Goal: Task Accomplishment & Management: Complete application form

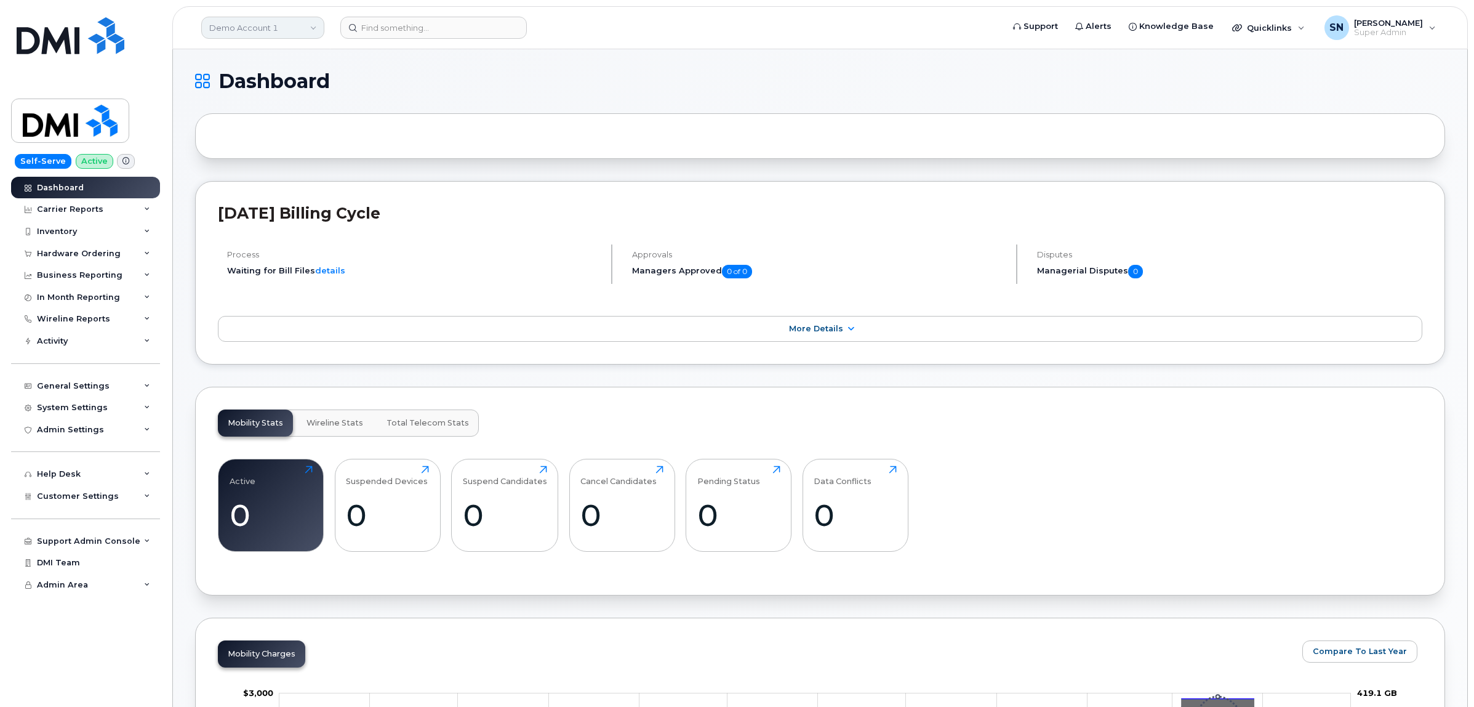
click at [228, 25] on link "Demo Account 1" at bounding box center [262, 28] width 123 height 22
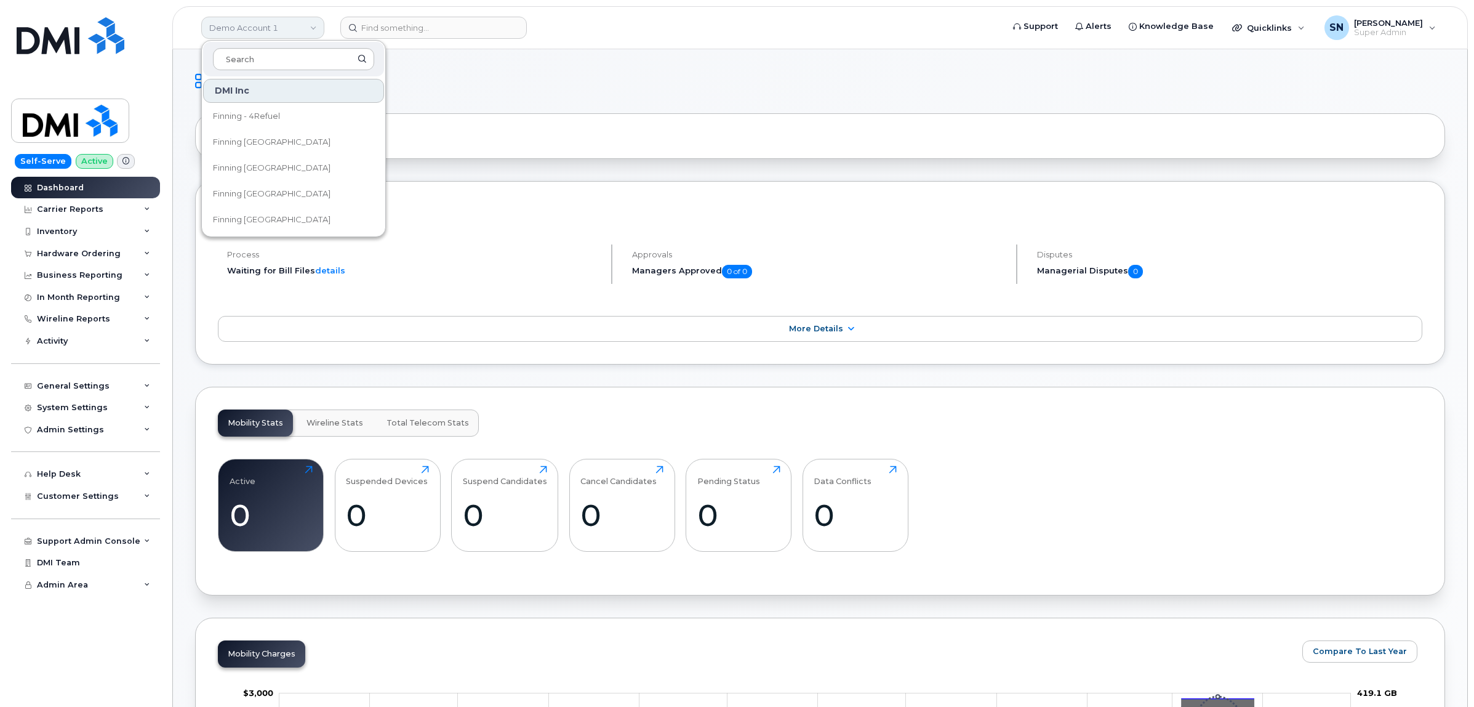
type input "f"
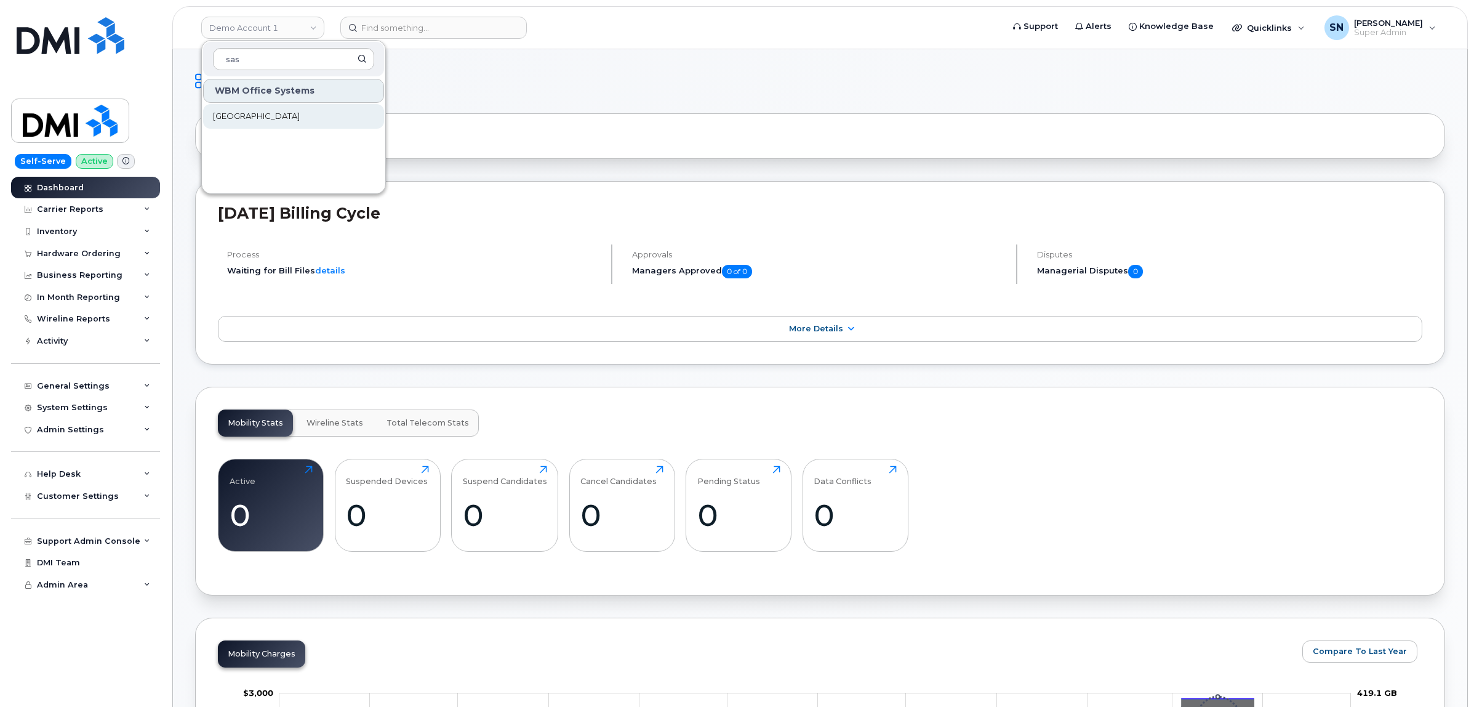
type input "sas"
click at [251, 116] on span "[GEOGRAPHIC_DATA]" at bounding box center [256, 116] width 87 height 12
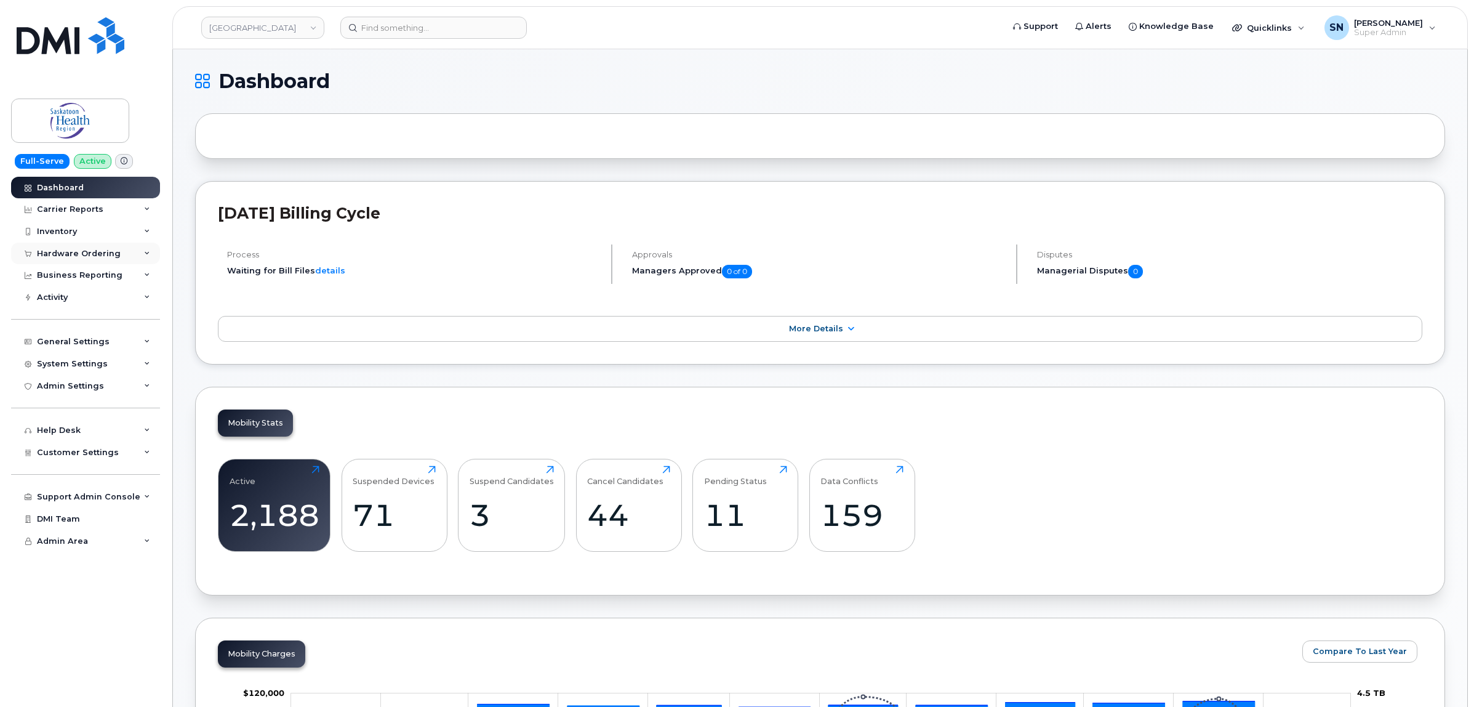
click at [105, 259] on div "Hardware Ordering" at bounding box center [79, 254] width 84 height 10
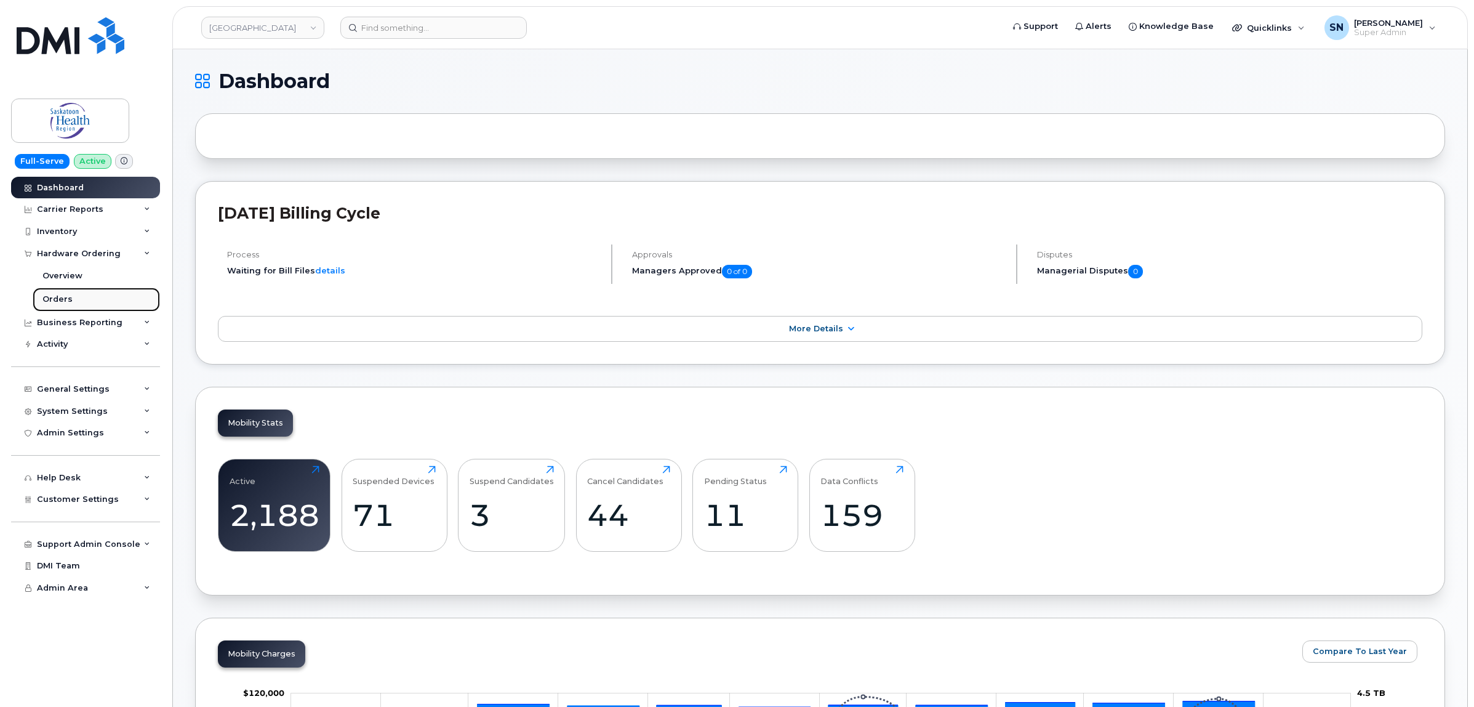
click at [71, 302] on link "Orders" at bounding box center [96, 298] width 127 height 23
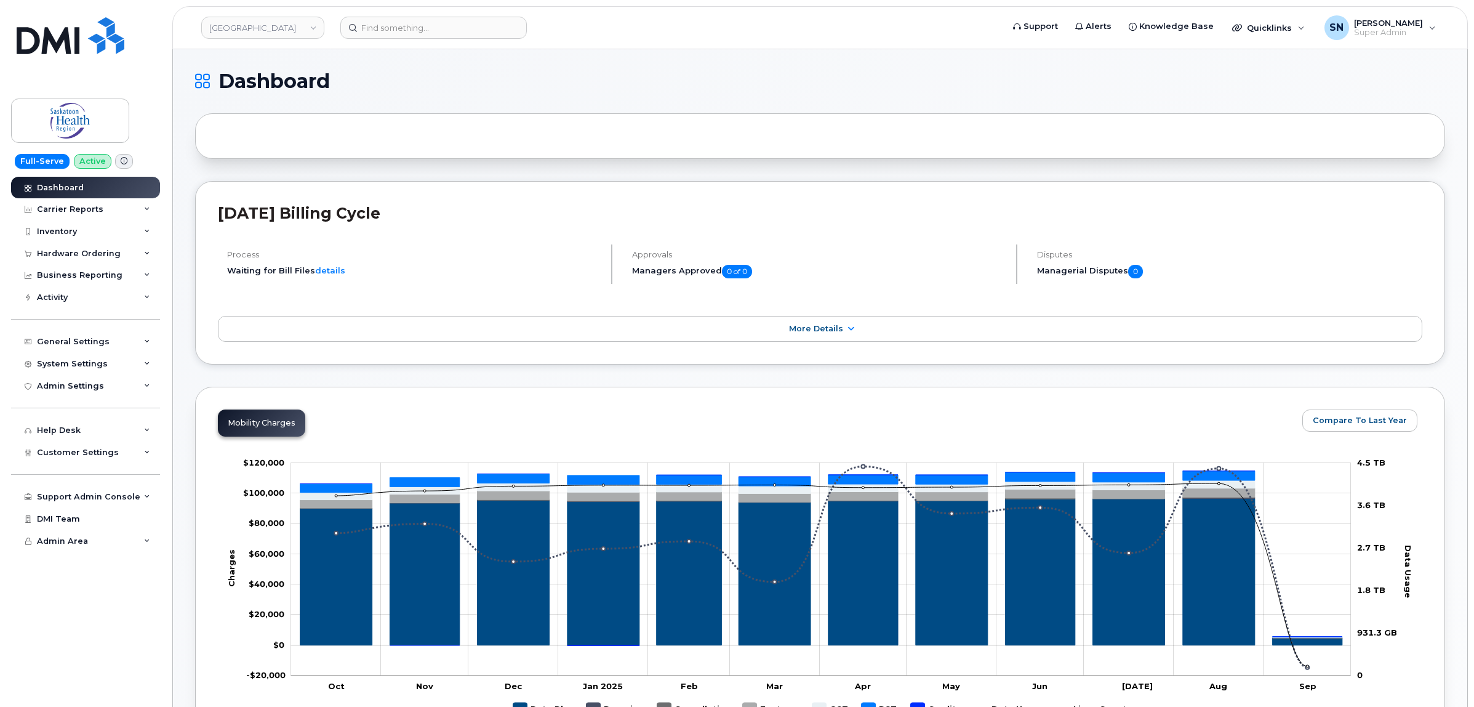
drag, startPoint x: 103, startPoint y: 256, endPoint x: 77, endPoint y: 284, distance: 38.3
click at [103, 256] on div "Hardware Ordering" at bounding box center [79, 254] width 84 height 10
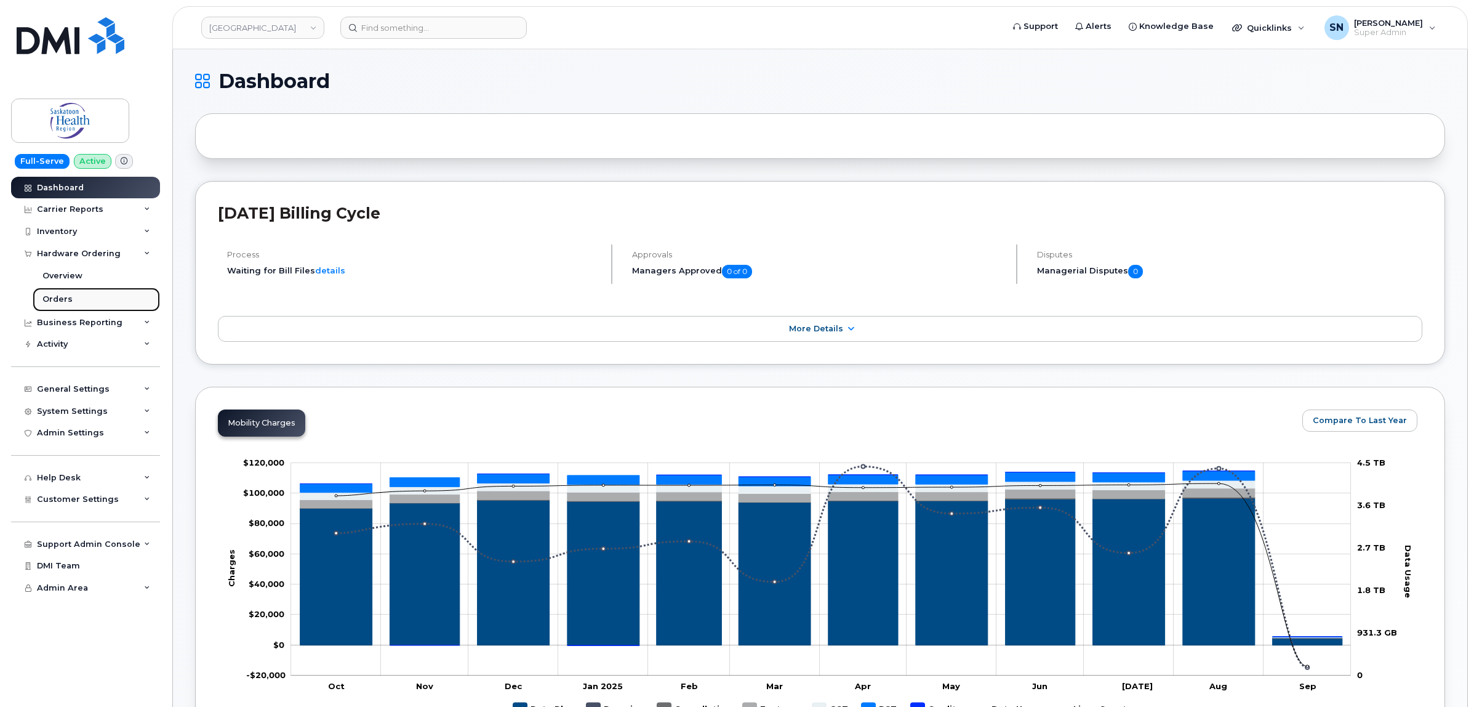
click at [50, 303] on div "Orders" at bounding box center [57, 299] width 30 height 11
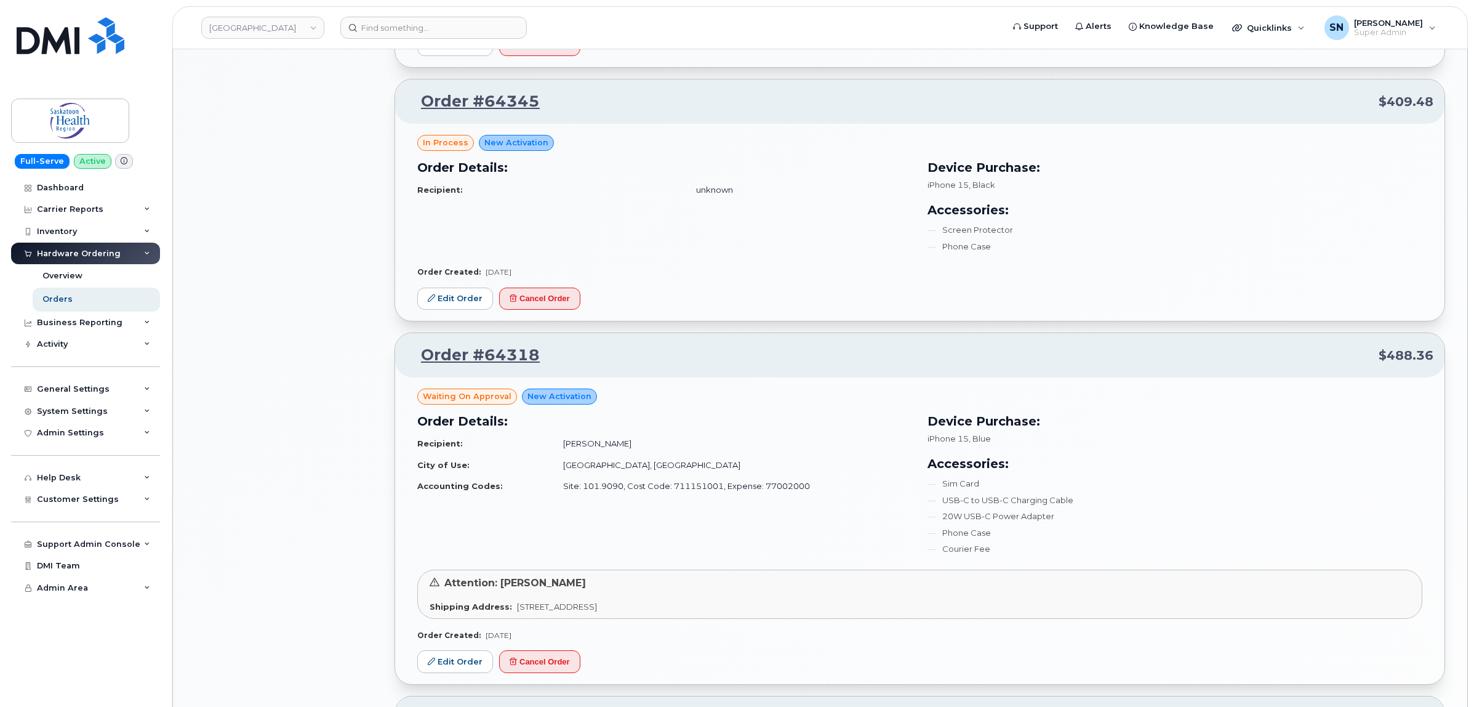
scroll to position [1462, 0]
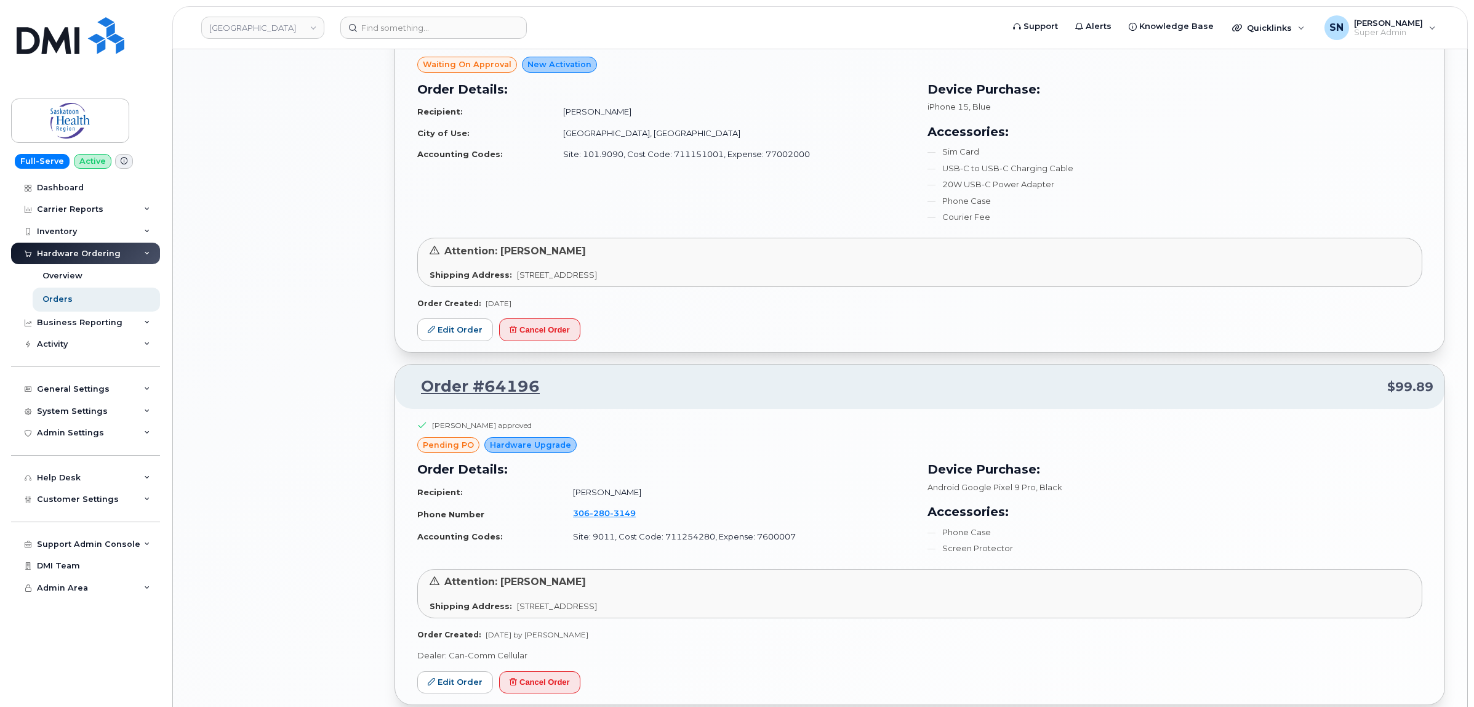
click at [359, 194] on div "All Orders 4981 Open Orders 8 Processed Orders 0 Closed Orders 3803 Cancelled O…" at bounding box center [287, 36] width 199 height 2779
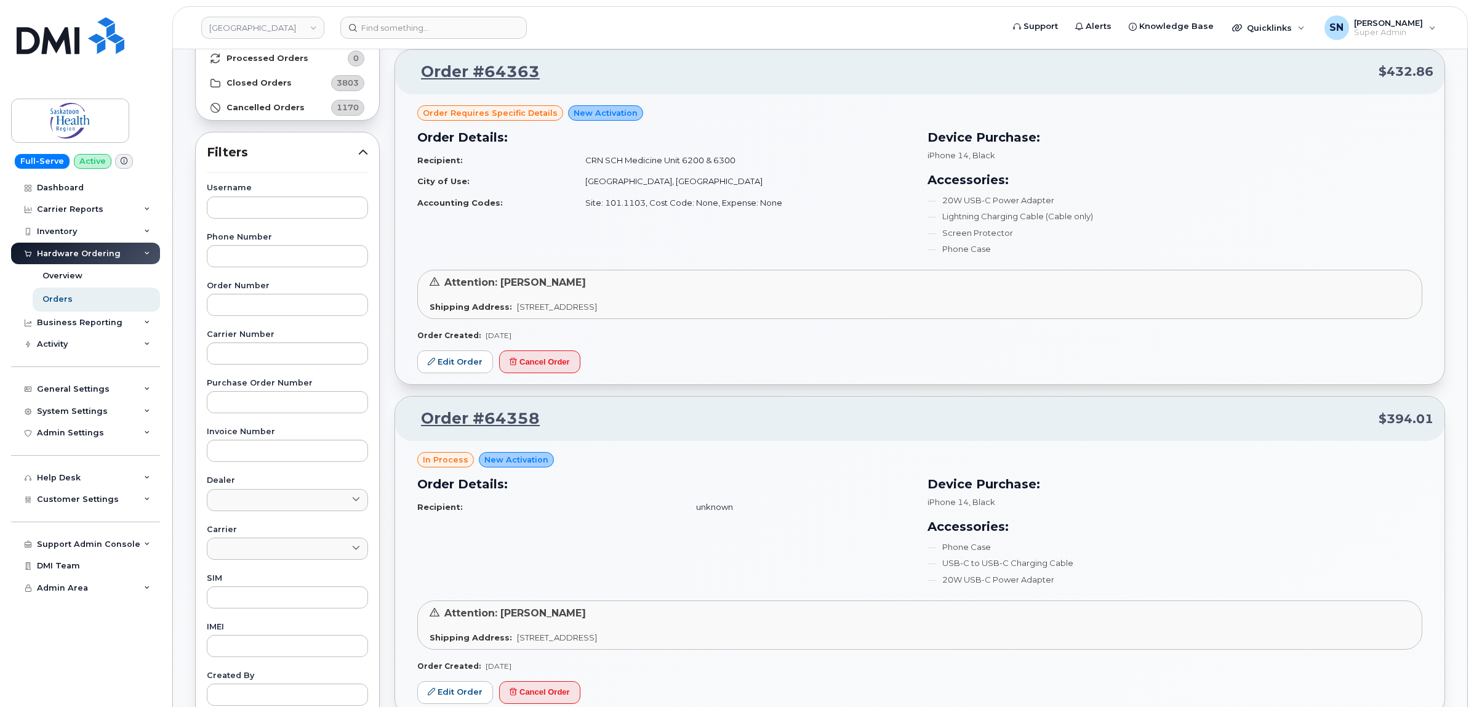
scroll to position [0, 0]
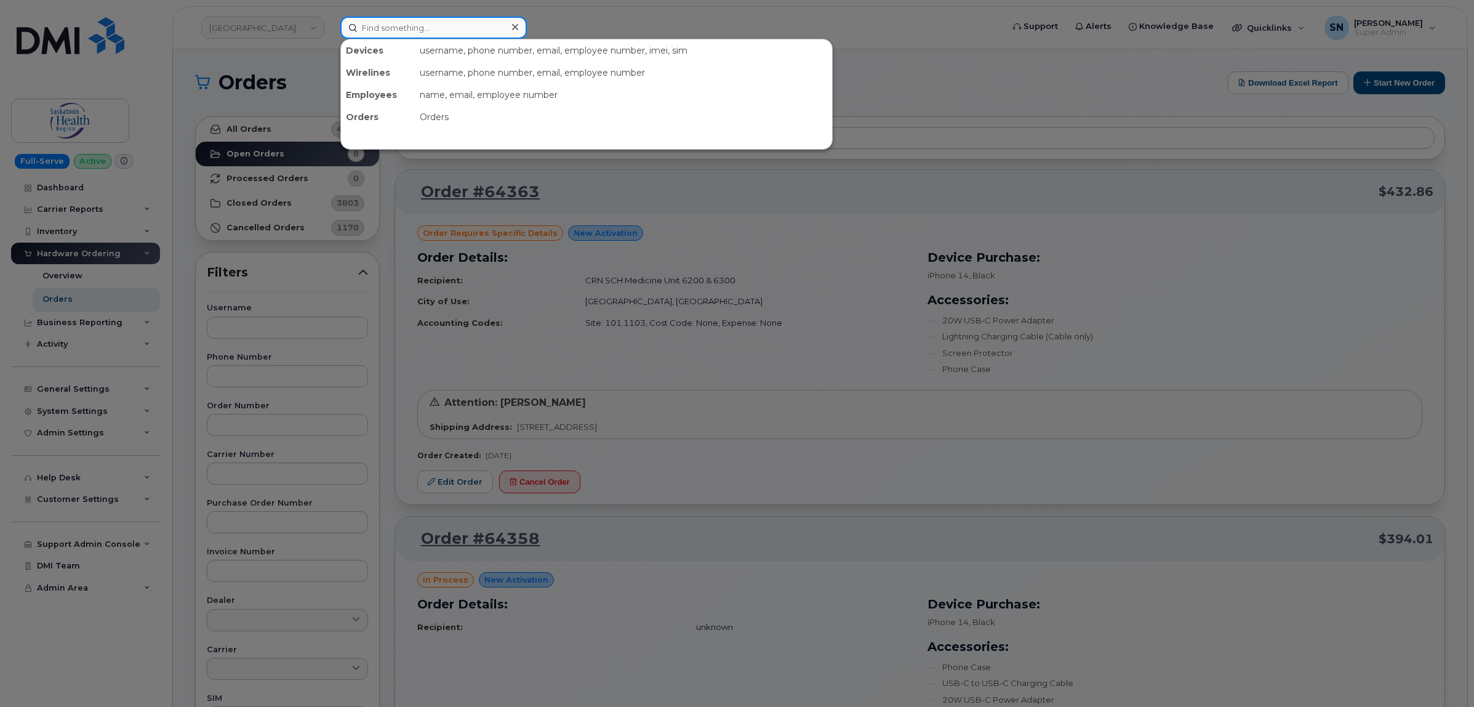
click at [420, 26] on input at bounding box center [433, 28] width 187 height 22
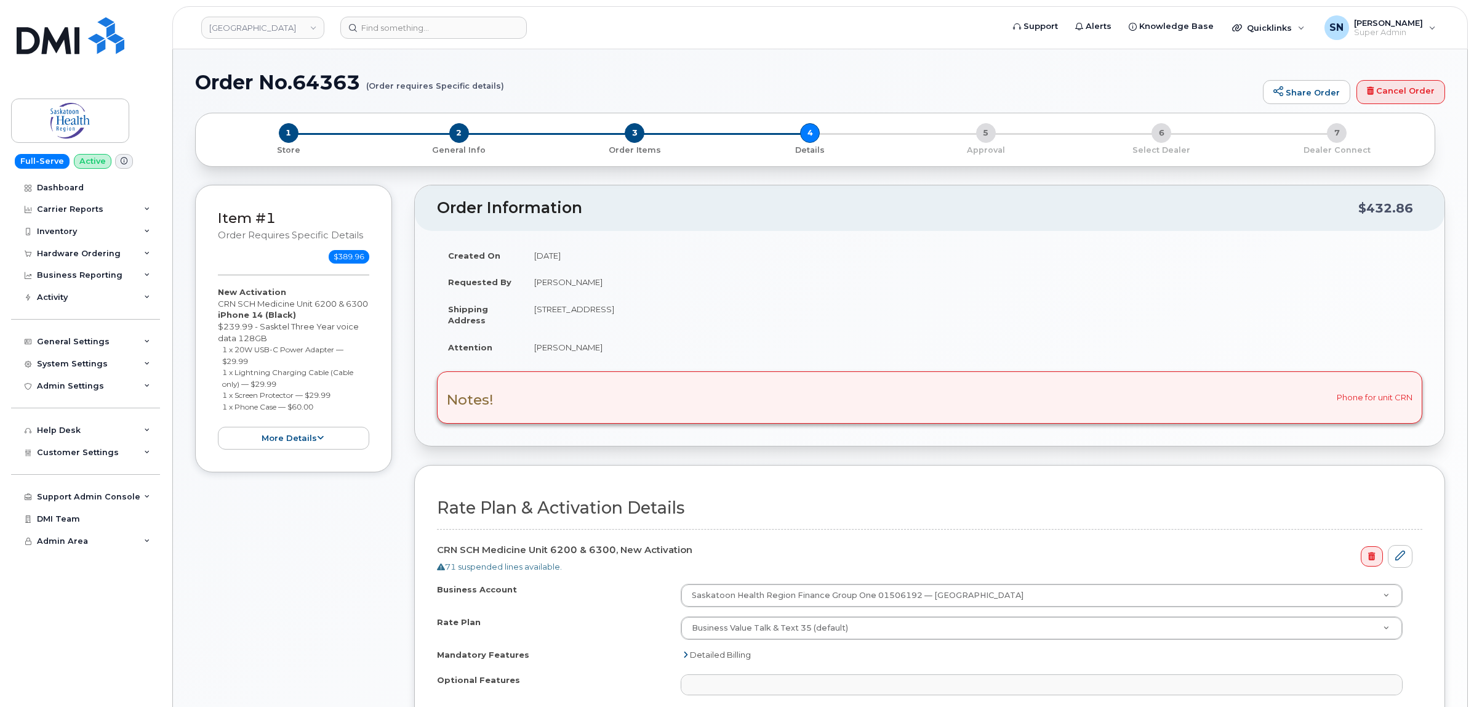
select select
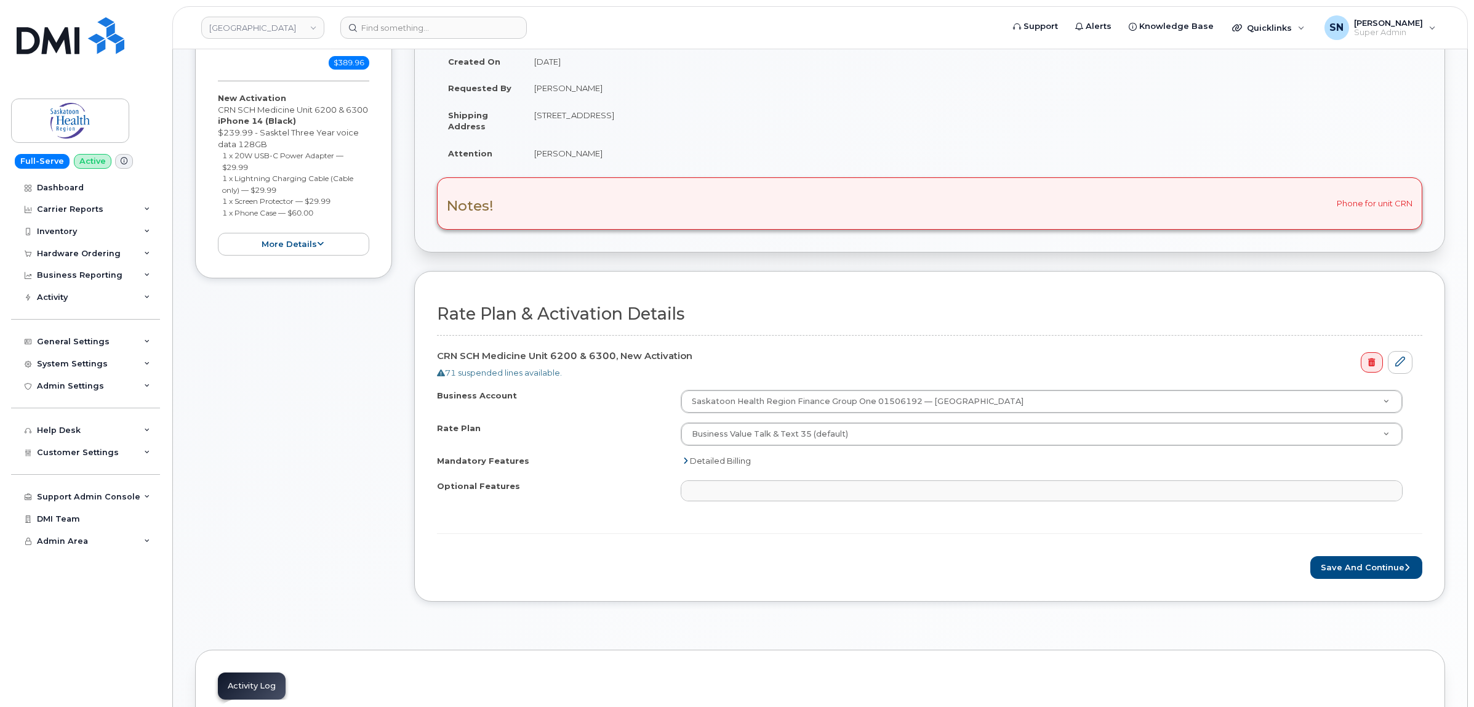
scroll to position [308, 0]
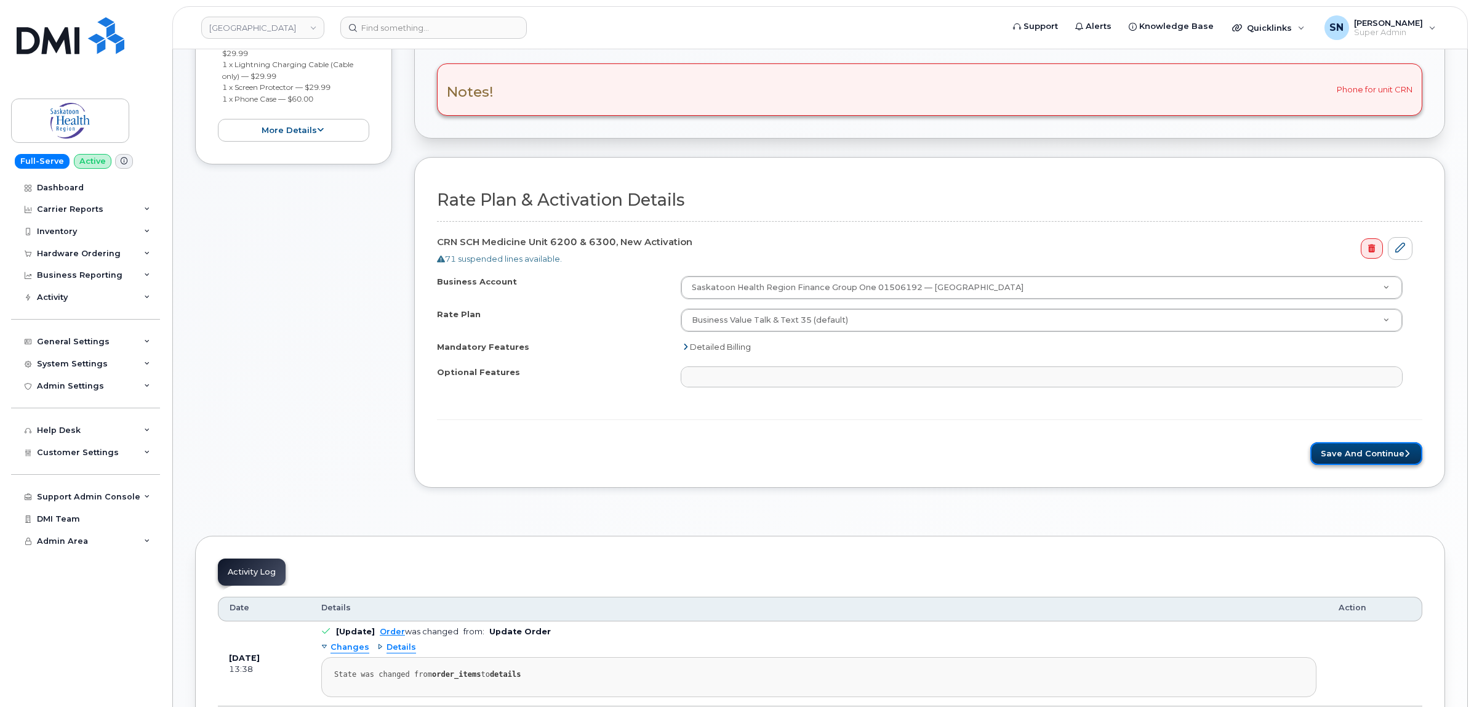
click at [1401, 454] on button "Save and Continue" at bounding box center [1366, 453] width 112 height 23
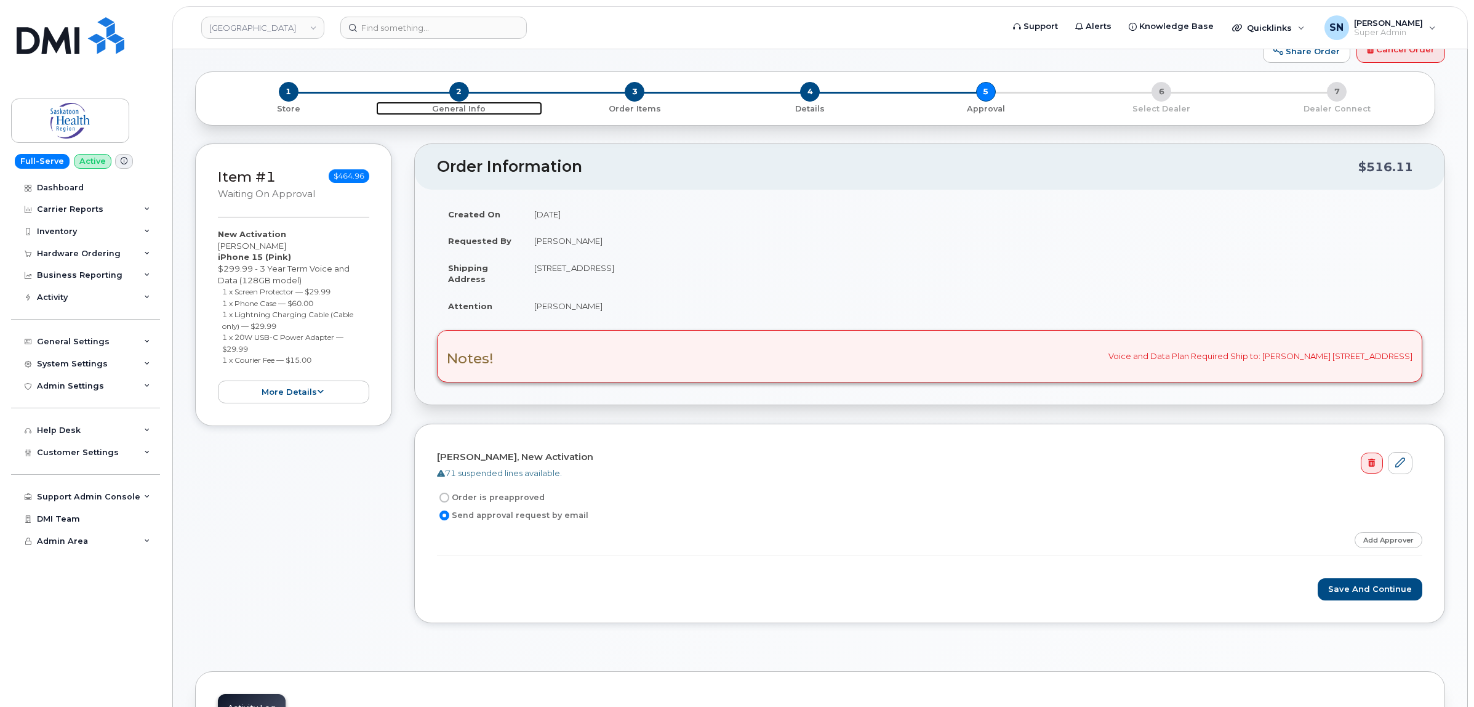
scroll to position [77, 0]
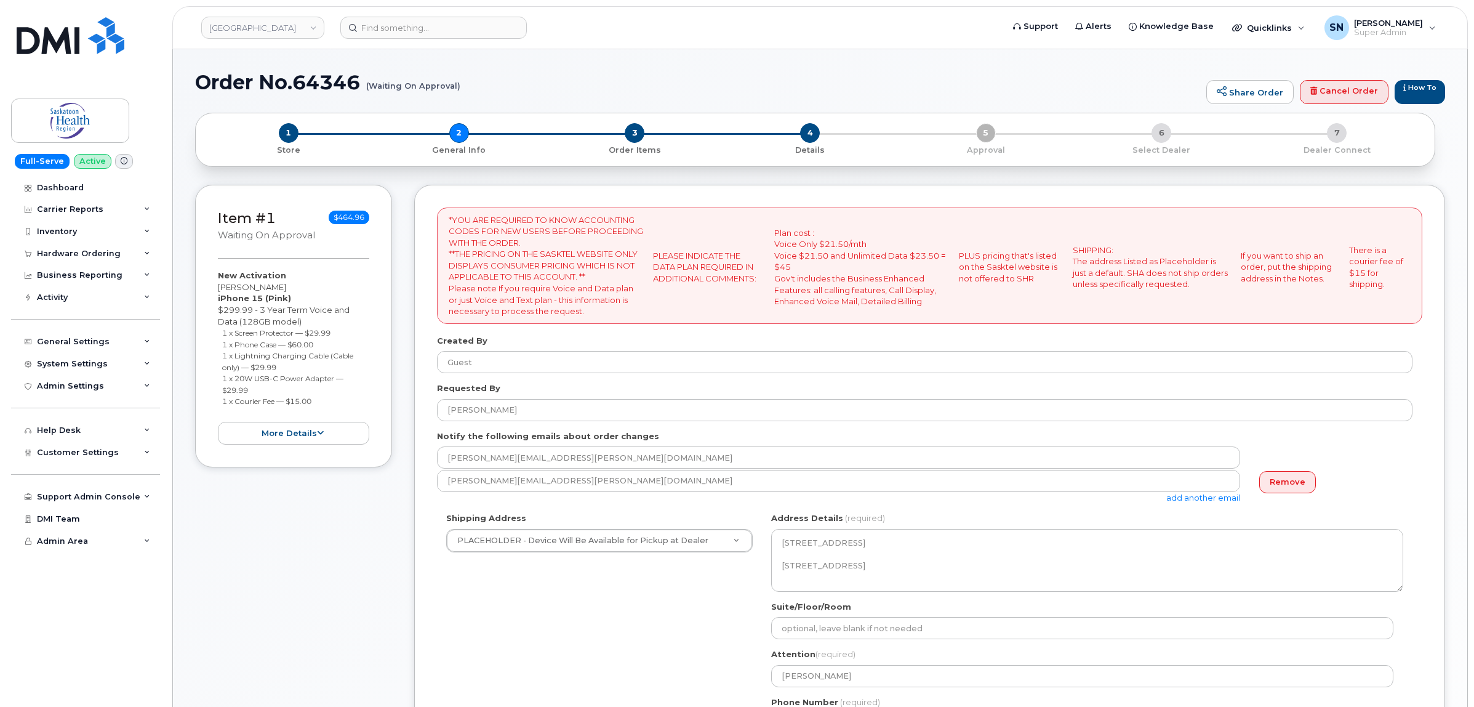
select select
drag, startPoint x: 217, startPoint y: 287, endPoint x: 288, endPoint y: 287, distance: 70.8
click at [288, 287] on div "New Activation Raegan Carlson iPhone 15 (Pink) $299.99 - 3 Year Term Voice and …" at bounding box center [293, 357] width 151 height 175
copy div "Raegan Carlson"
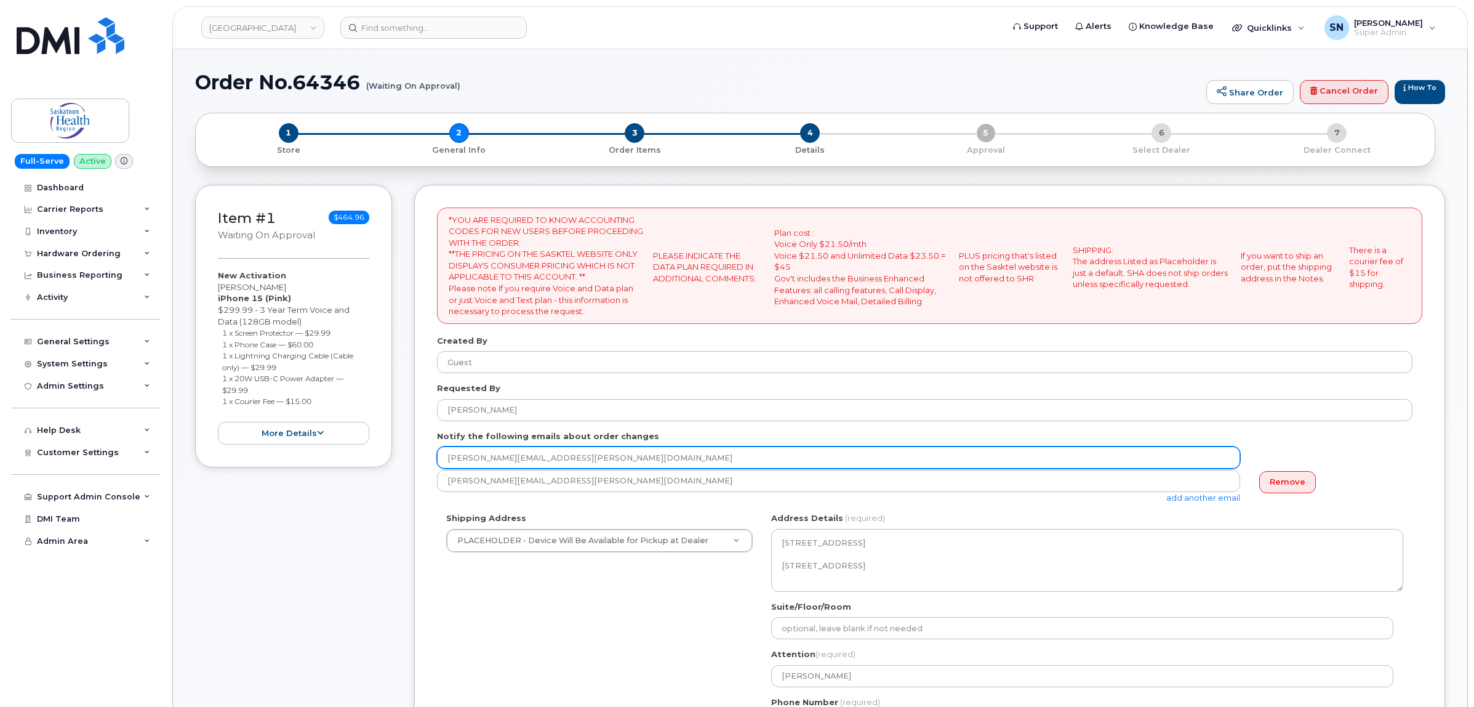
drag, startPoint x: 608, startPoint y: 462, endPoint x: 376, endPoint y: 457, distance: 232.1
click at [376, 457] on div "Item #1 Waiting On Approval $464.96 New Activation Raegan Carlson iPhone 15 (Pi…" at bounding box center [820, 567] width 1250 height 764
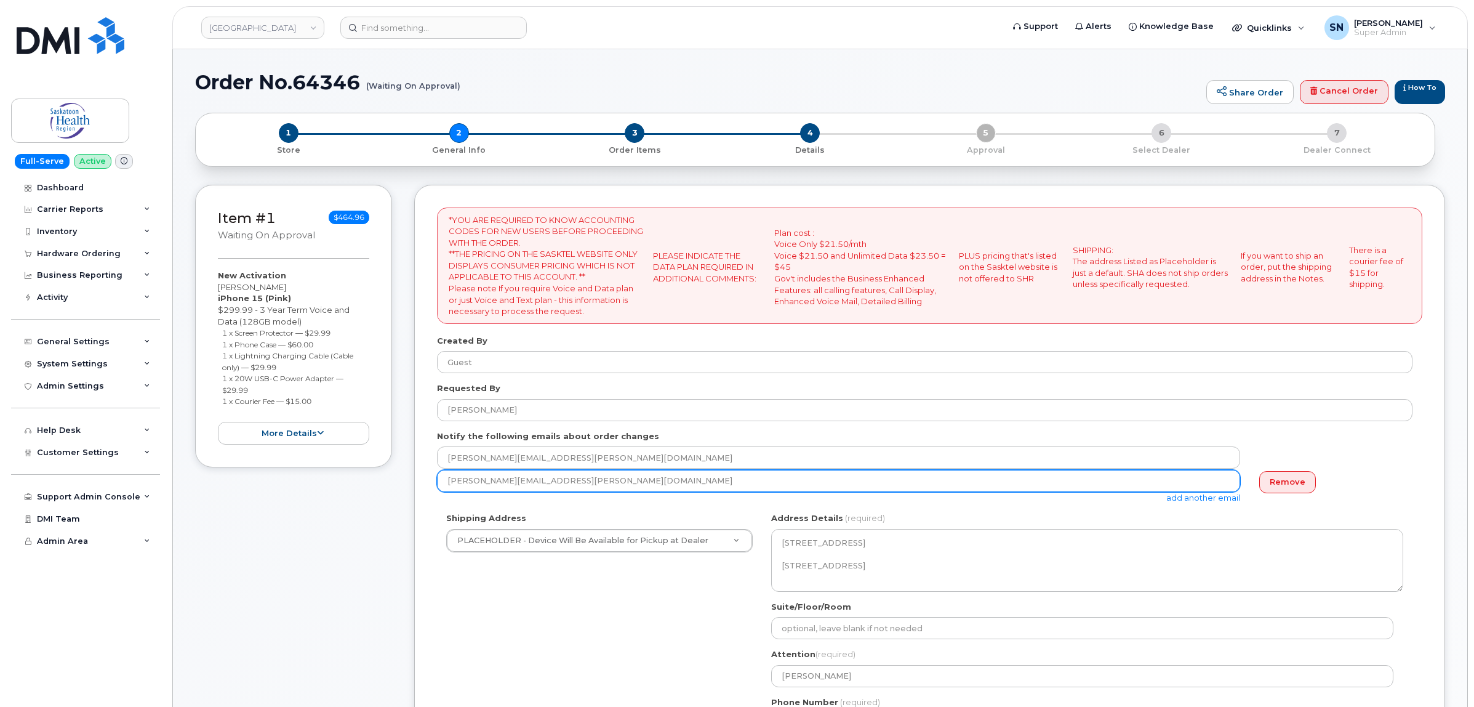
drag, startPoint x: 604, startPoint y: 484, endPoint x: 383, endPoint y: 482, distance: 220.4
click at [383, 482] on div "Item #1 Waiting On Approval $464.96 New Activation Raegan Carlson iPhone 15 (Pi…" at bounding box center [820, 567] width 1250 height 764
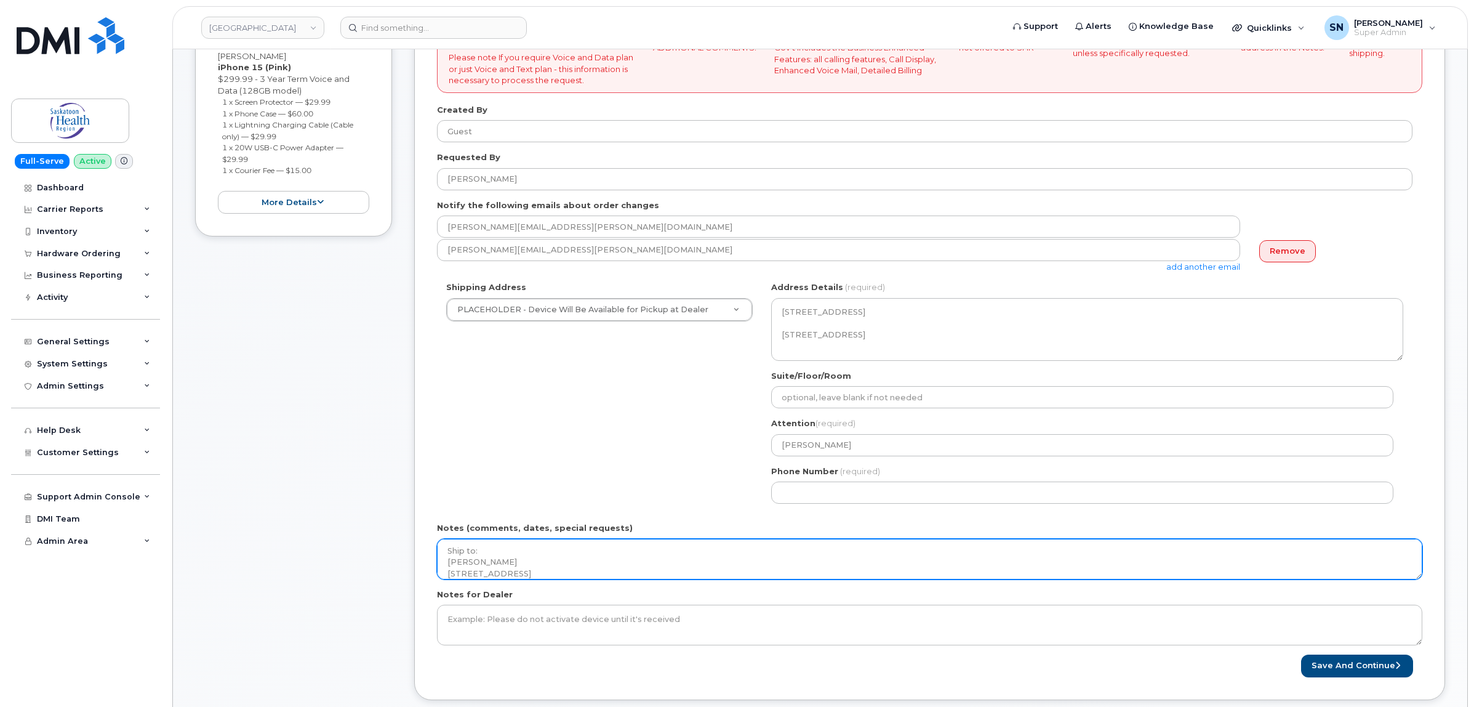
scroll to position [44, 0]
click at [639, 561] on textarea "Voice and Data Plan Required Ship to: Raegan Carlson 136-282 Hunter Road Saskat…" at bounding box center [929, 559] width 985 height 41
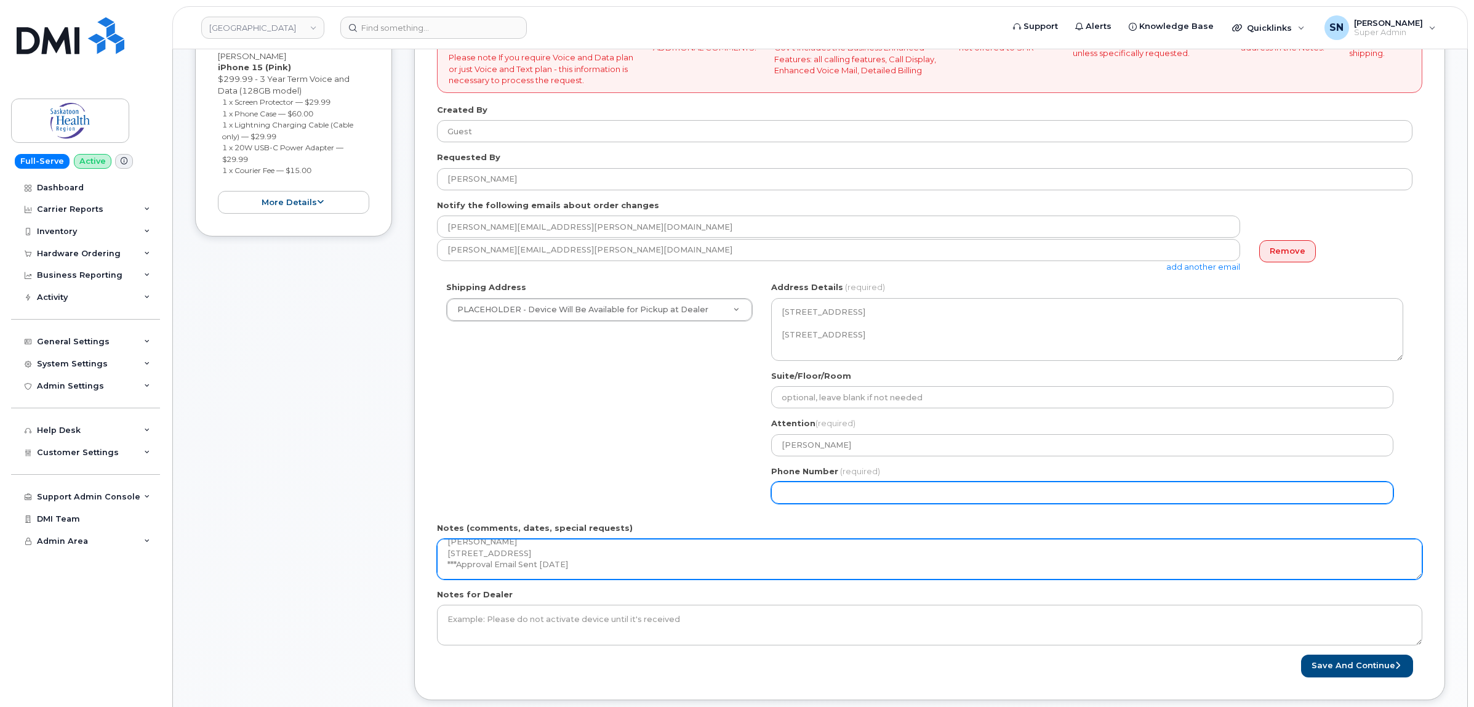
type textarea "Voice and Data Plan Required Ship to: Raegan Carlson 136-282 Hunter Road Saskat…"
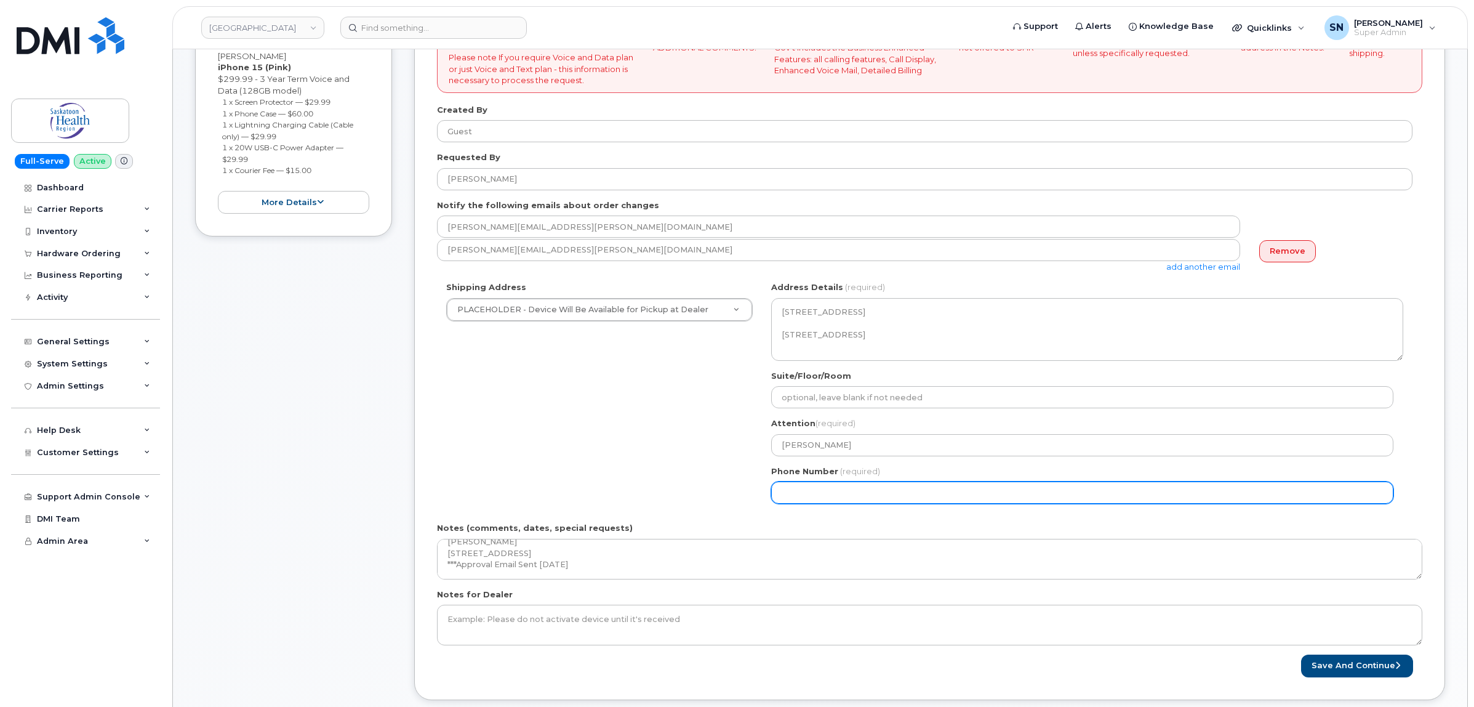
click at [808, 496] on input "Phone Number" at bounding box center [1082, 492] width 622 height 22
select select
type input "123456789"
select select
type input "1234567890"
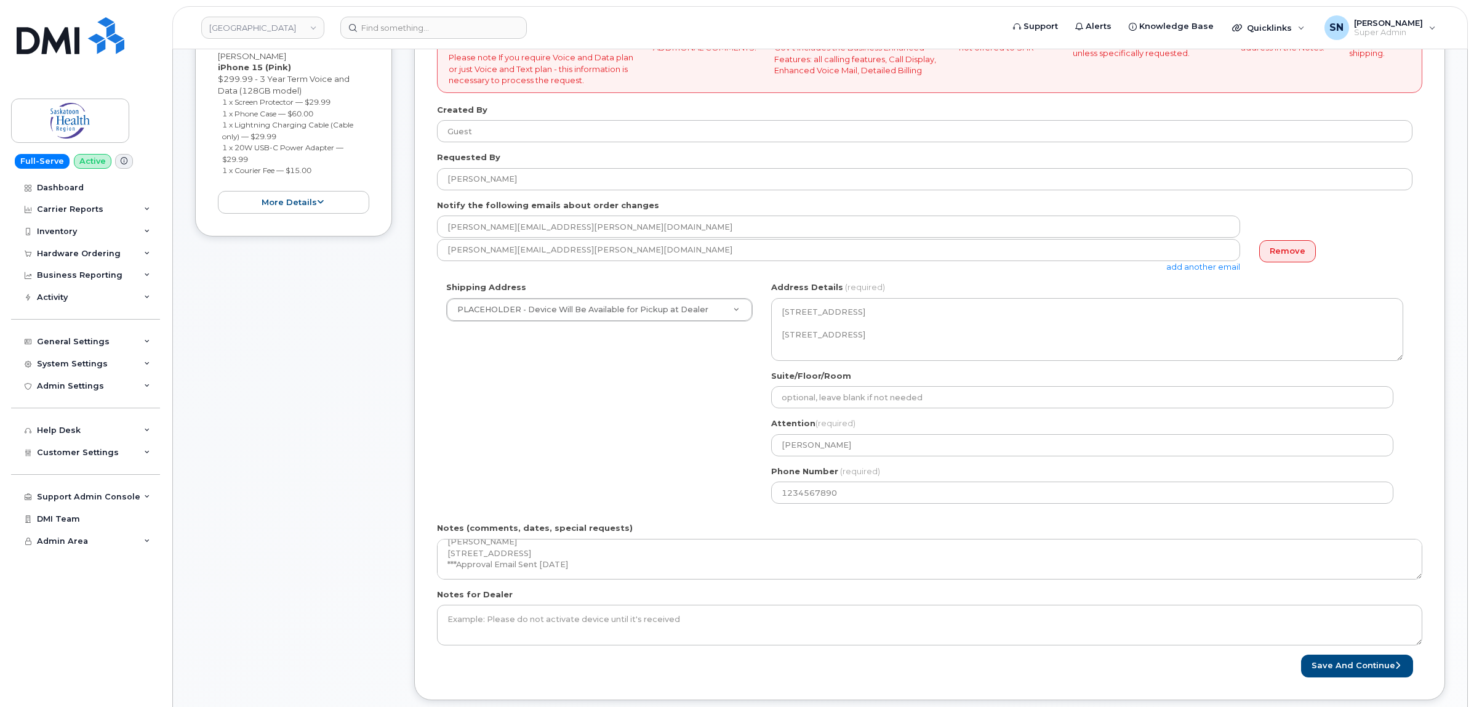
click at [1328, 679] on div "*YOU ARE REQUIRED TO KNOW ACCOUNTING CODES FOR NEW USERS BEFORE PROCEEDING WITH…" at bounding box center [929, 327] width 1031 height 746
click at [1328, 675] on button "Save and Continue" at bounding box center [1357, 665] width 112 height 23
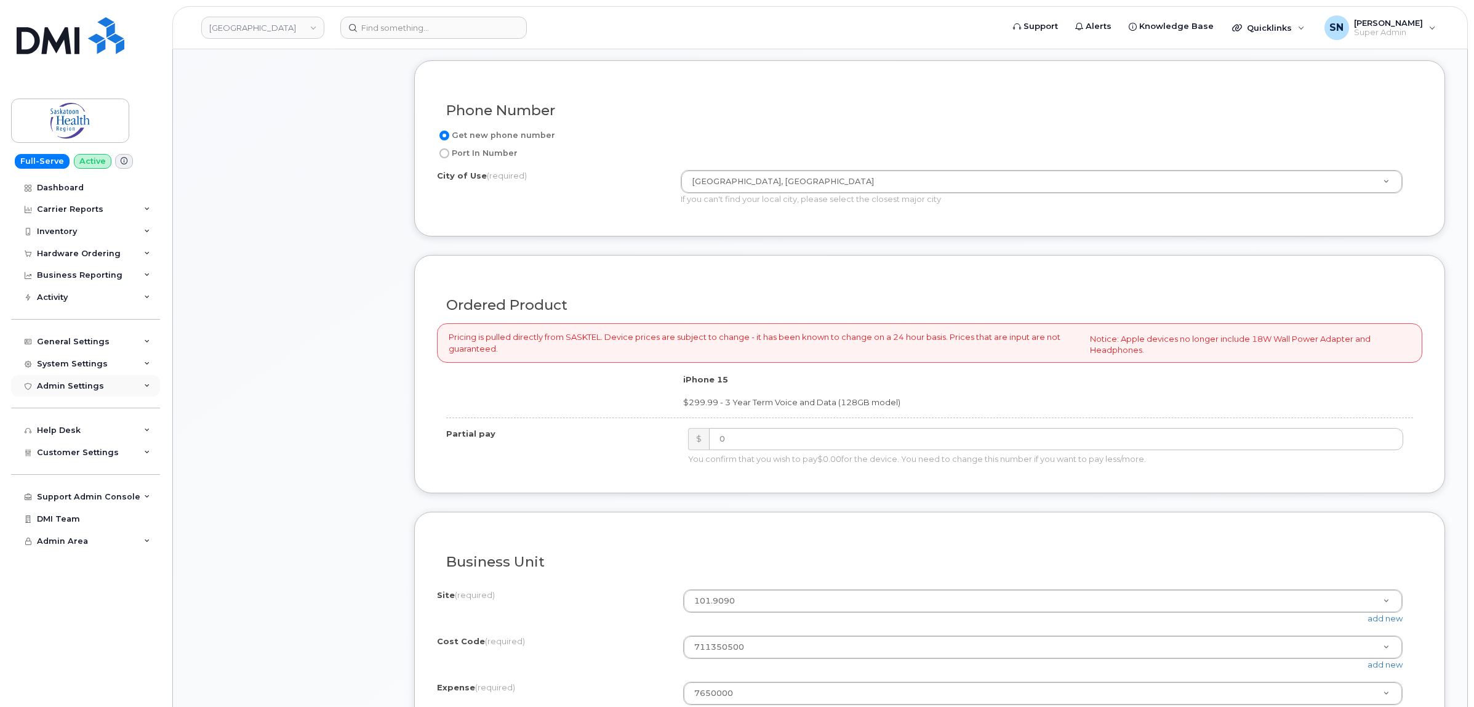
scroll to position [616, 0]
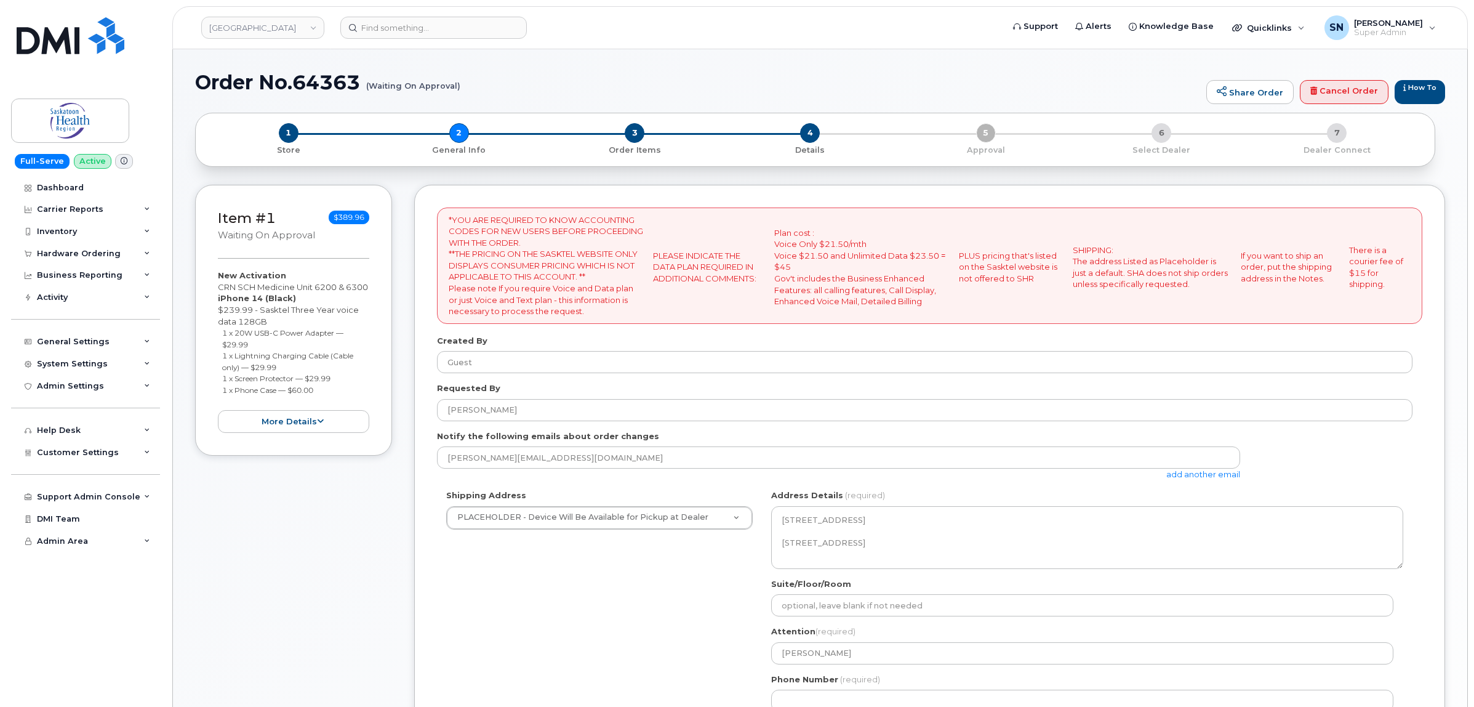
select select
drag, startPoint x: 220, startPoint y: 284, endPoint x: 254, endPoint y: 299, distance: 37.5
click at [254, 299] on div "New Activation CRN SCH Medicine Unit 6200 & 6300 iPhone 14 (Black) $239.99 - Sa…" at bounding box center [293, 351] width 151 height 163
copy div "CRN SCH Medicine Unit 6200 & 6300"
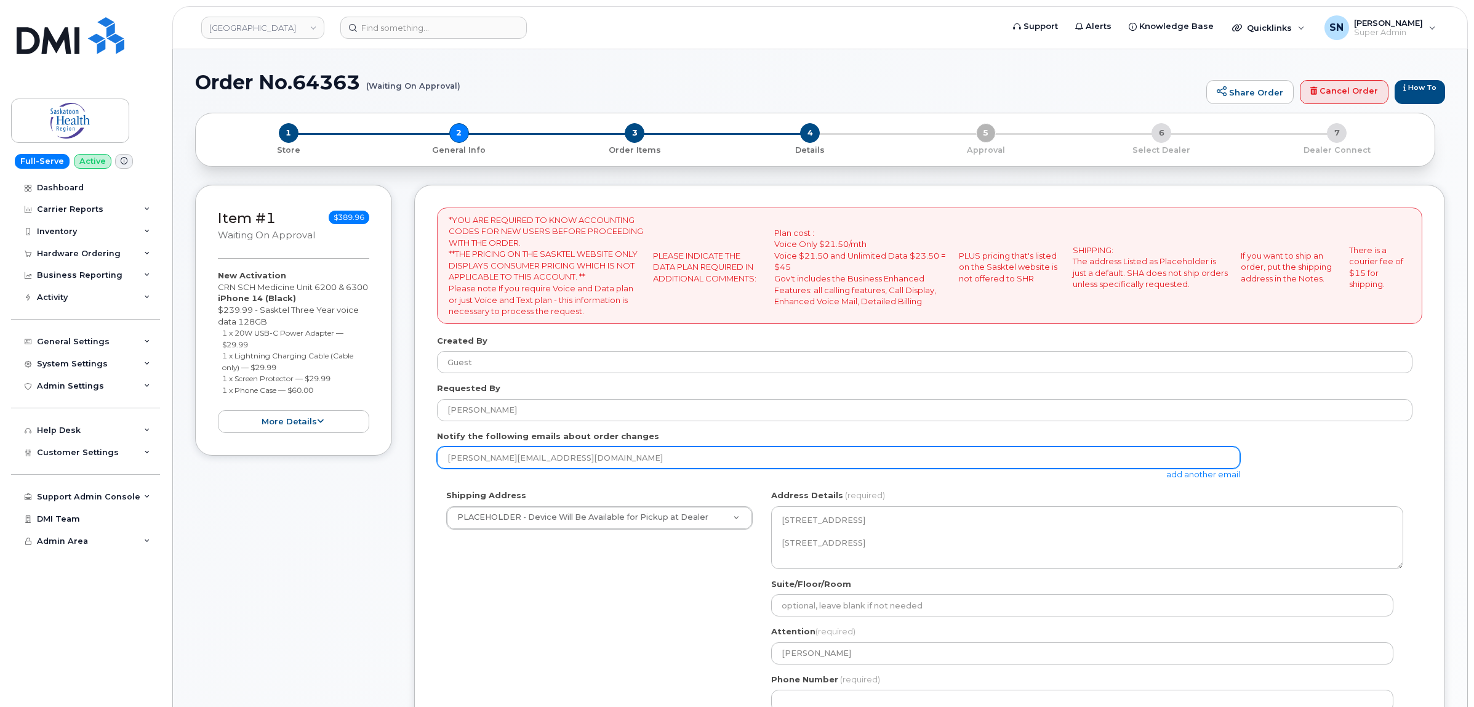
drag, startPoint x: 604, startPoint y: 459, endPoint x: 268, endPoint y: 500, distance: 339.2
click at [401, 478] on div "Item #1 Waiting On Approval $389.96 New Activation CRN SCH Medicine Unit 6200 &…" at bounding box center [820, 556] width 1250 height 742
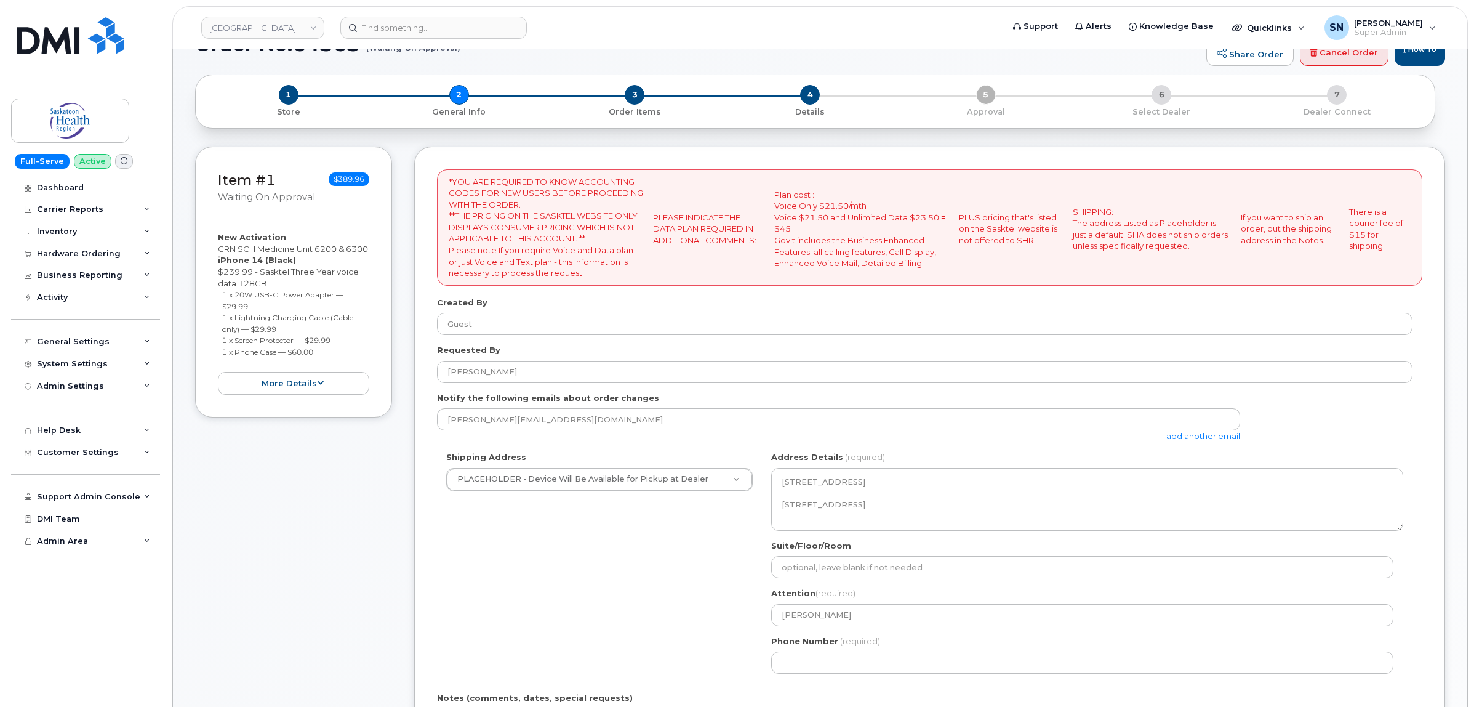
scroll to position [231, 0]
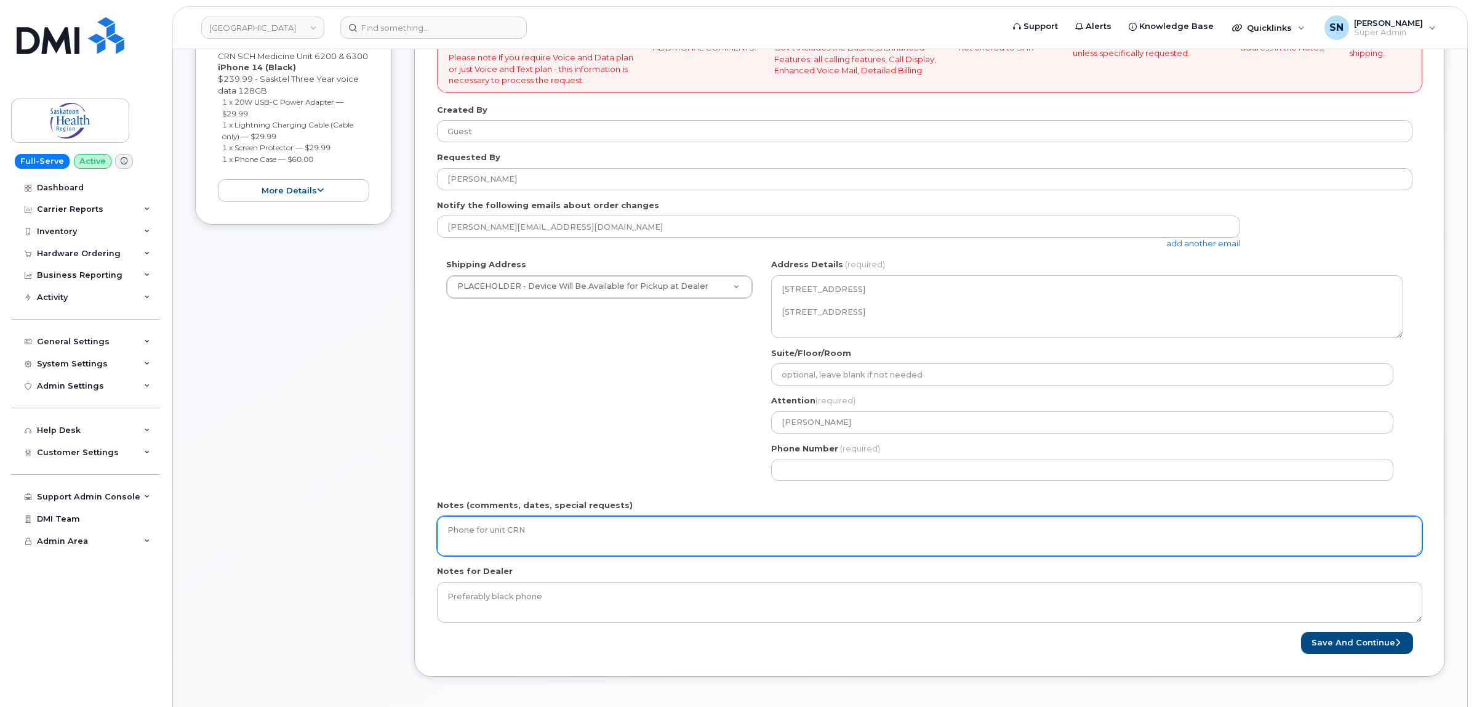
click at [724, 539] on textarea "Phone for unit CRN" at bounding box center [929, 536] width 985 height 41
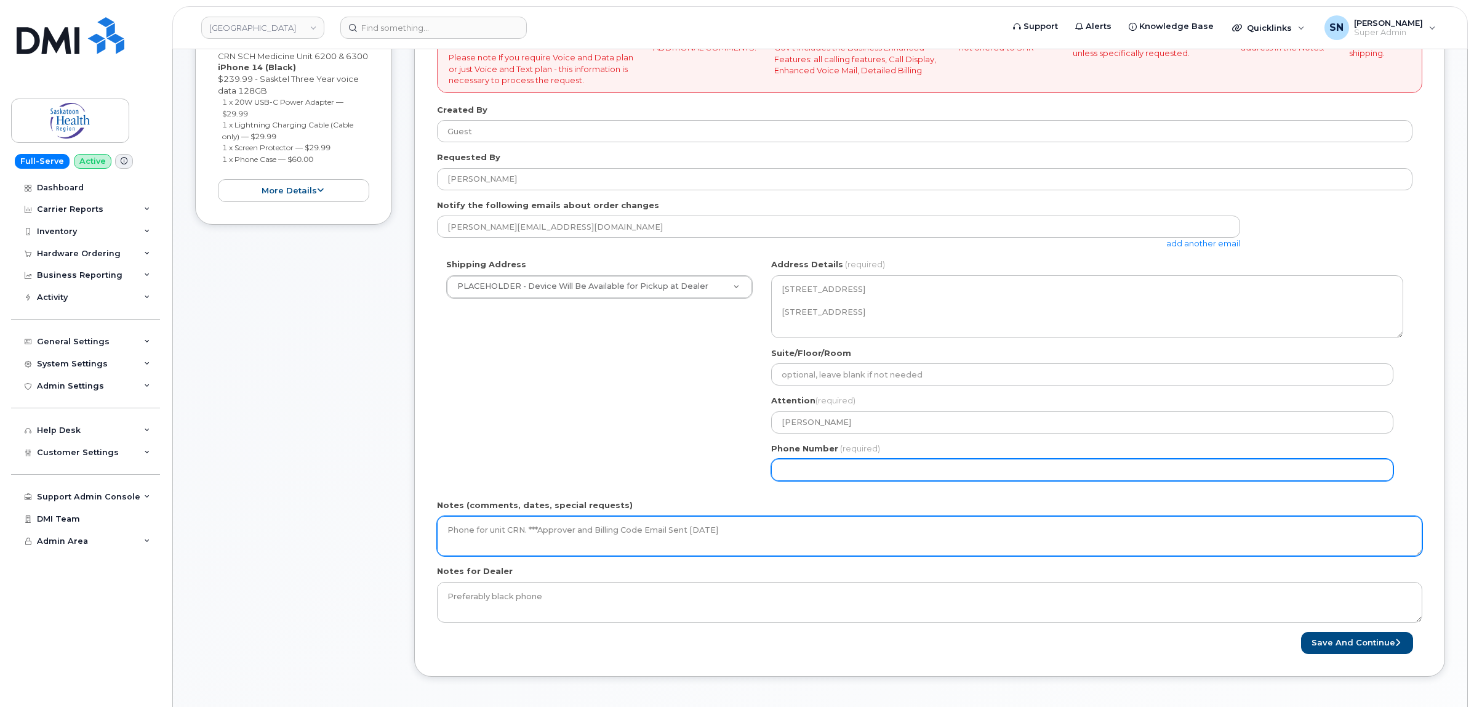
type textarea "Phone for unit CRN. ***Approver and Billing Code Email Sent [DATE]"
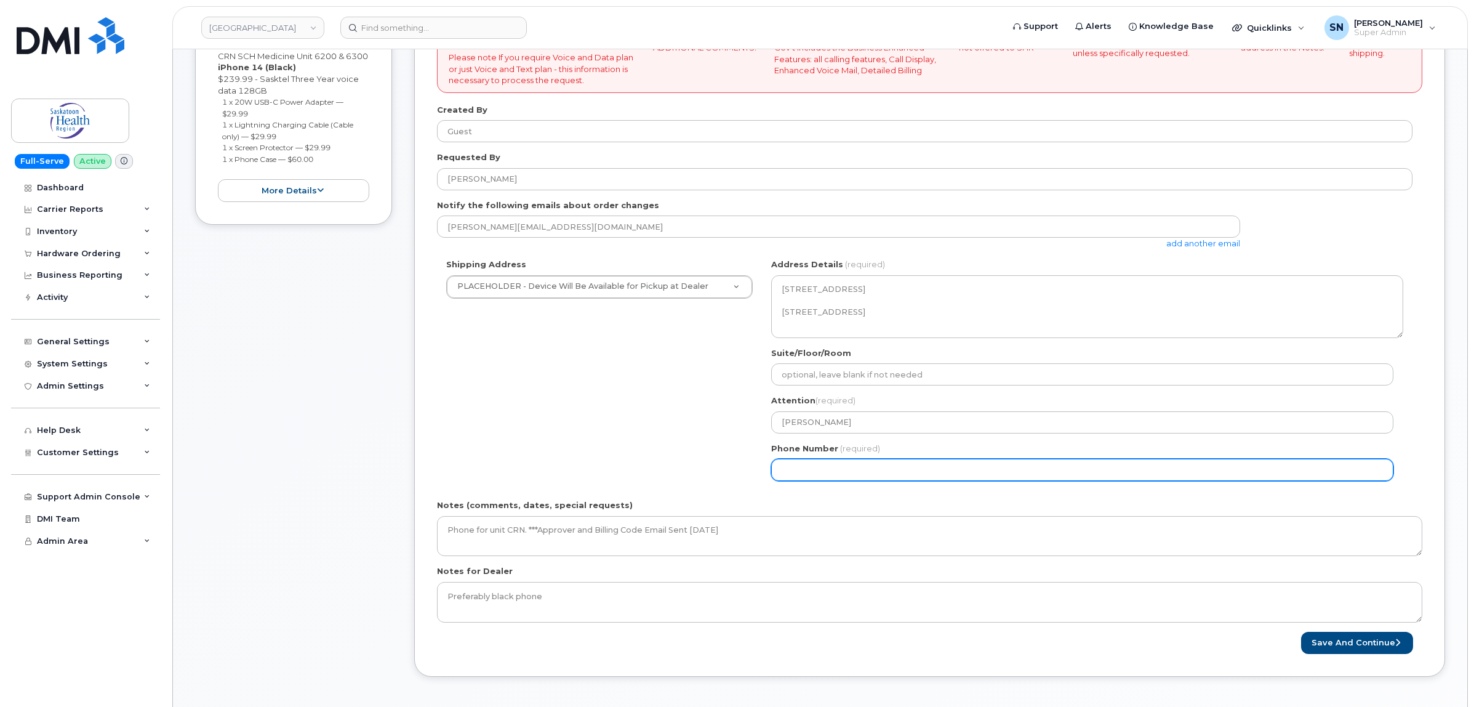
click at [790, 475] on input "Phone Number" at bounding box center [1082, 470] width 622 height 22
select select
type input "123456789"
select select
type input "1234567890"
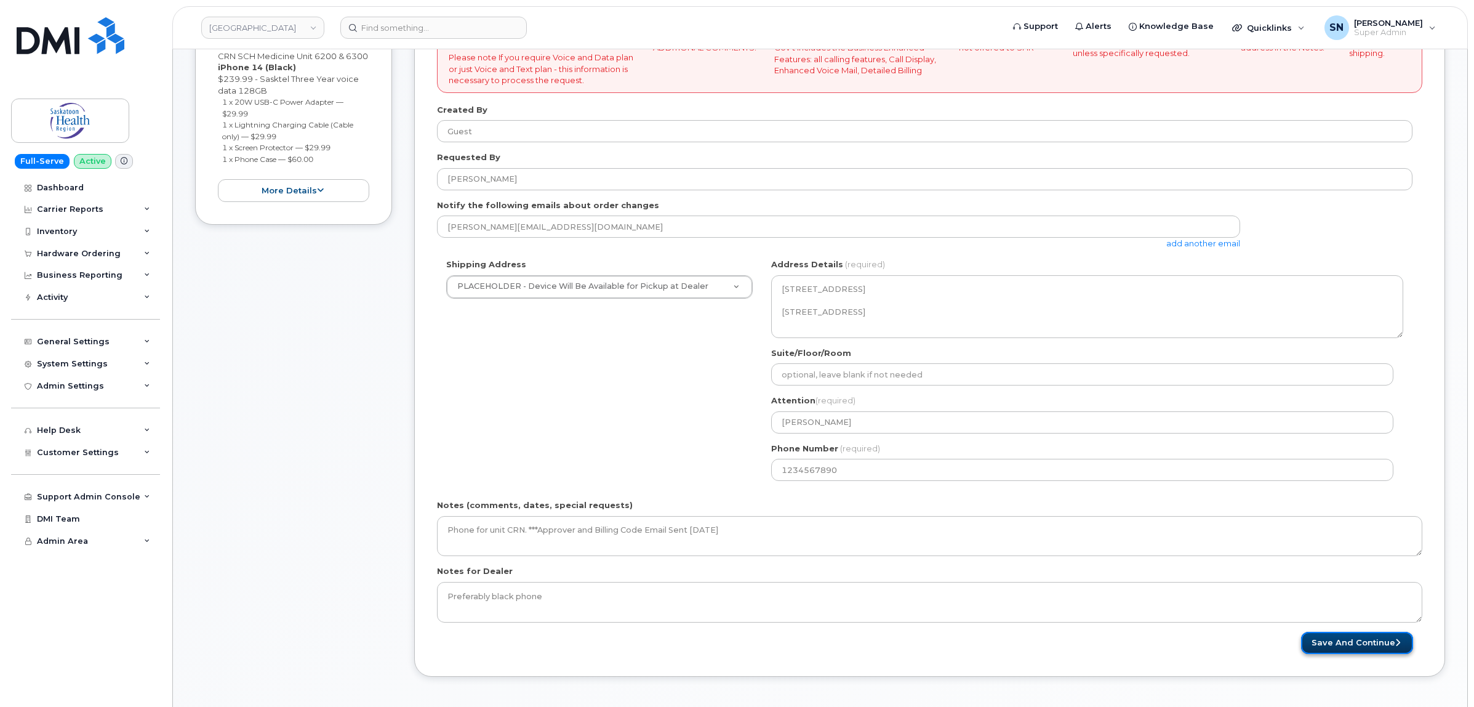
click at [1345, 645] on button "Save and Continue" at bounding box center [1357, 643] width 112 height 23
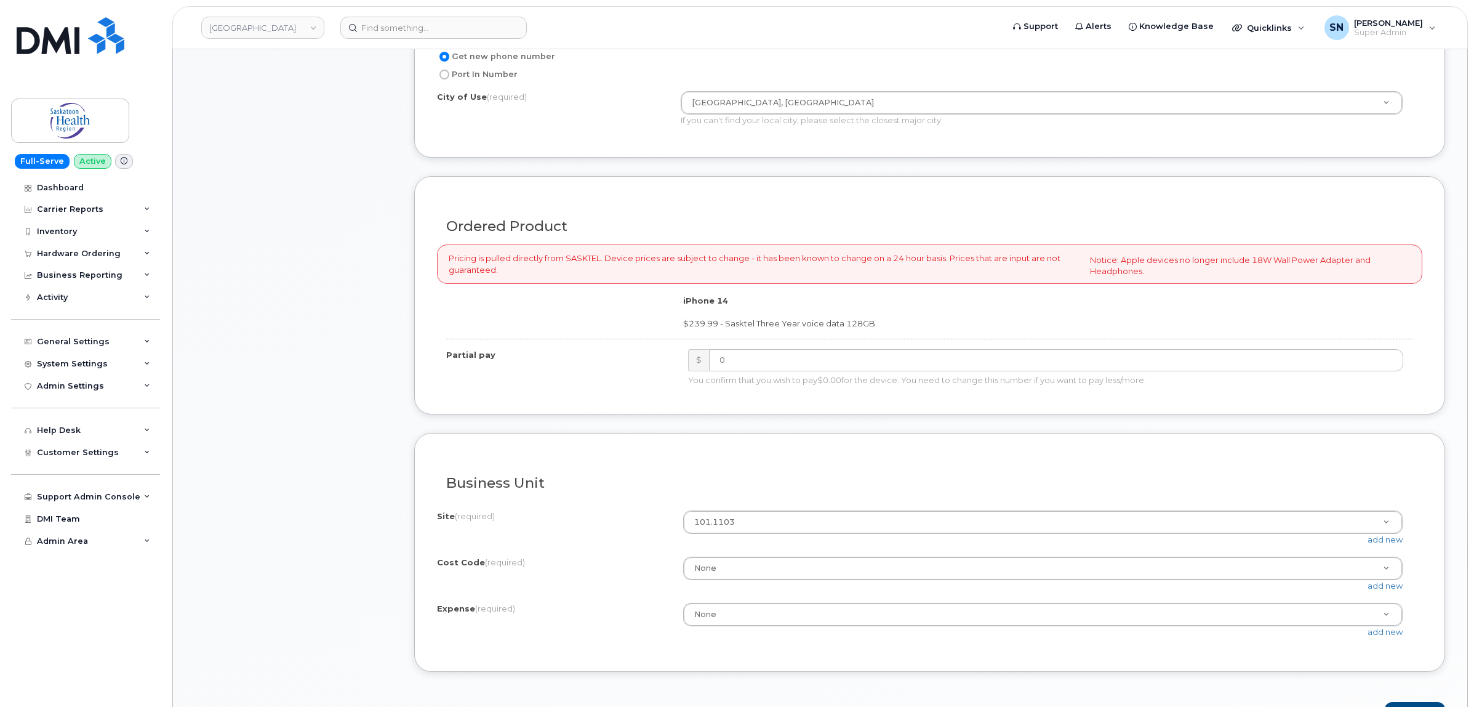
scroll to position [1000, 0]
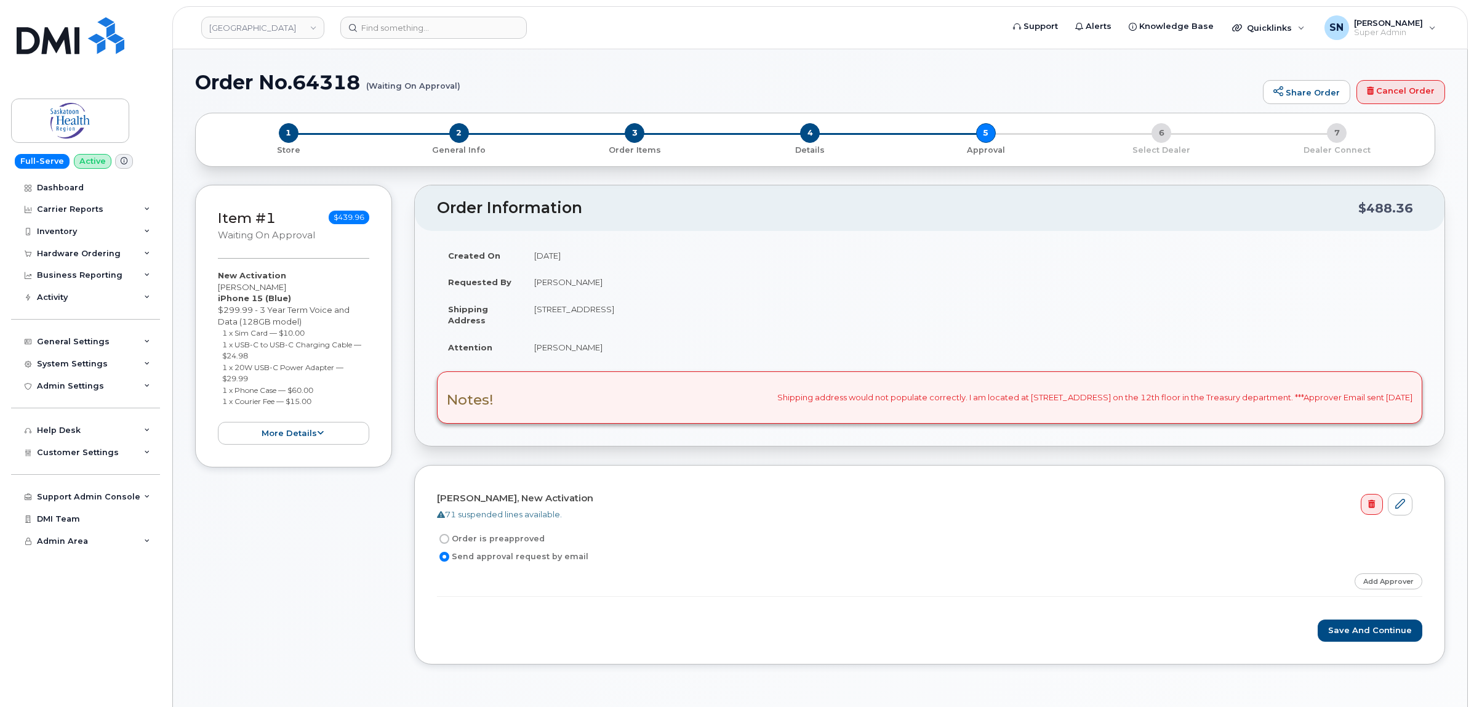
drag, startPoint x: 534, startPoint y: 279, endPoint x: 611, endPoint y: 285, distance: 76.6
click at [611, 285] on td "[PERSON_NAME]" at bounding box center [972, 281] width 899 height 27
copy td "[PERSON_NAME]"
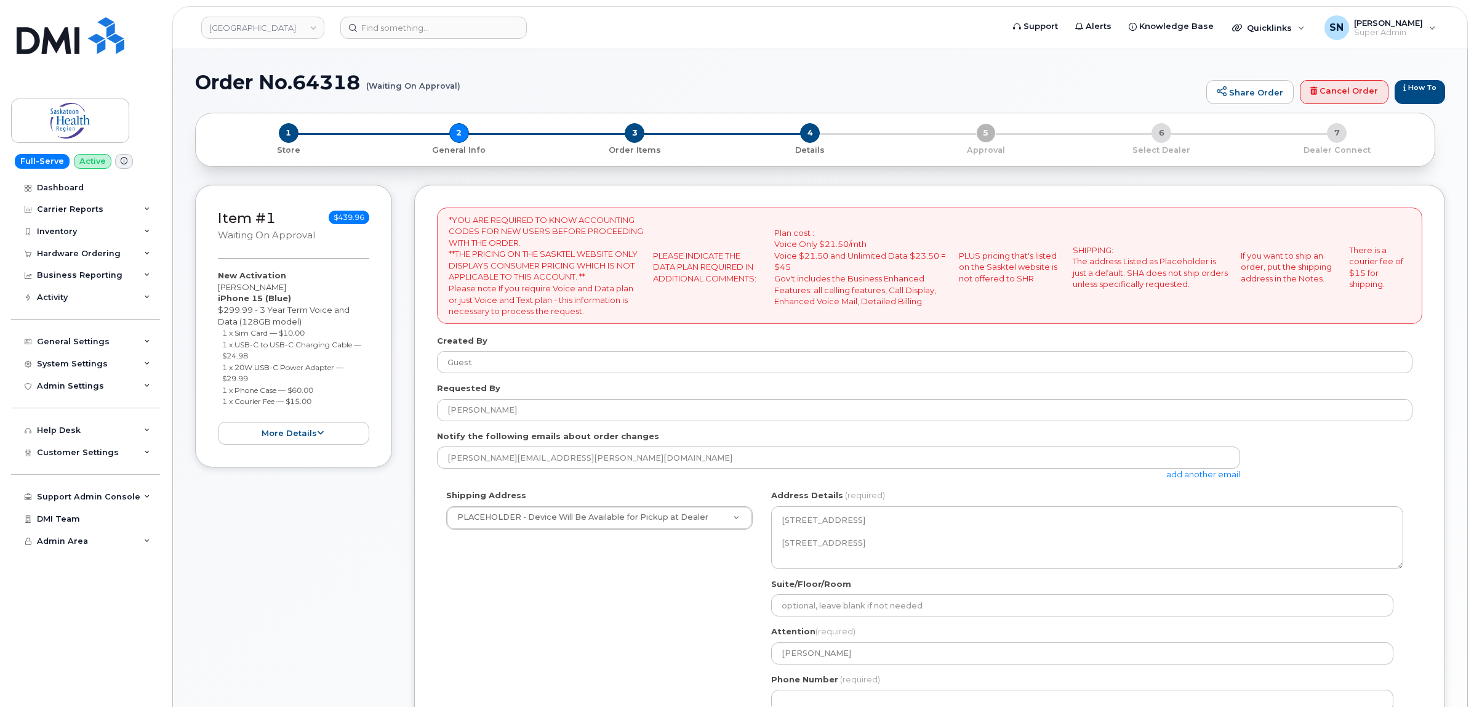
select select
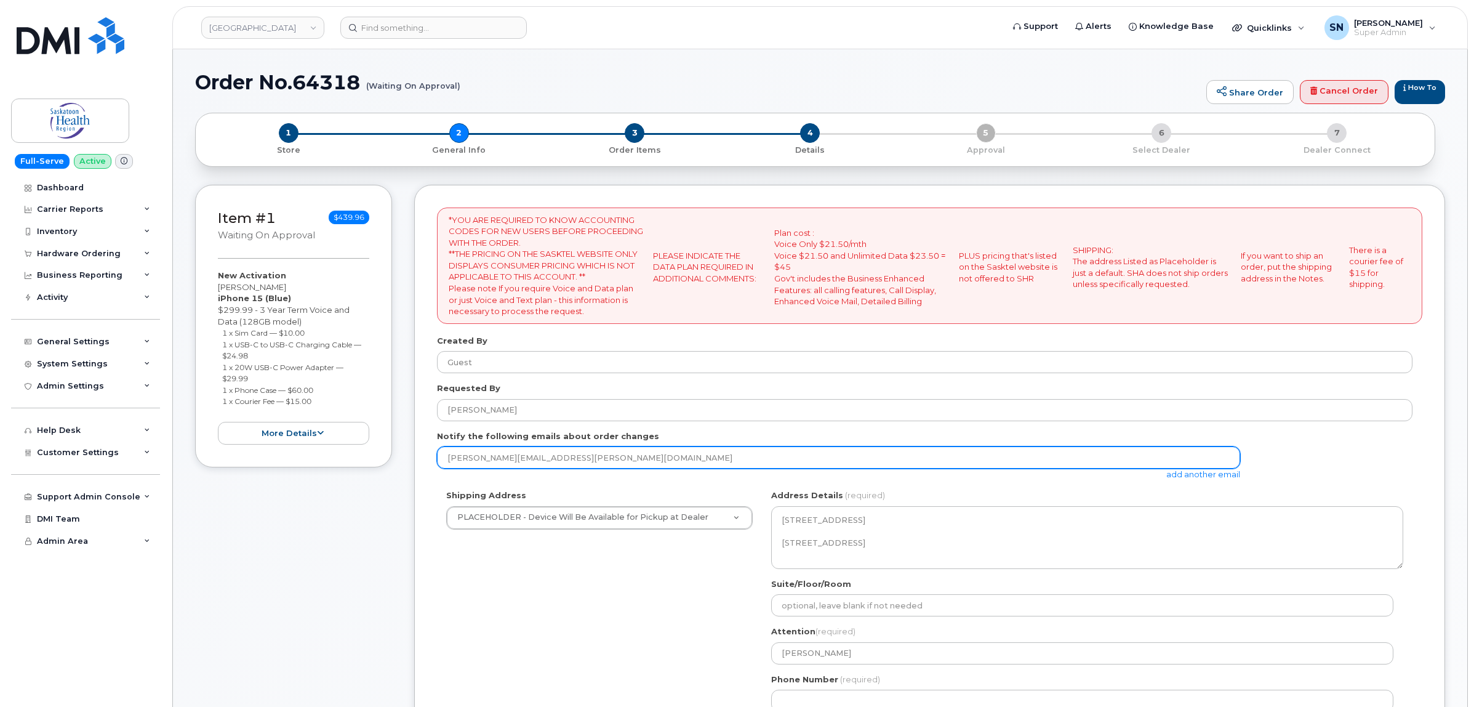
drag, startPoint x: 606, startPoint y: 459, endPoint x: 385, endPoint y: 459, distance: 221.0
click at [391, 457] on div "Item #1 Waiting On Approval $439.96 New Activation [PERSON_NAME] iPhone 15 (Blu…" at bounding box center [820, 556] width 1250 height 742
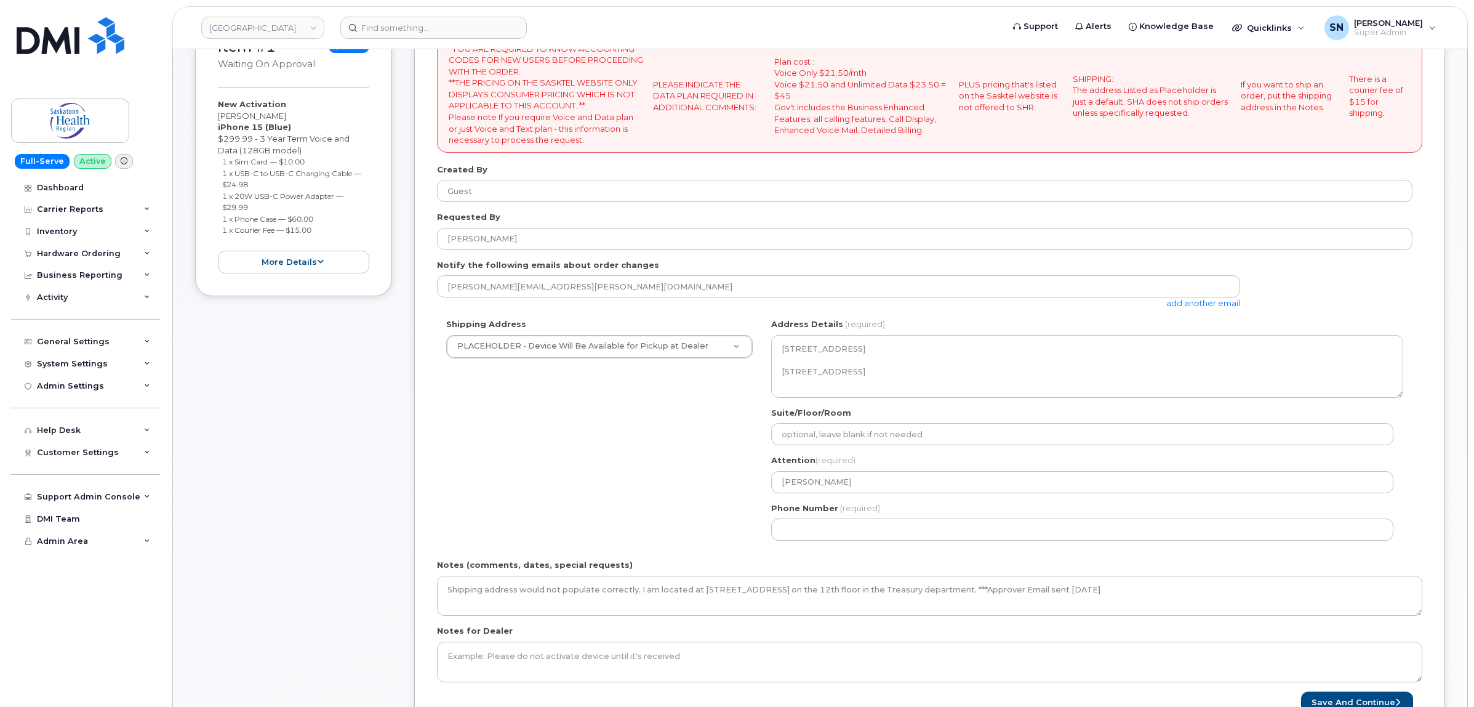
scroll to position [308, 0]
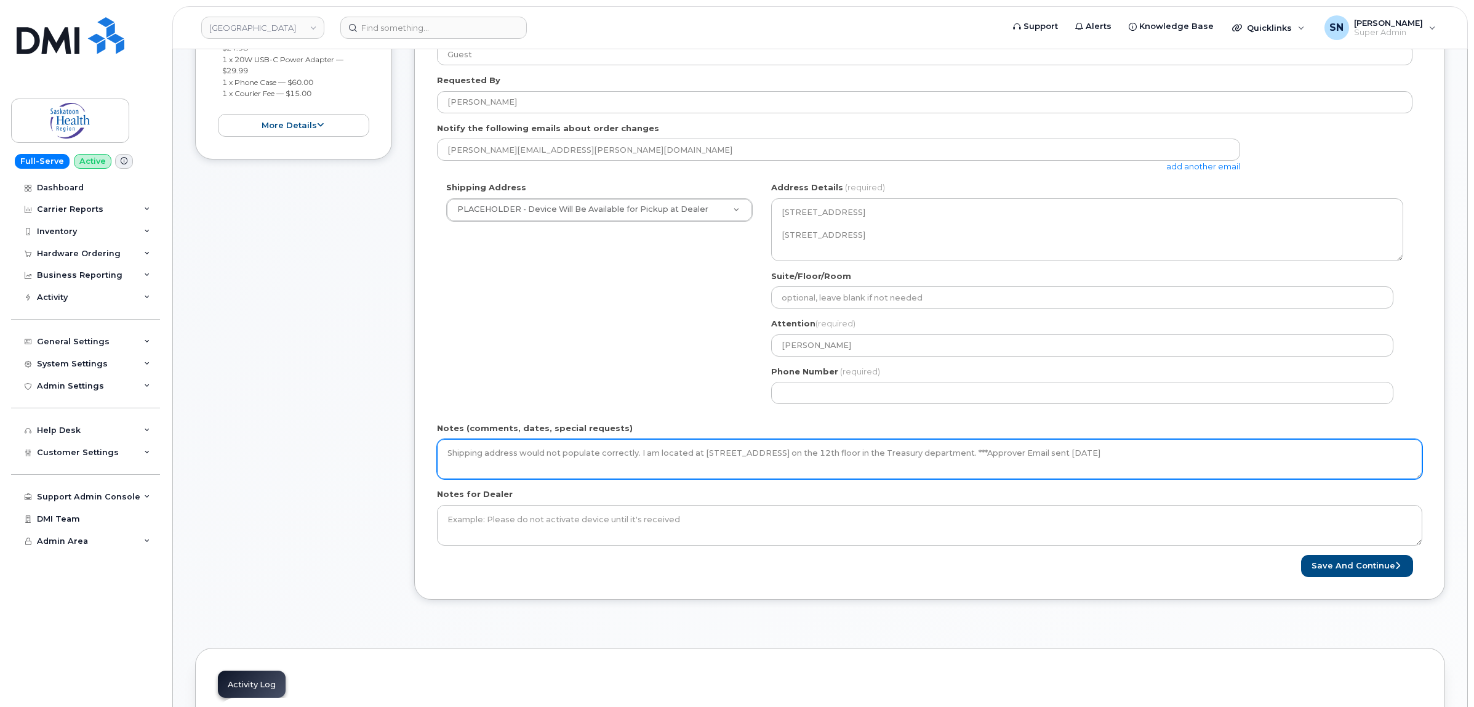
click at [1165, 450] on textarea "Shipping address would not populate correctly. I am located at 606 Spadina Cres…" at bounding box center [929, 459] width 985 height 41
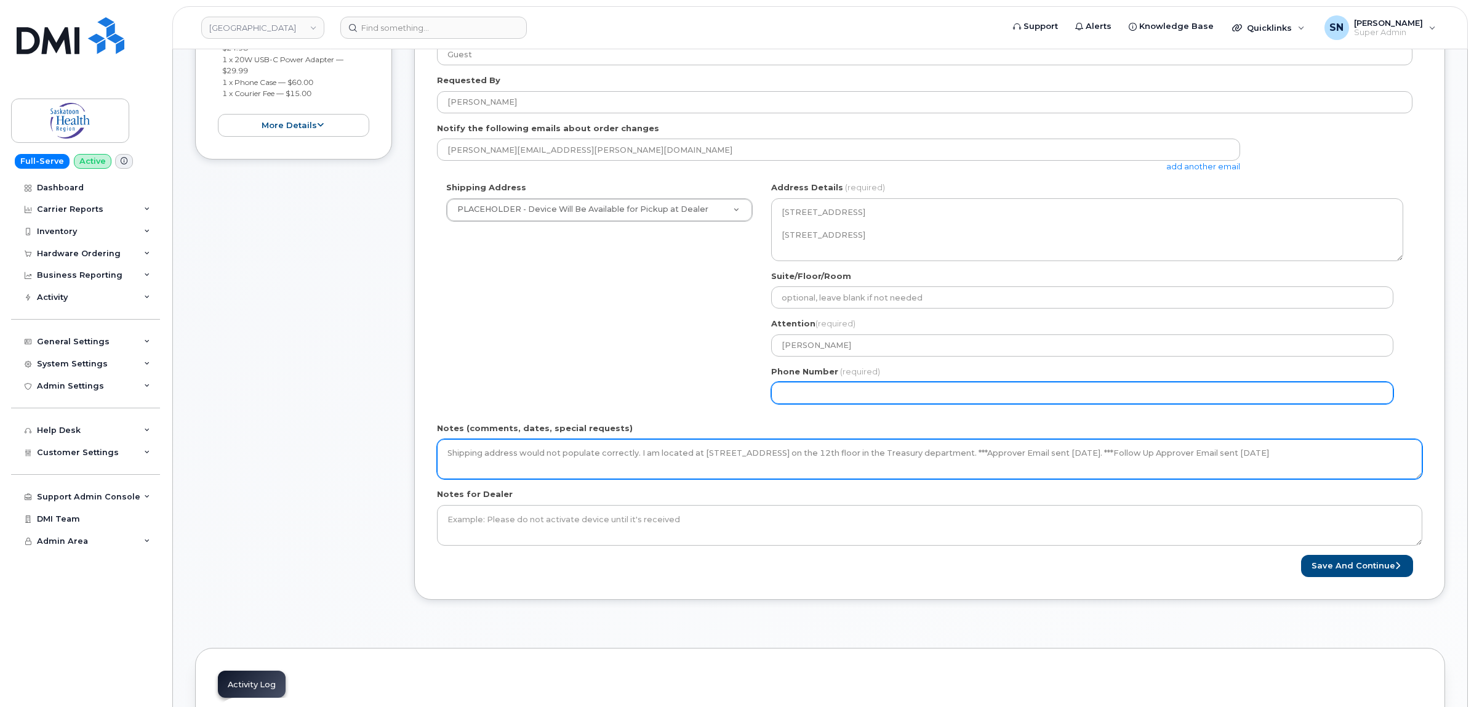
type textarea "Shipping address would not populate correctly. I am located at [STREET_ADDRESS]…"
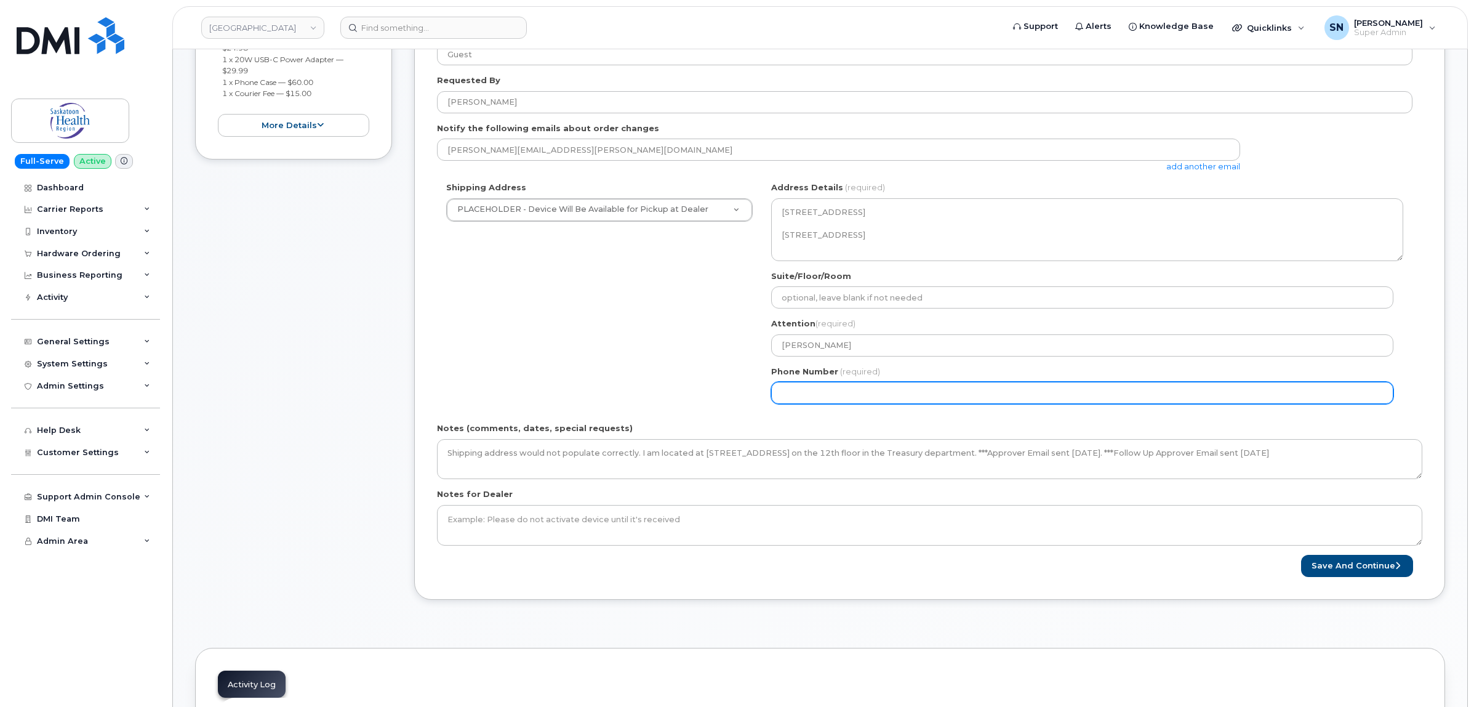
click at [1016, 404] on input "Phone Number" at bounding box center [1082, 393] width 622 height 22
select select
type input "123456789"
select select
type input "1234567890"
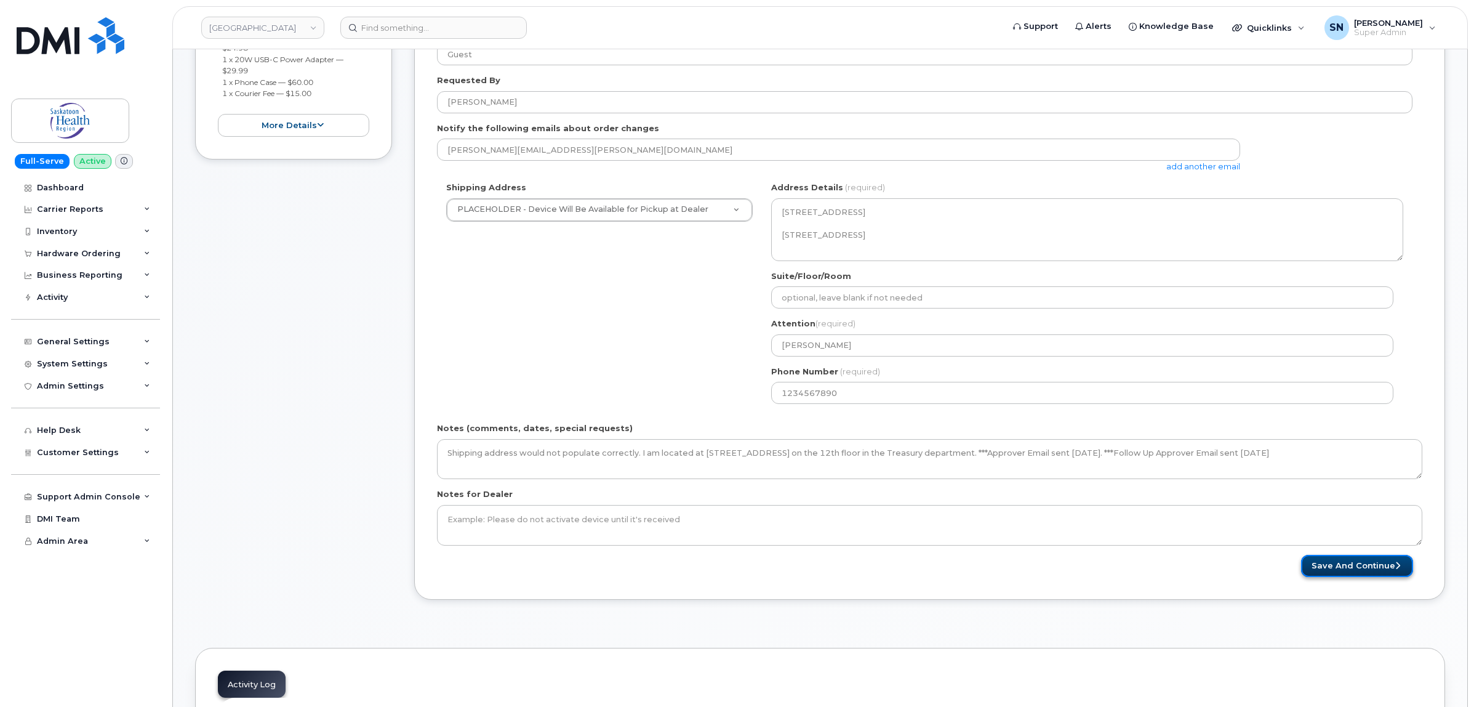
click at [1349, 569] on button "Save and Continue" at bounding box center [1357, 566] width 112 height 23
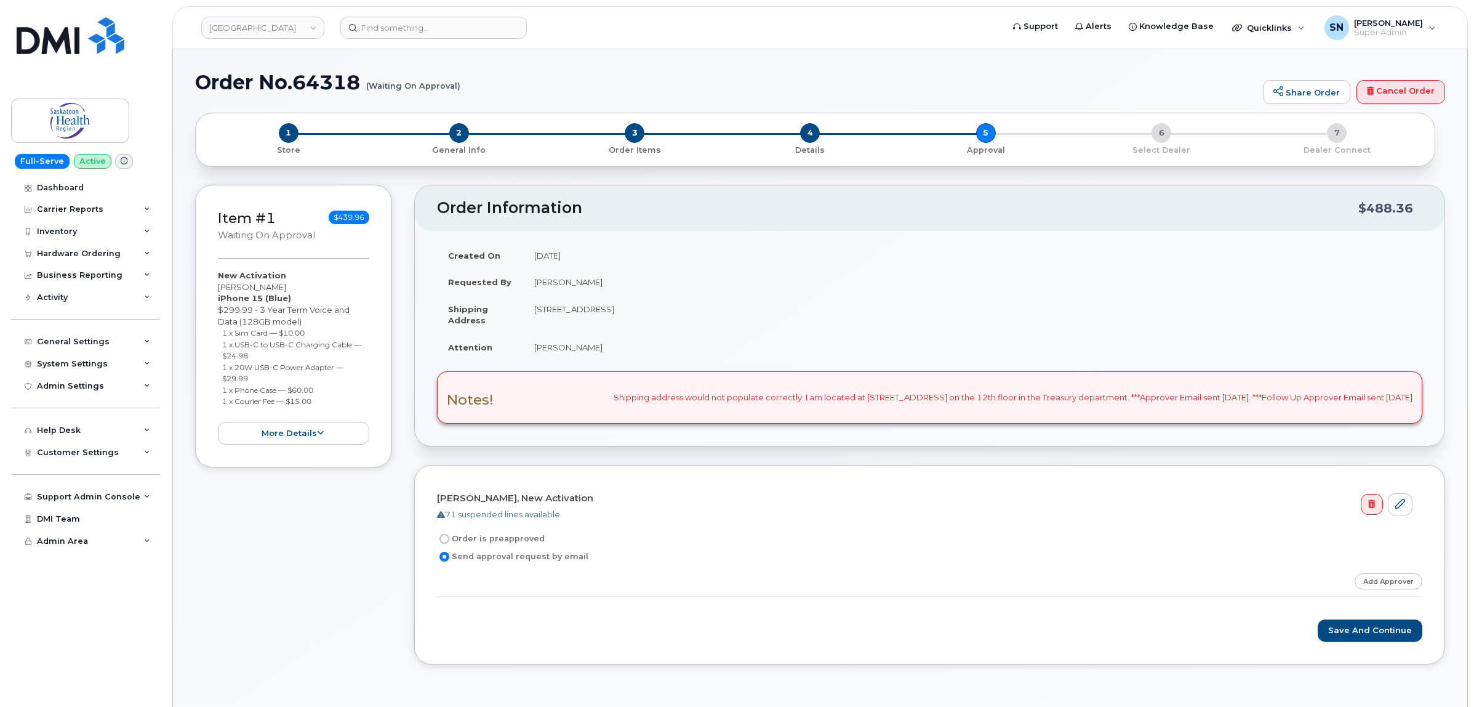
click at [371, 532] on div "Item #1 Waiting On Approval $439.96 New Activation [PERSON_NAME] iPhone 15 (Blu…" at bounding box center [293, 434] width 197 height 499
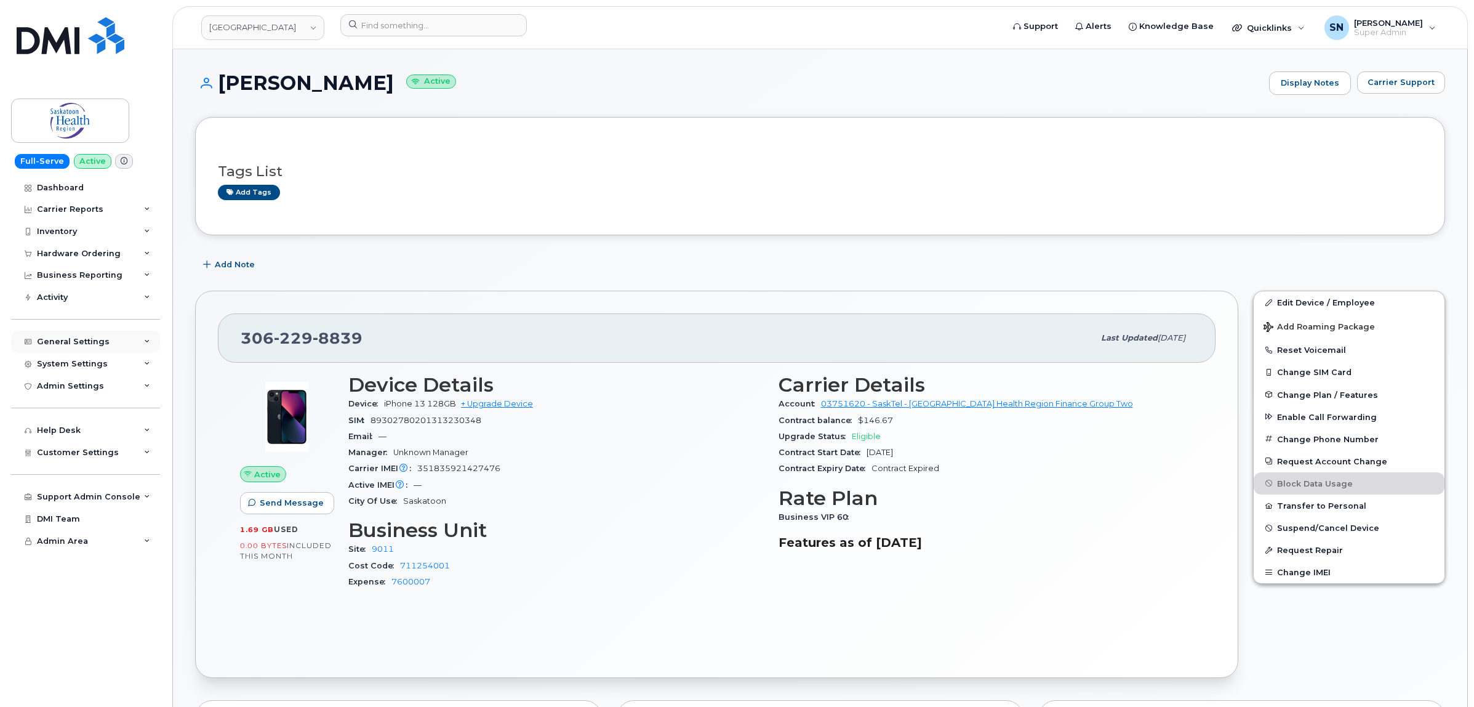
click at [69, 342] on div "General Settings" at bounding box center [73, 342] width 73 height 10
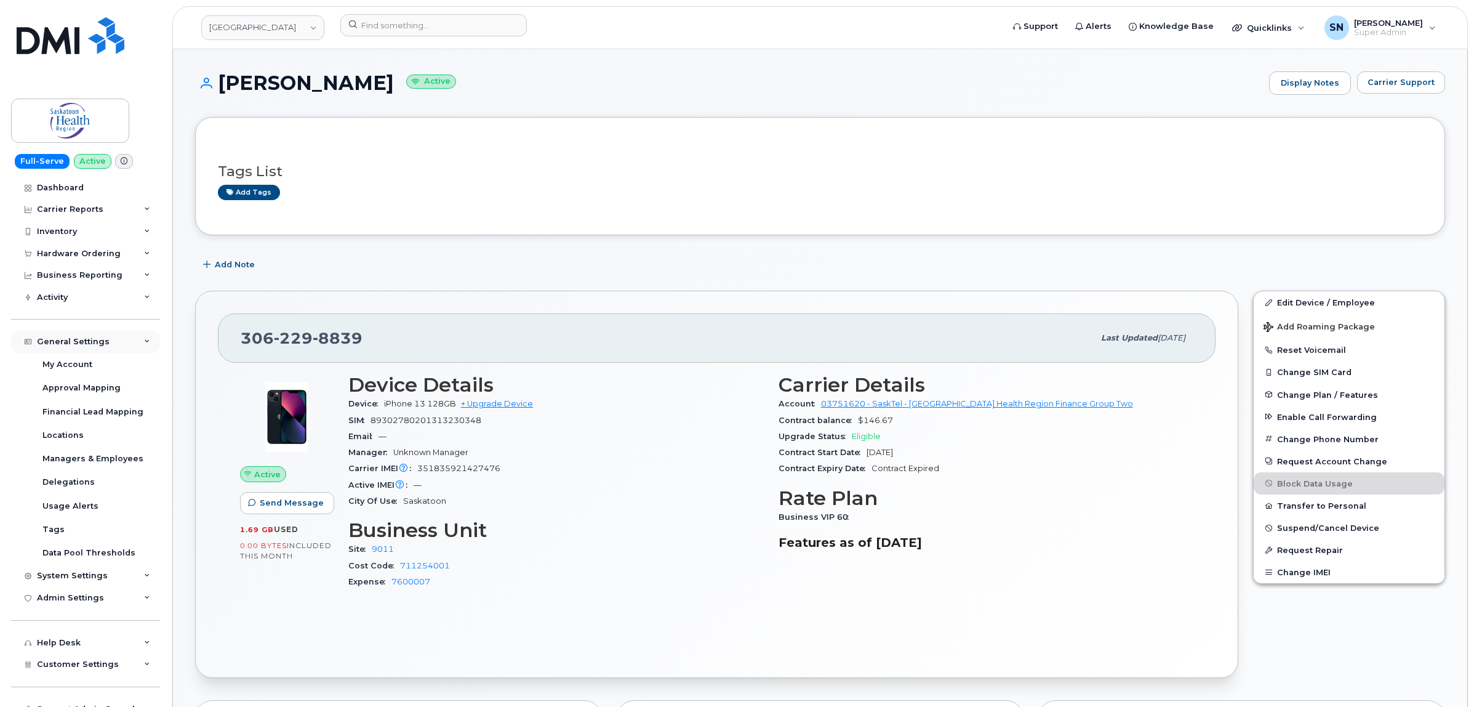
click at [77, 345] on div "General Settings" at bounding box center [73, 342] width 73 height 10
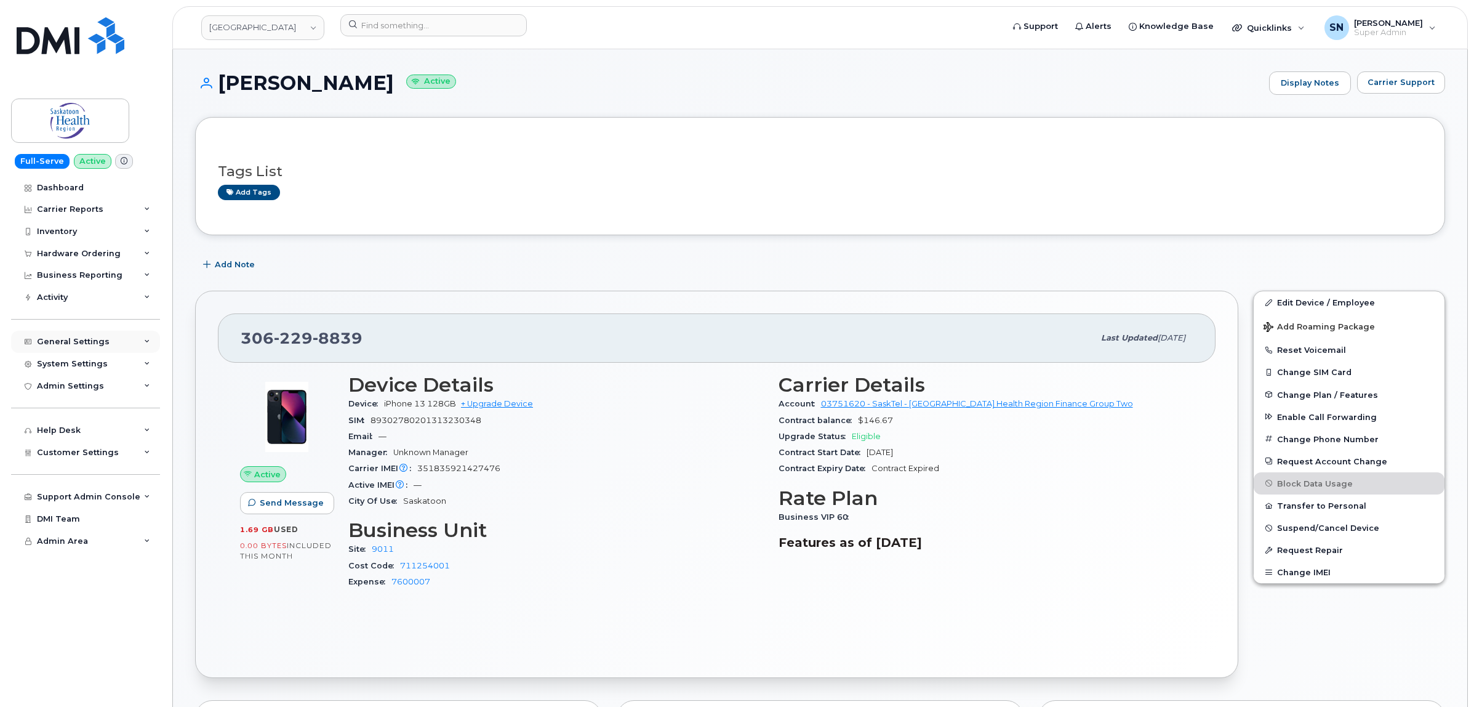
click at [81, 342] on div "General Settings" at bounding box center [73, 342] width 73 height 10
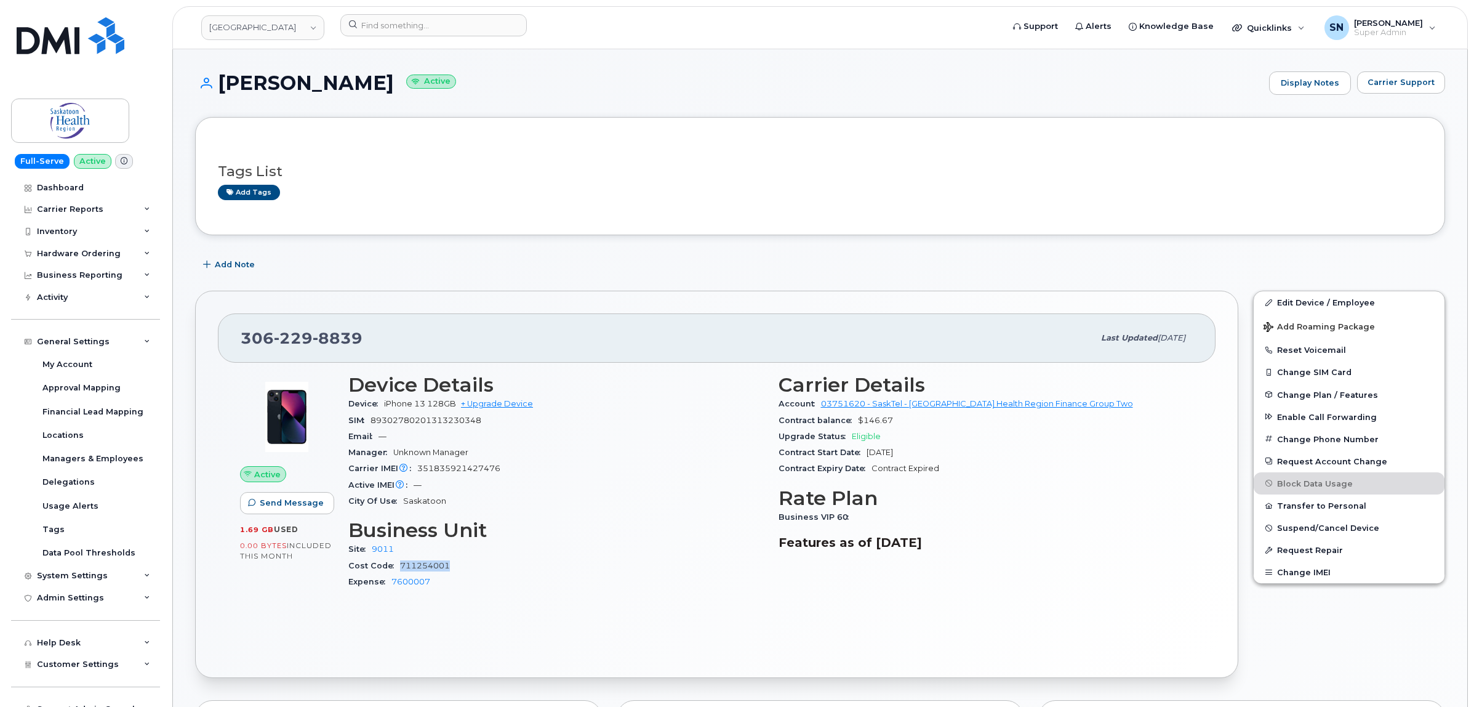
drag, startPoint x: 451, startPoint y: 566, endPoint x: 400, endPoint y: 568, distance: 50.5
click at [400, 568] on div "Cost Code 711254001" at bounding box center [555, 566] width 415 height 16
copy link "711254001"
click at [393, 22] on input at bounding box center [433, 25] width 187 height 22
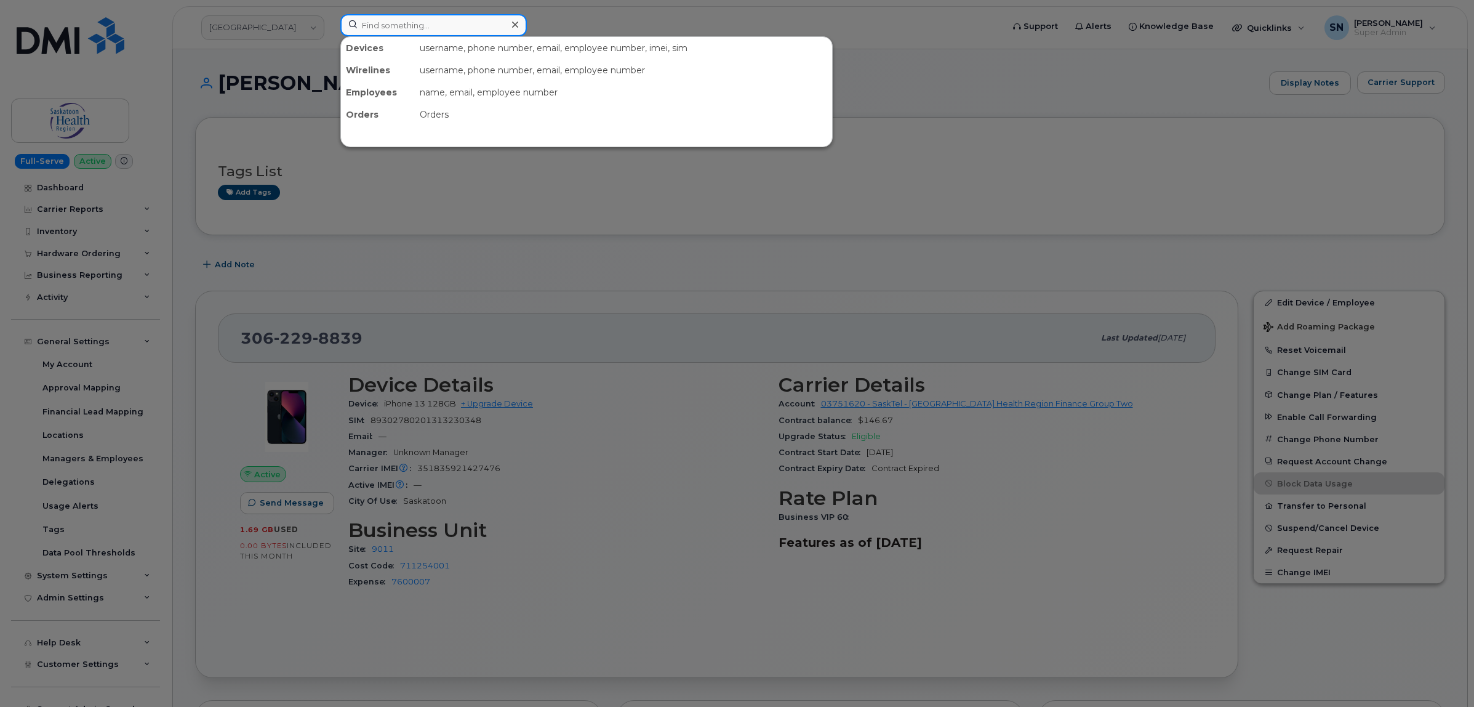
paste input "306-260-4791"
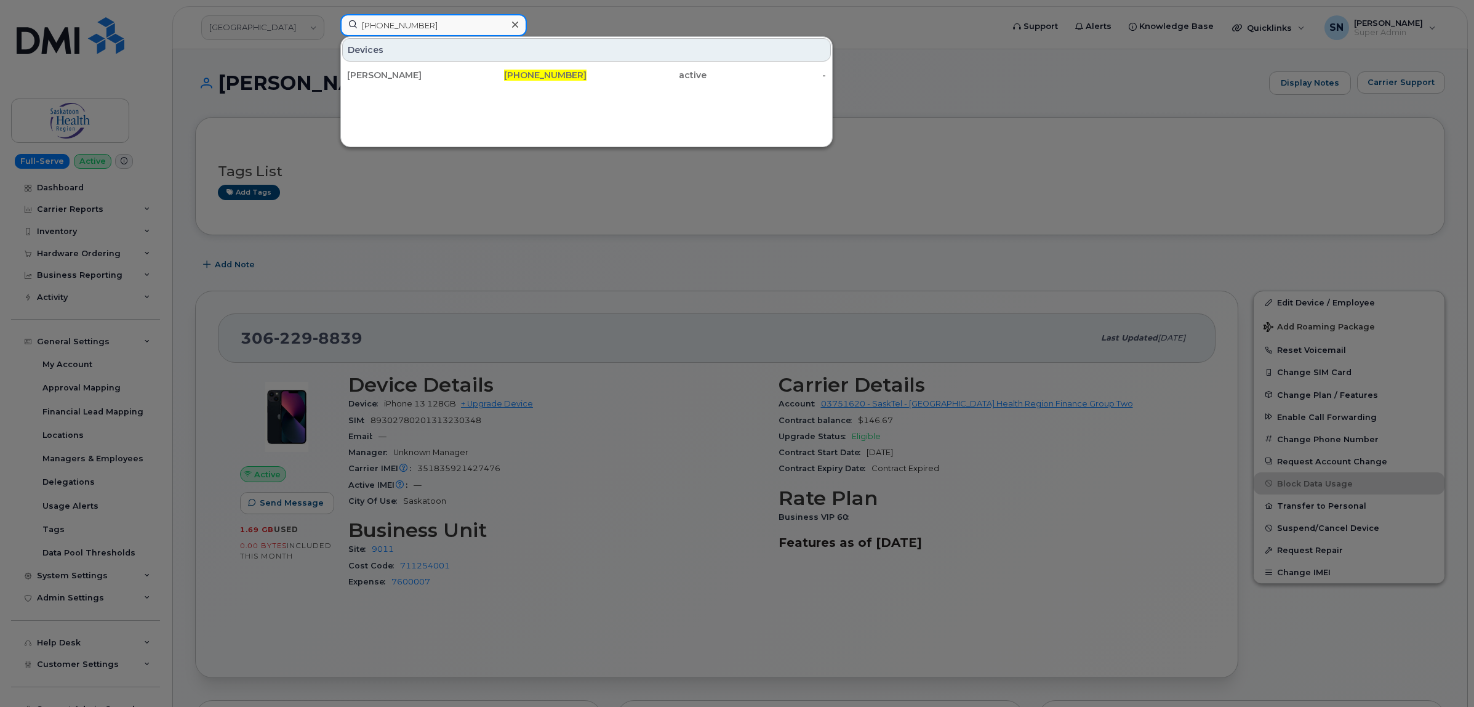
type input "306-260-4791"
click at [404, 64] on link "Colin Blimkie 306-260-4791 active -" at bounding box center [586, 75] width 489 height 22
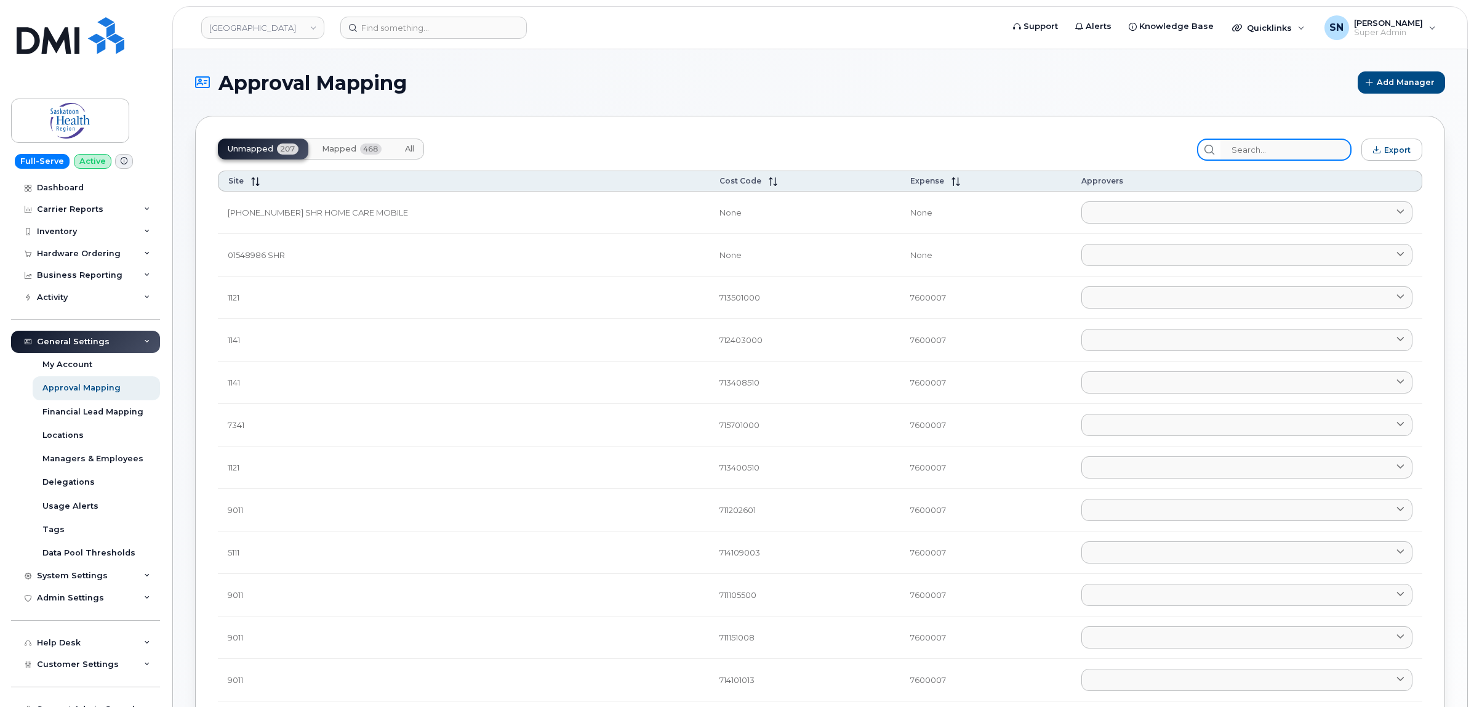
click at [1250, 145] on input "search" at bounding box center [1286, 149] width 131 height 22
paste input "711254001"
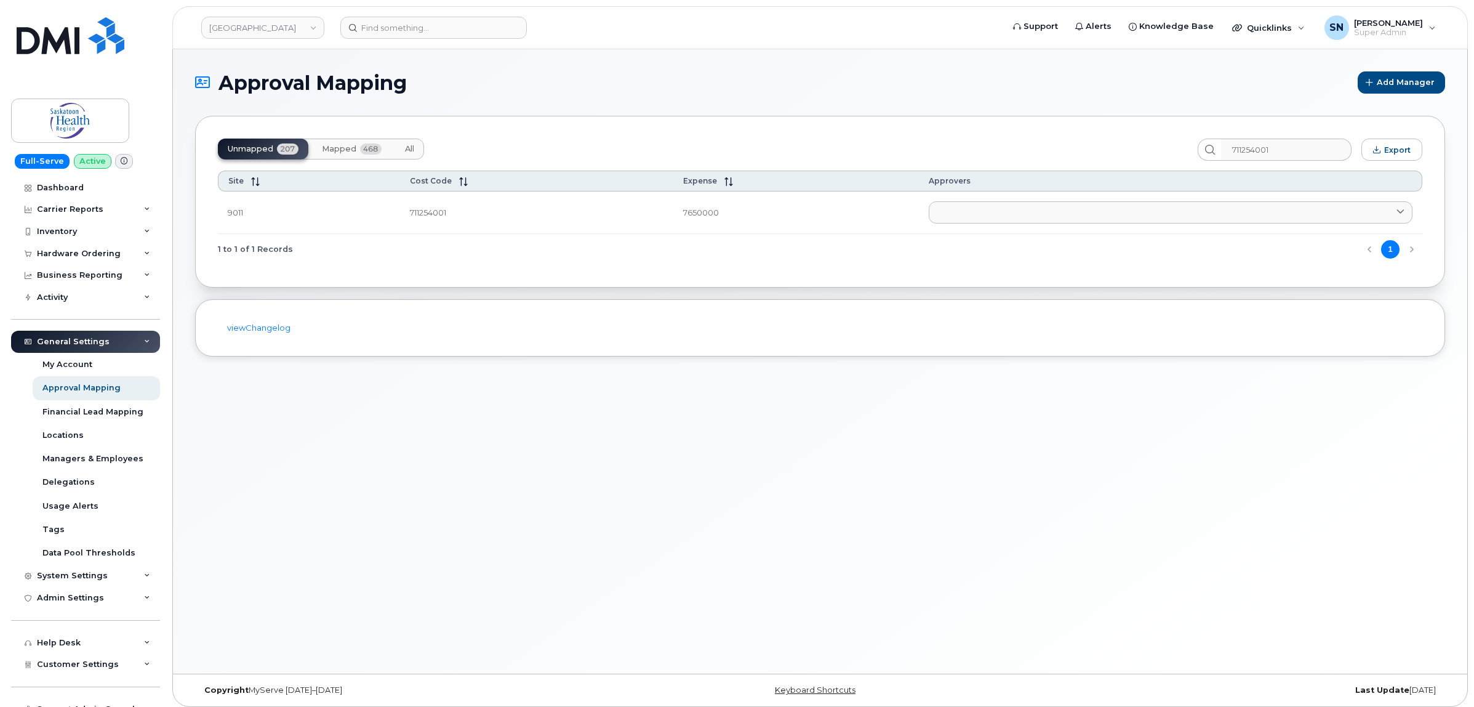
click at [324, 149] on span "Mapped" at bounding box center [339, 149] width 34 height 10
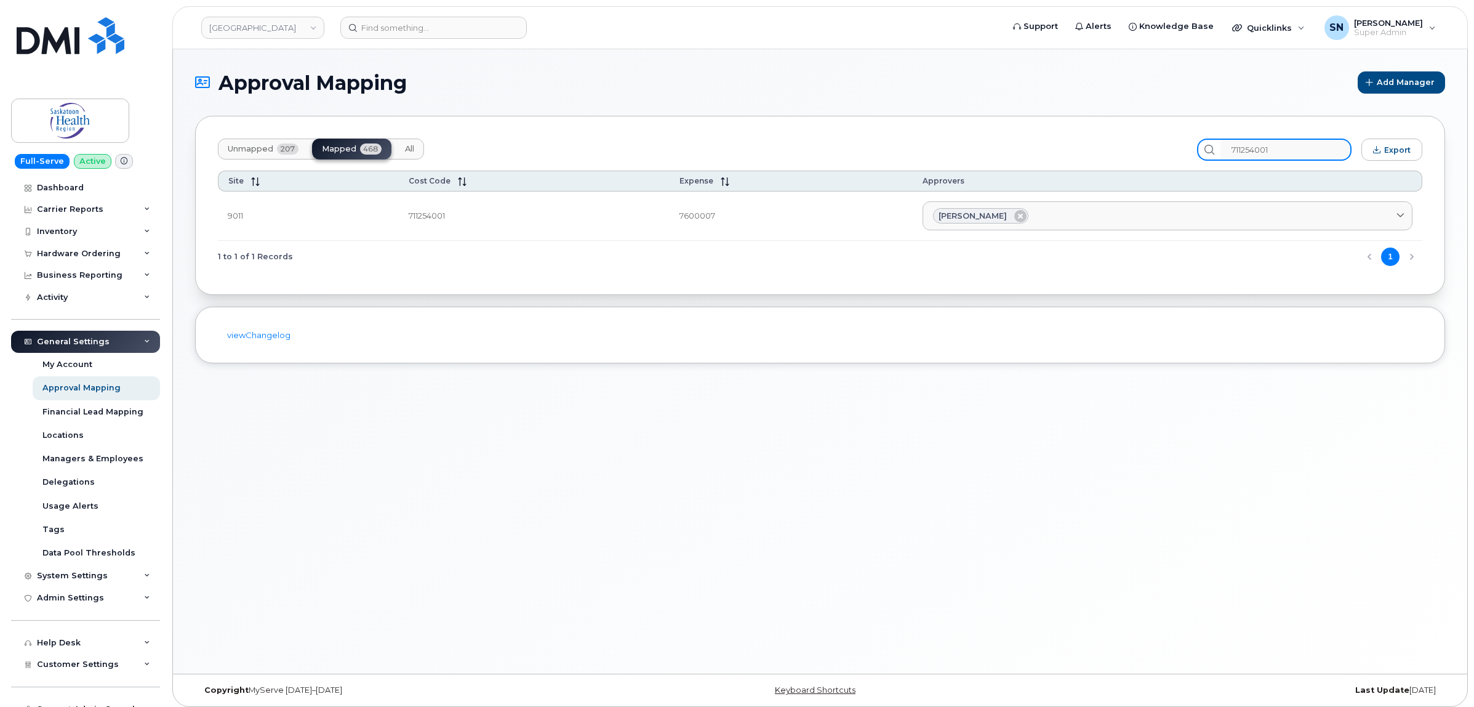
drag, startPoint x: 1274, startPoint y: 145, endPoint x: 1127, endPoint y: 148, distance: 147.2
click at [1130, 148] on div "Unmapped 207 Mapped 468 All 711254001 Export" at bounding box center [820, 149] width 1205 height 22
paste input "51000023"
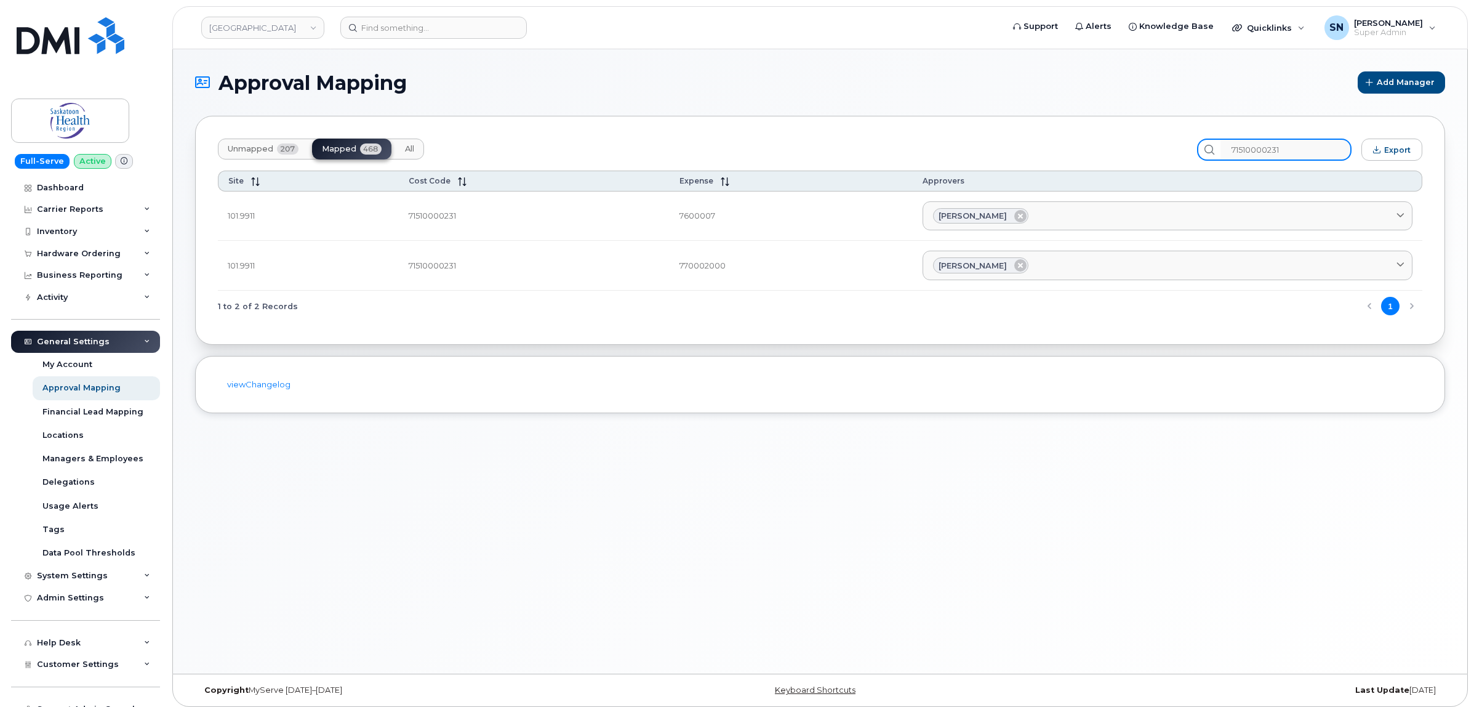
drag, startPoint x: 1275, startPoint y: 146, endPoint x: 1201, endPoint y: 143, distance: 73.9
click at [1202, 145] on div "Unmapped 207 Mapped 468 All 71510000231 Export" at bounding box center [820, 149] width 1205 height 22
paste input "1254280"
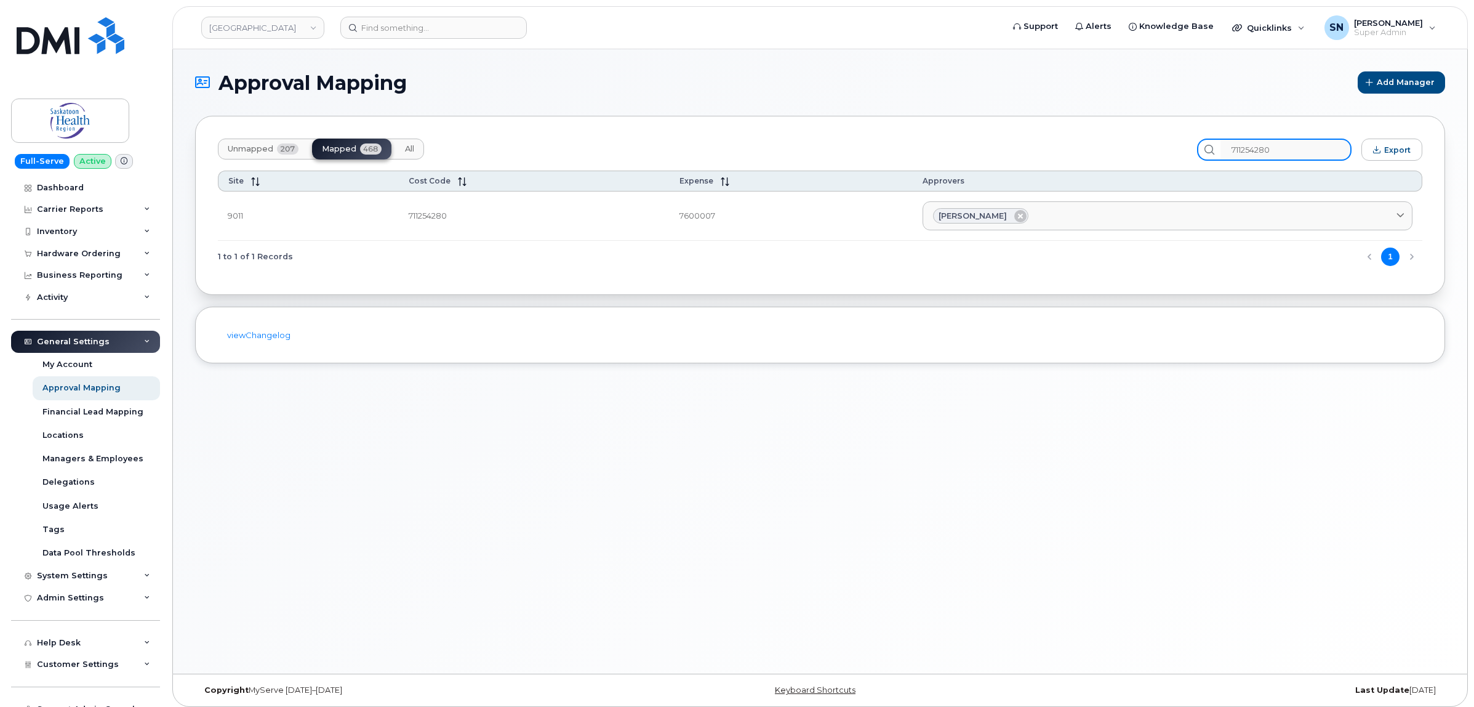
drag, startPoint x: 1296, startPoint y: 151, endPoint x: 1182, endPoint y: 143, distance: 114.8
click at [1183, 143] on div "Unmapped 207 Mapped 468 All 711254280 Export" at bounding box center [820, 149] width 1205 height 22
paste input "500"
type input "711255000"
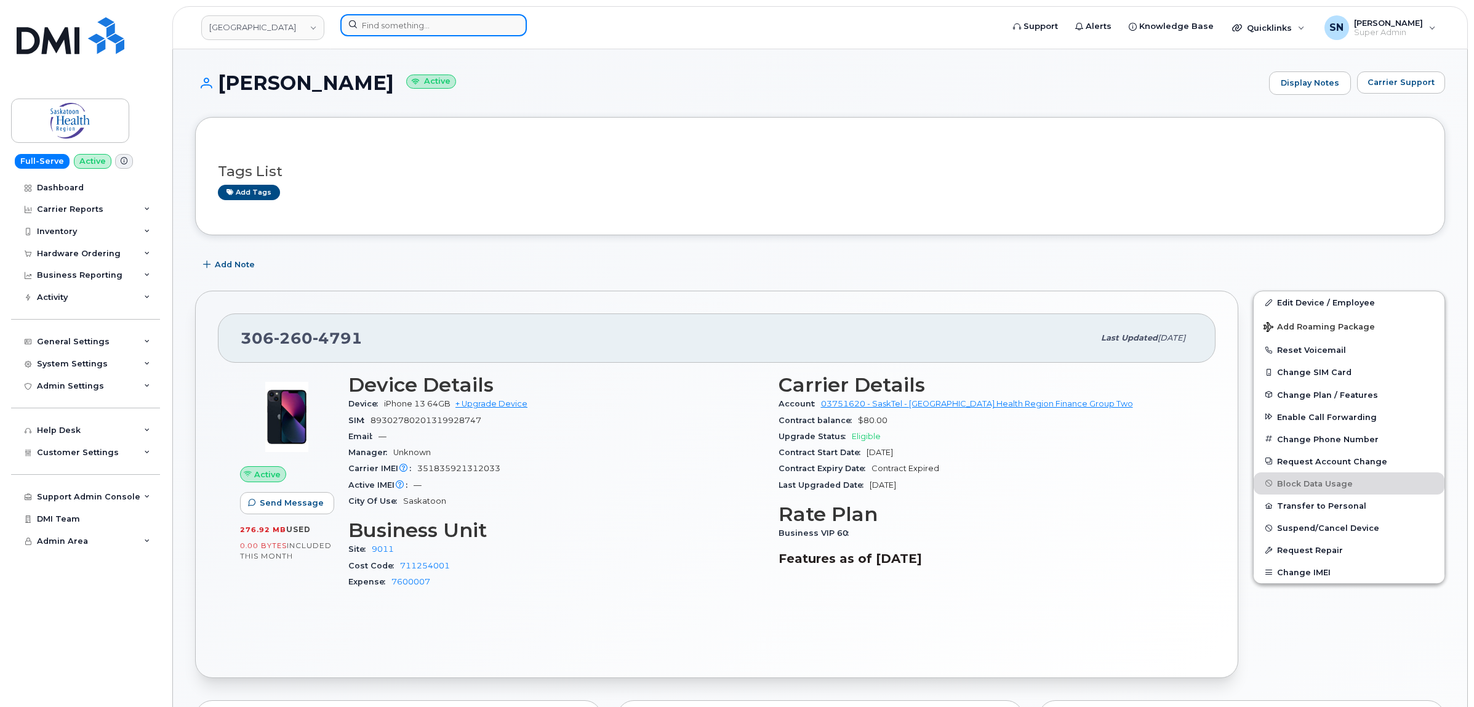
click at [415, 28] on input at bounding box center [433, 25] width 187 height 22
paste input "[PHONE_NUMBER]"
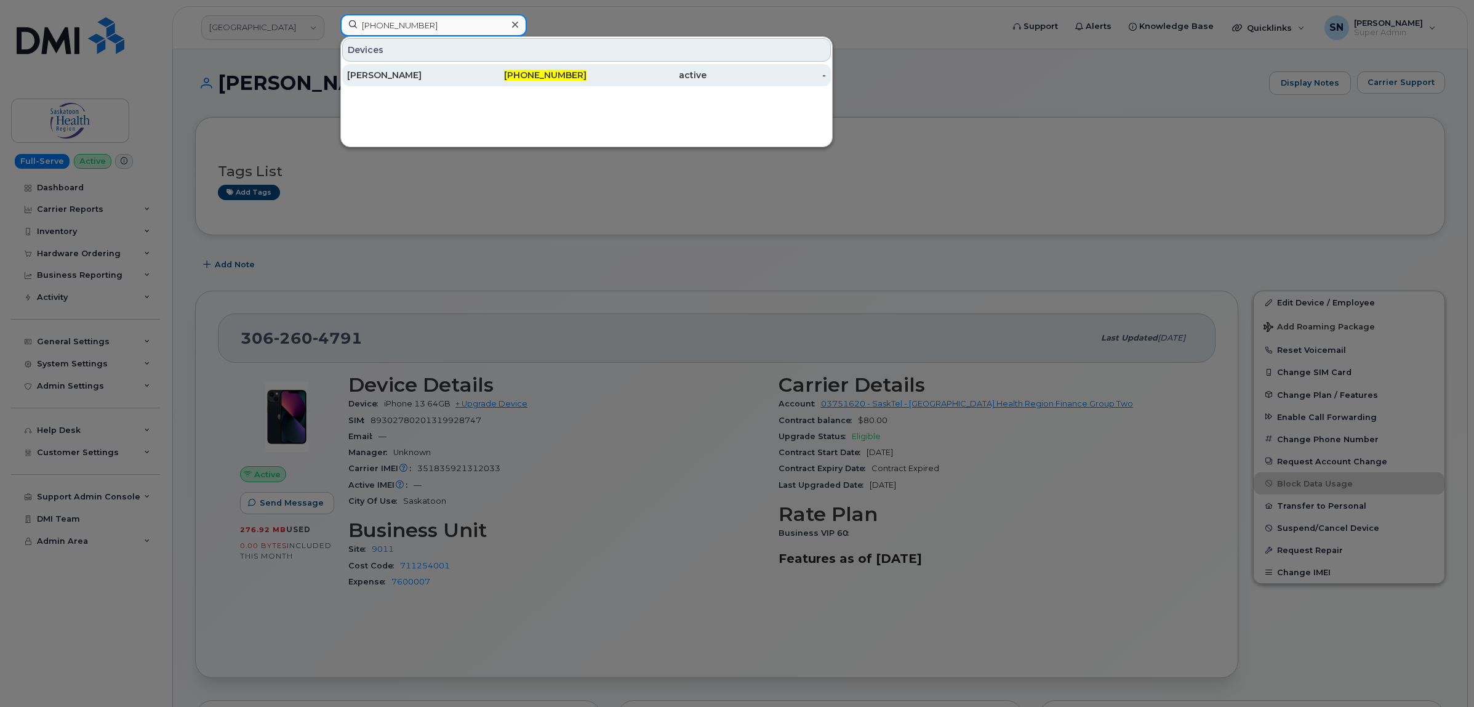
type input "[PHONE_NUMBER]"
click at [483, 77] on div "[PHONE_NUMBER]" at bounding box center [527, 75] width 120 height 12
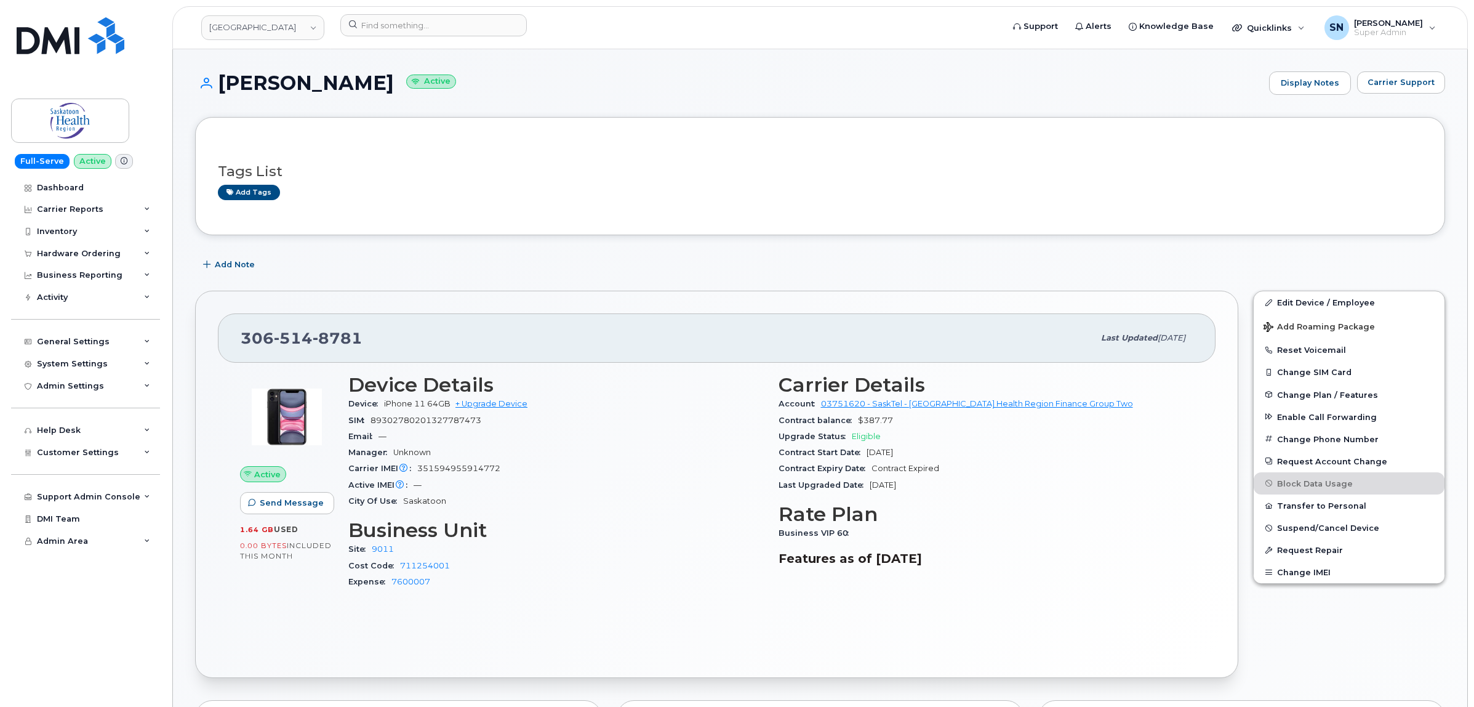
click at [374, 13] on header "Saskatoon Health Region Support Alerts Knowledge Base Quicklinks Suspend / Canc…" at bounding box center [820, 27] width 1296 height 43
click at [377, 16] on input at bounding box center [433, 25] width 187 height 22
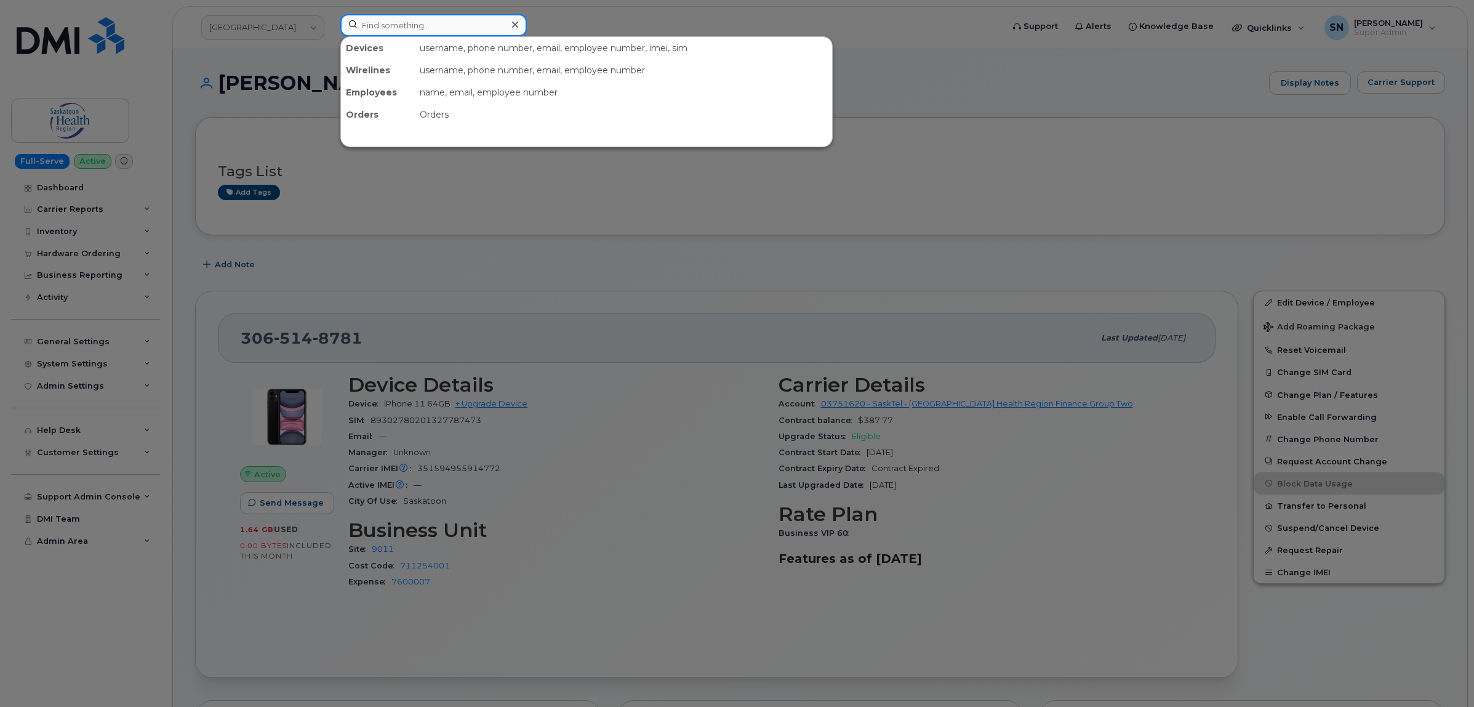
paste input "639-471-8303"
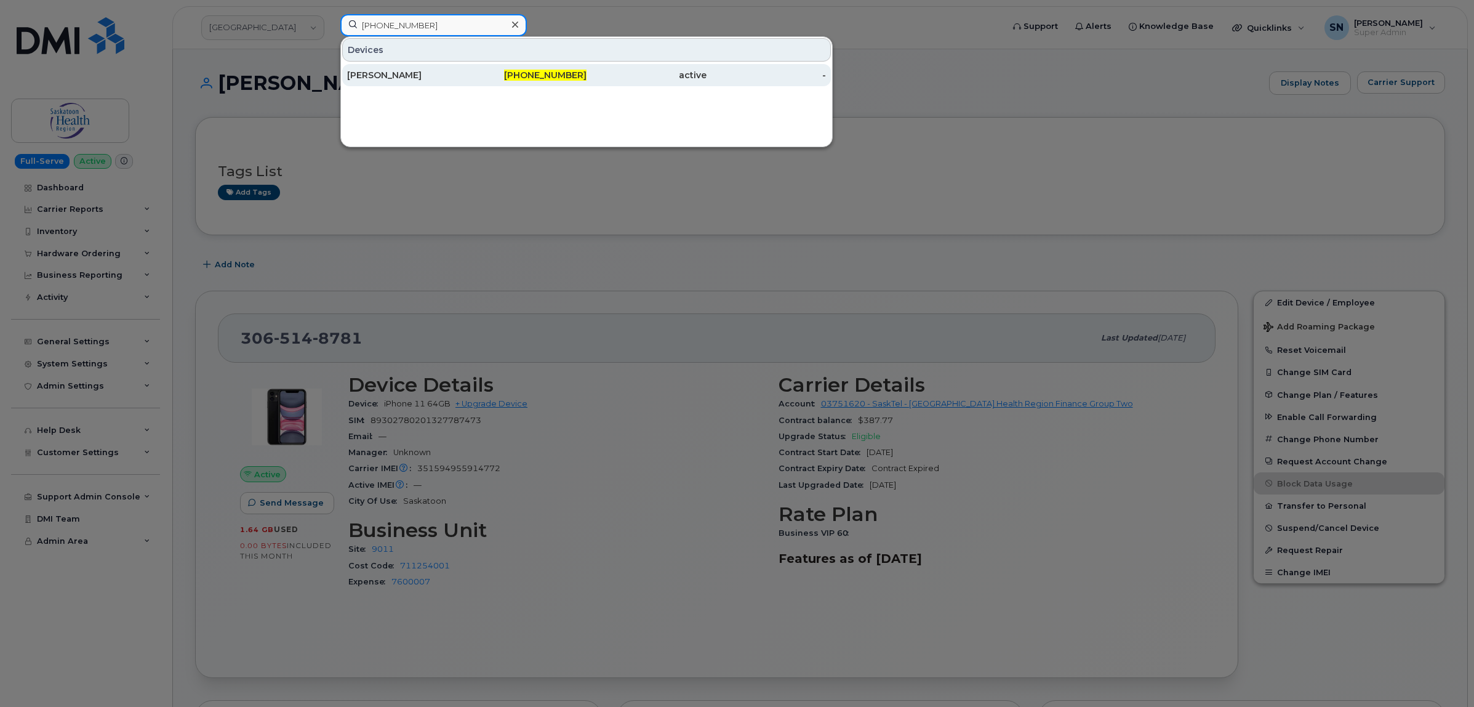
type input "639-471-8303"
click at [415, 68] on div "Justin Therrien" at bounding box center [407, 75] width 120 height 22
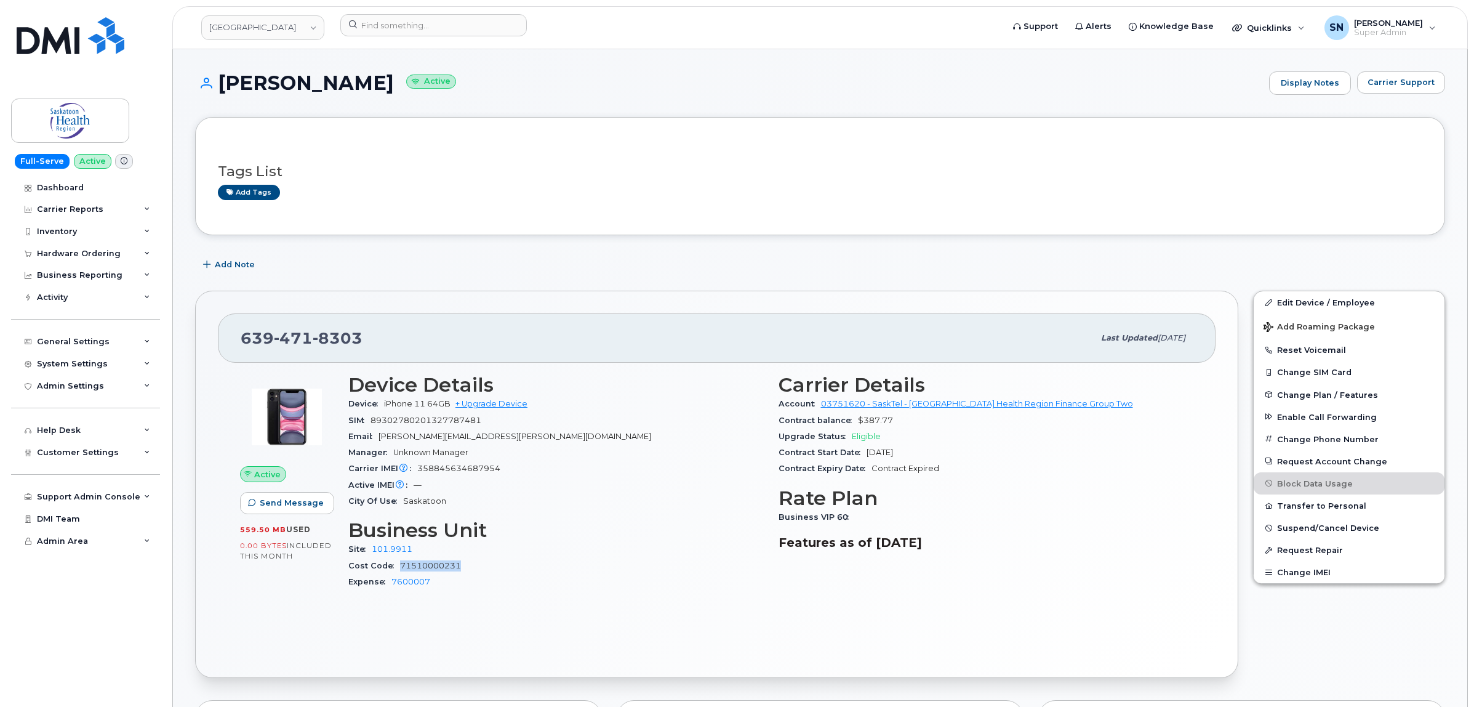
drag, startPoint x: 468, startPoint y: 568, endPoint x: 399, endPoint y: 564, distance: 69.6
click at [399, 564] on div "Cost Code 71510000231" at bounding box center [555, 566] width 415 height 16
copy link "71510000231"
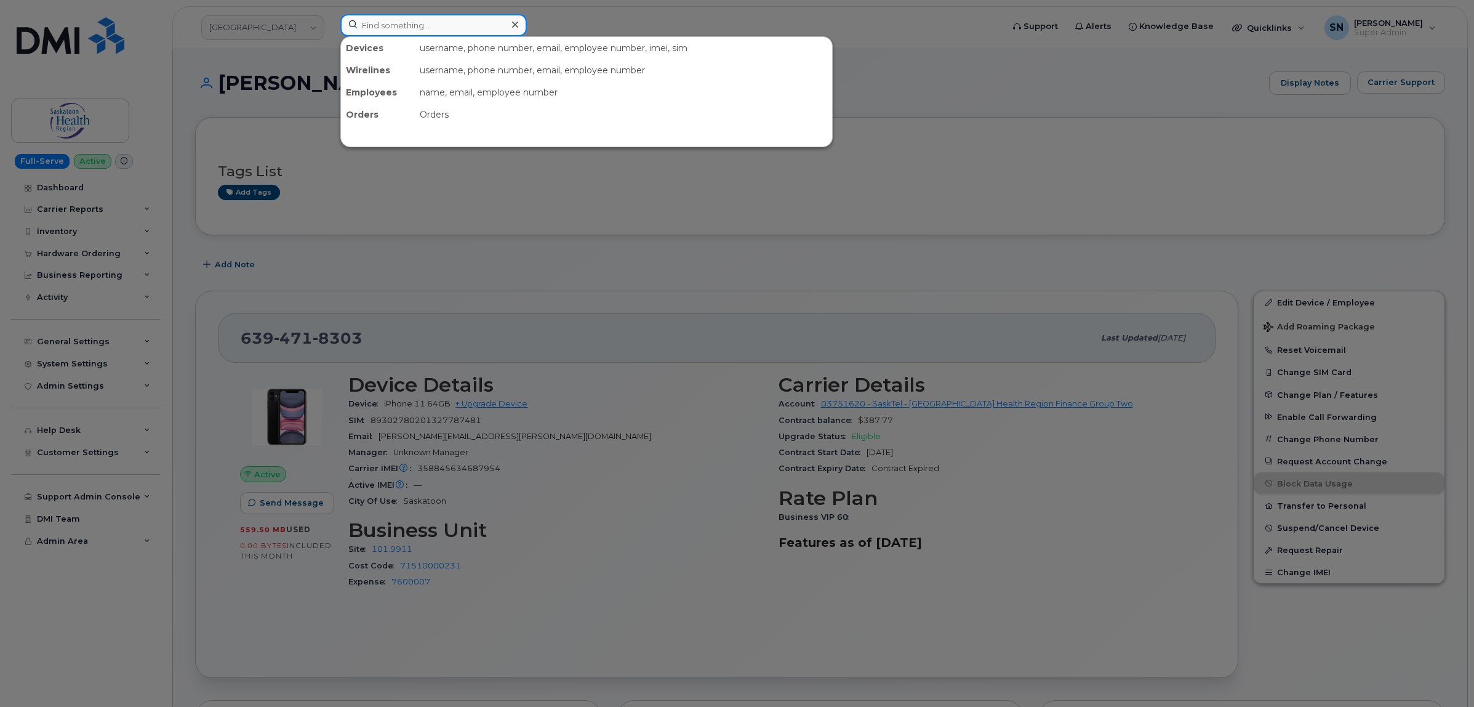
click at [404, 33] on input at bounding box center [433, 25] width 187 height 22
paste input "639-471-9120"
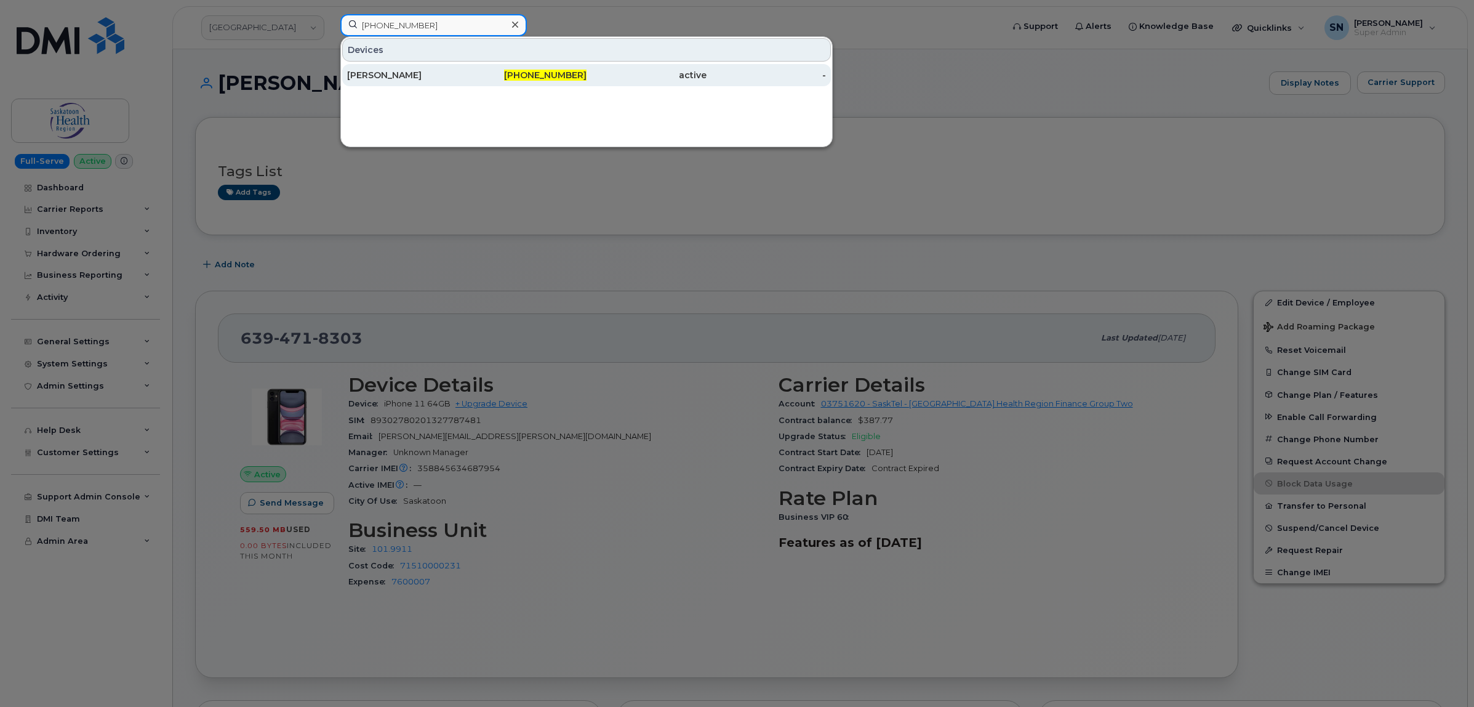
type input "639-471-9120"
click at [411, 66] on div "Julie Gerwing" at bounding box center [407, 75] width 120 height 22
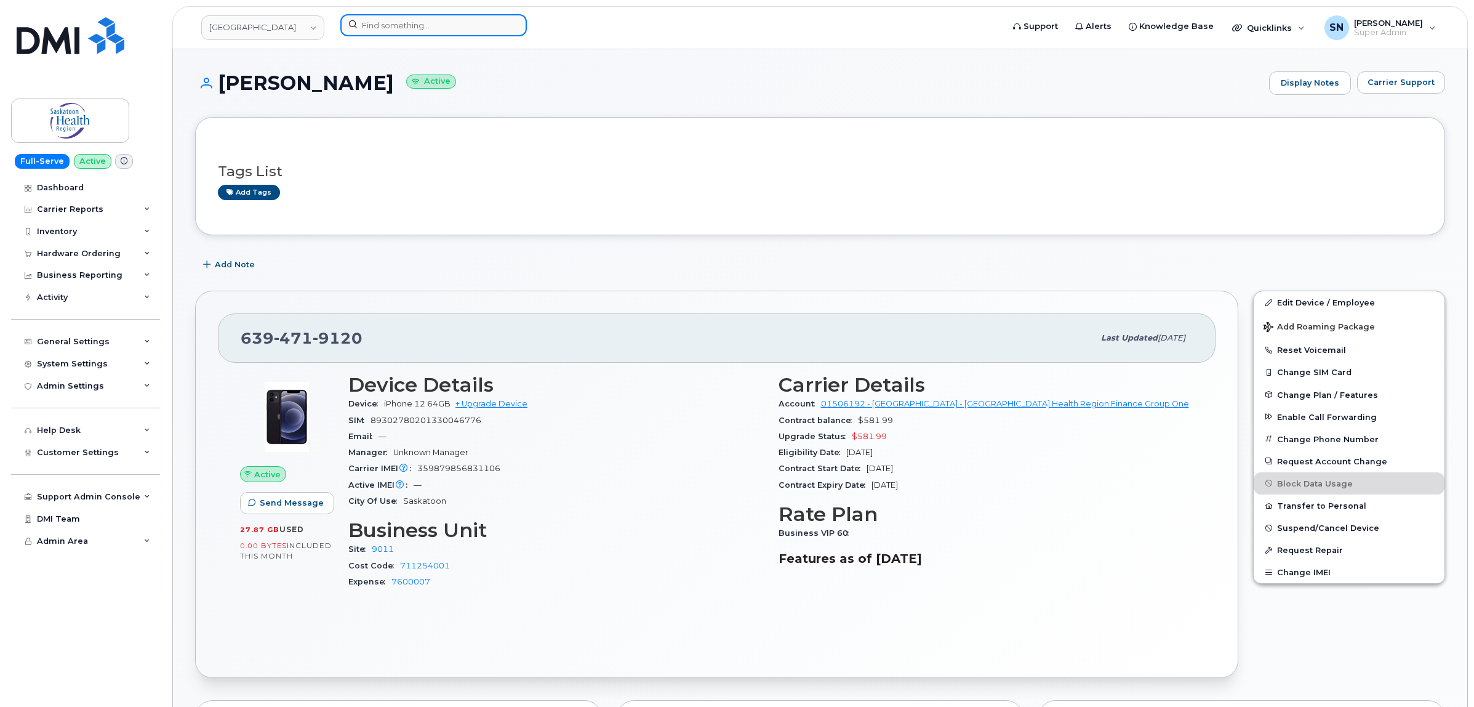
click at [450, 26] on input at bounding box center [433, 25] width 187 height 22
paste input "639-480-8911"
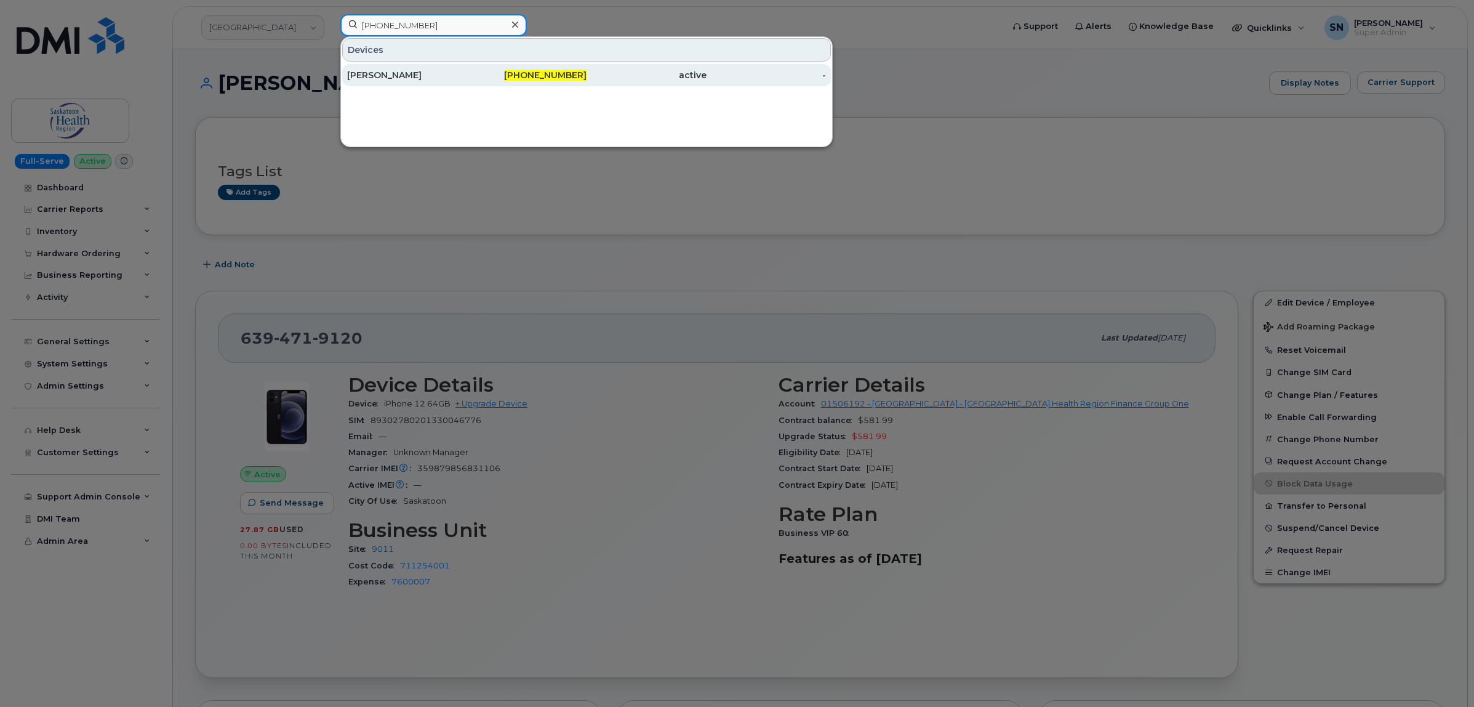
type input "639-480-8911"
click at [448, 70] on div "Jody Thompson" at bounding box center [407, 75] width 120 height 12
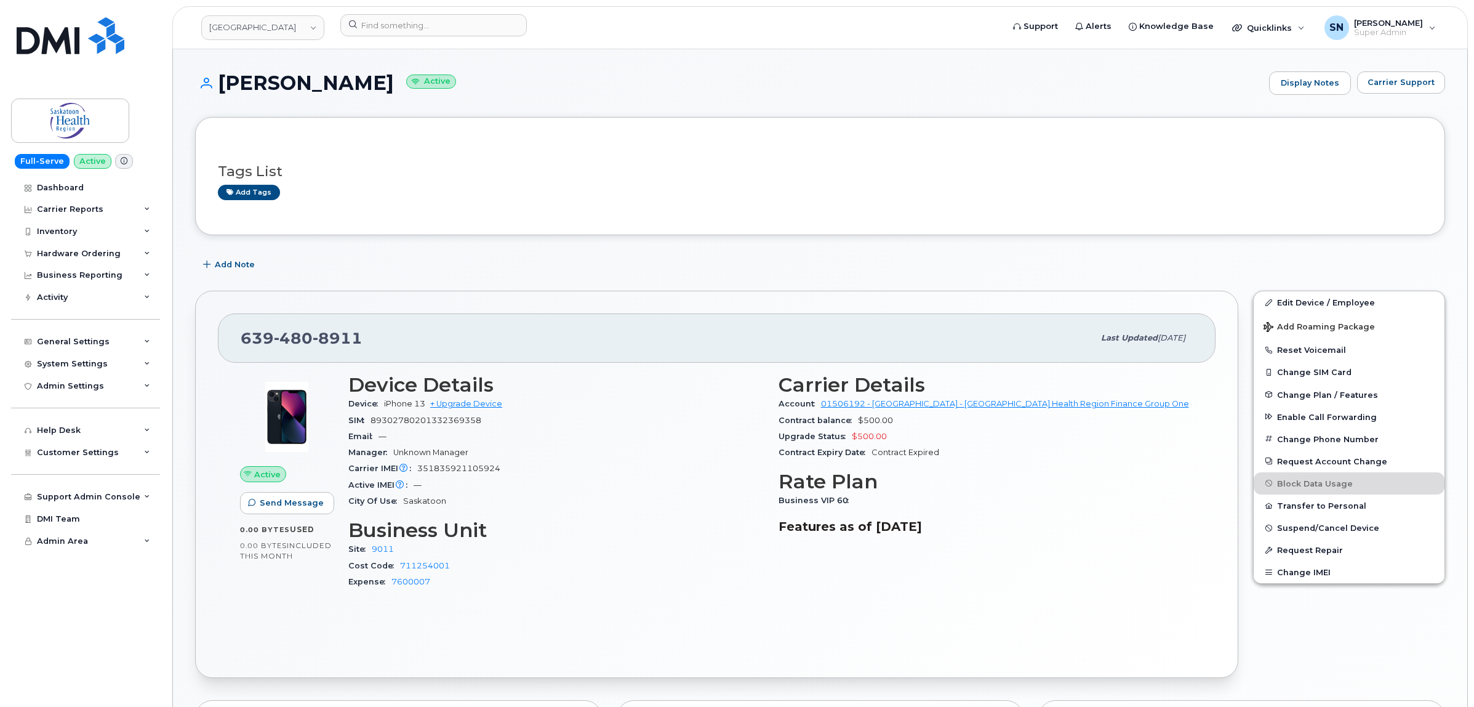
scroll to position [154, 0]
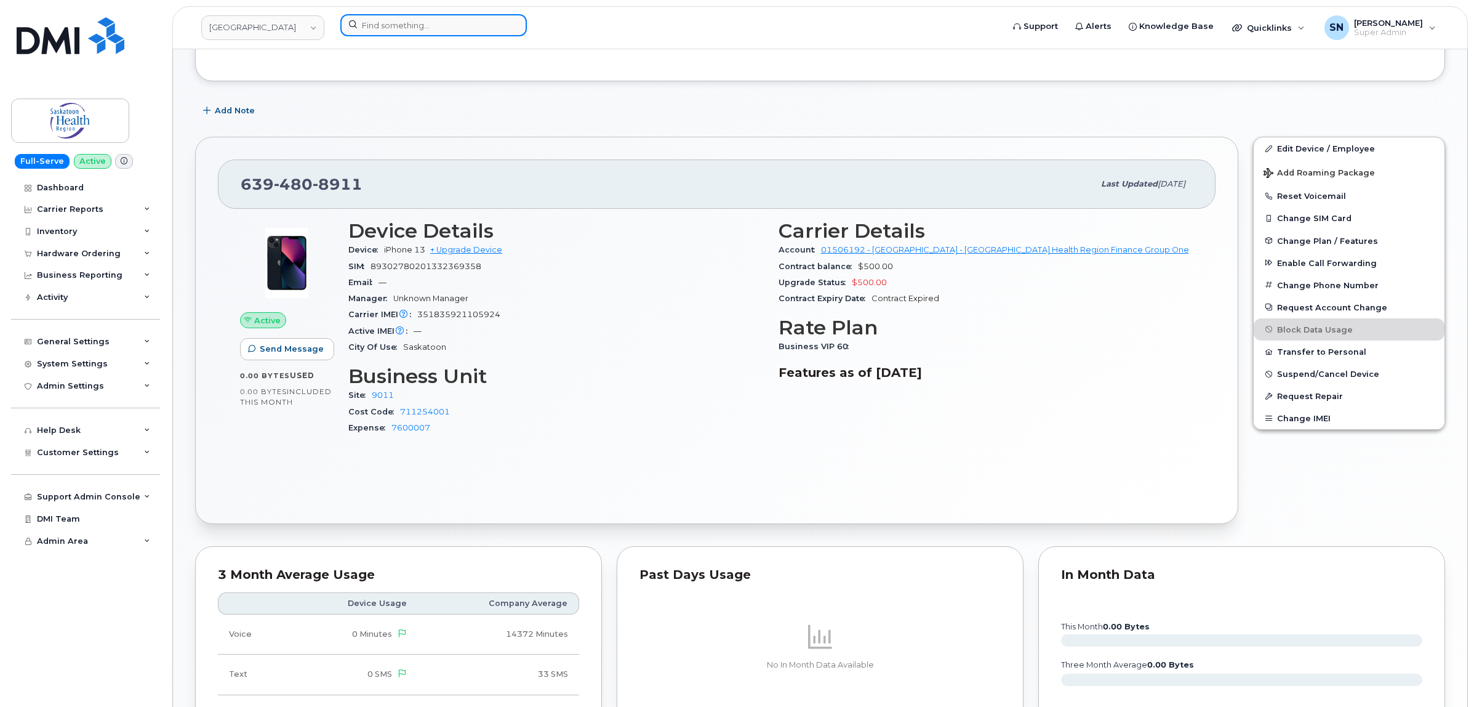
click at [391, 20] on input at bounding box center [433, 25] width 187 height 22
paste input "306-514-7255"
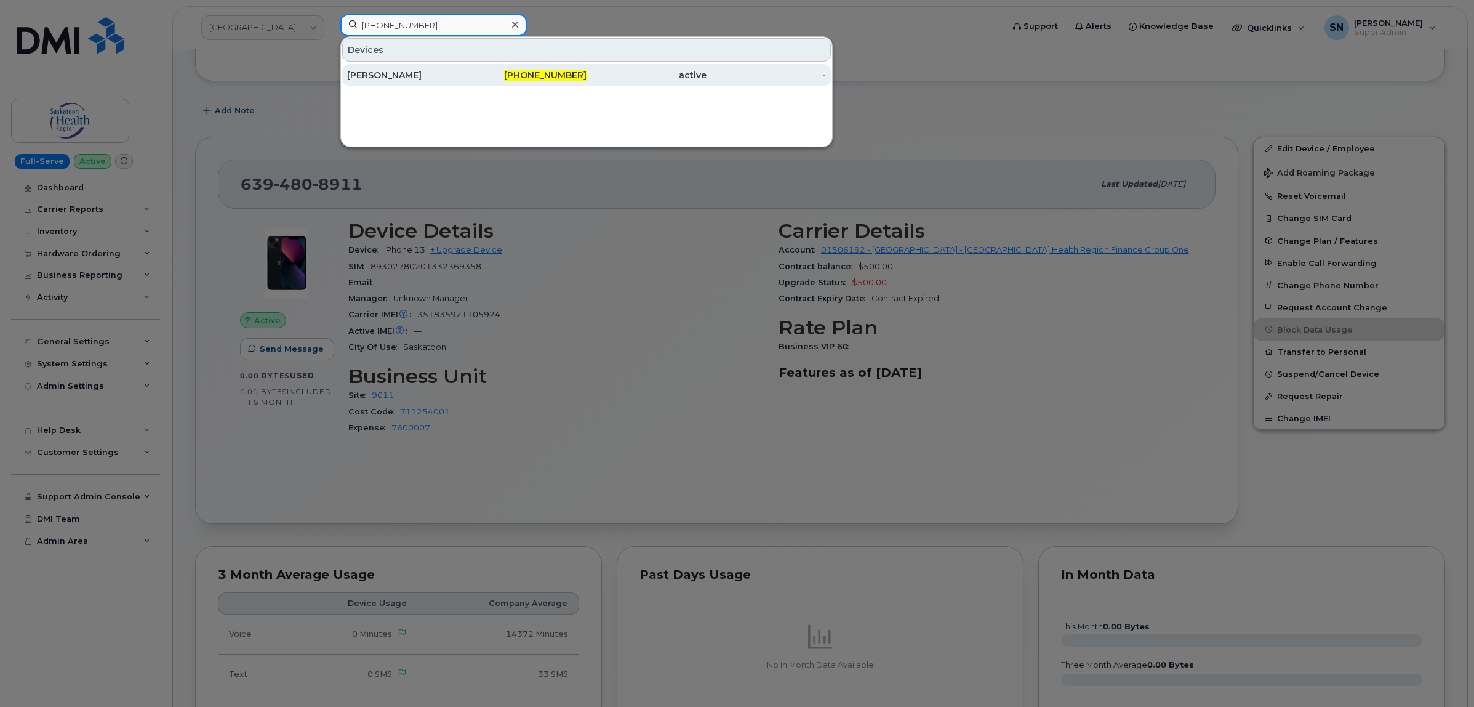
type input "306-514-7255"
click at [438, 69] on div "Lindsey Hernandez" at bounding box center [407, 75] width 120 height 22
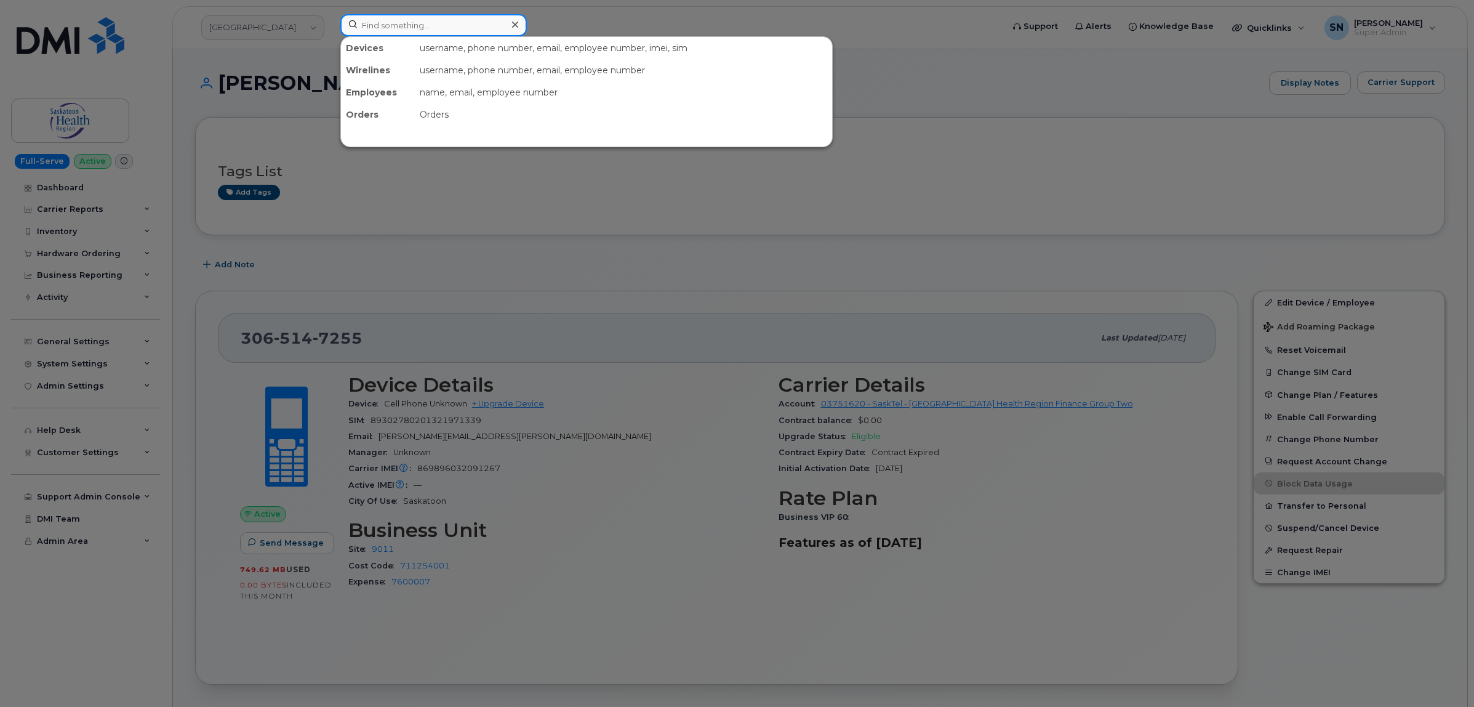
click at [404, 25] on input at bounding box center [433, 25] width 187 height 22
paste input "[PHONE_NUMBER]"
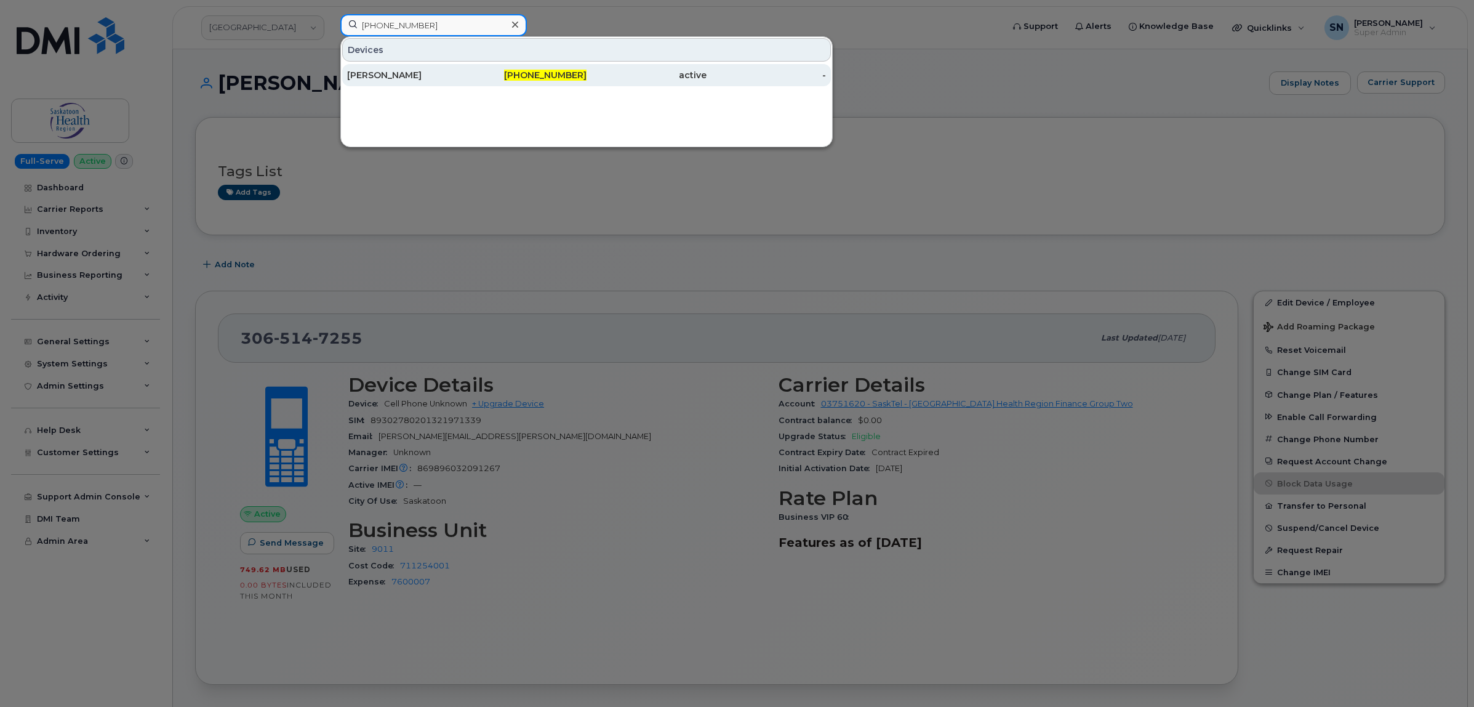
type input "[PHONE_NUMBER]"
click at [469, 77] on div "306-491-7306" at bounding box center [527, 75] width 120 height 12
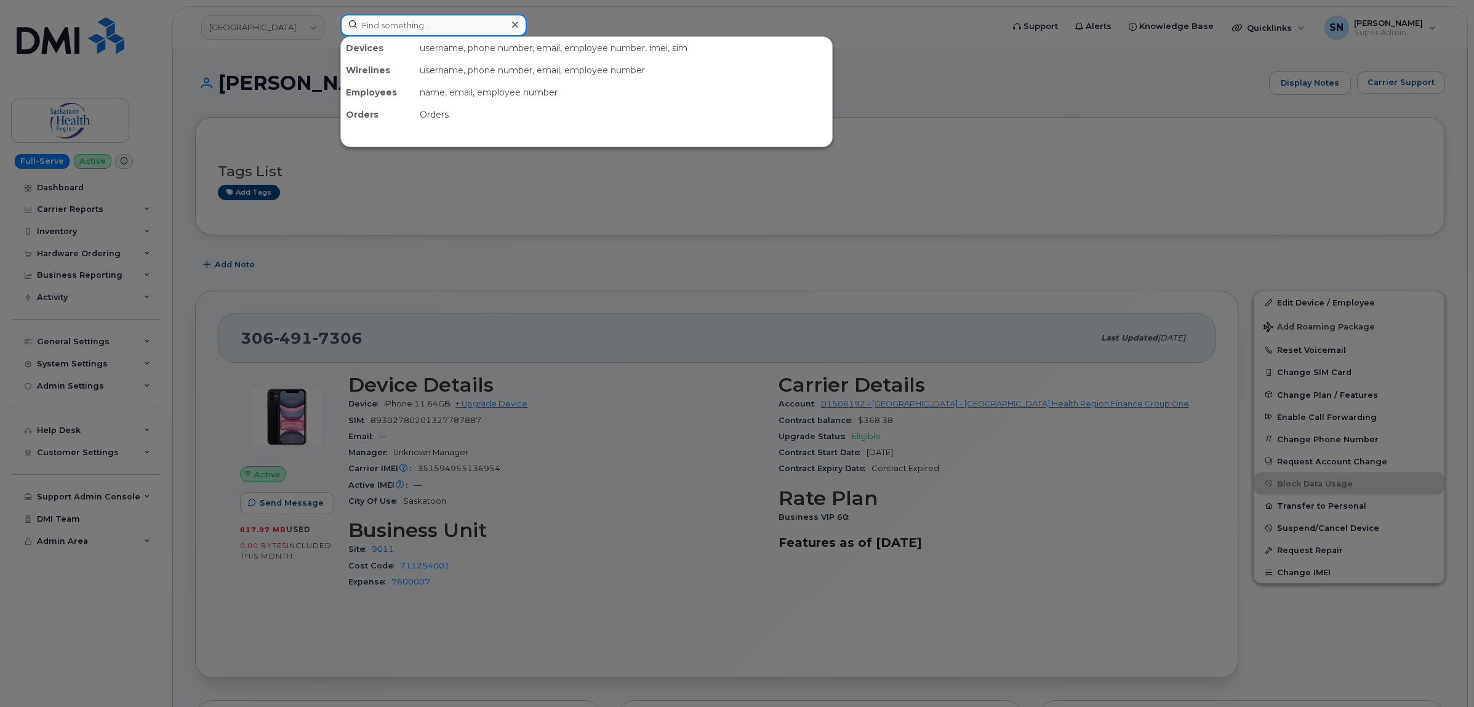
click at [417, 17] on input at bounding box center [433, 25] width 187 height 22
paste input "306-280-3149"
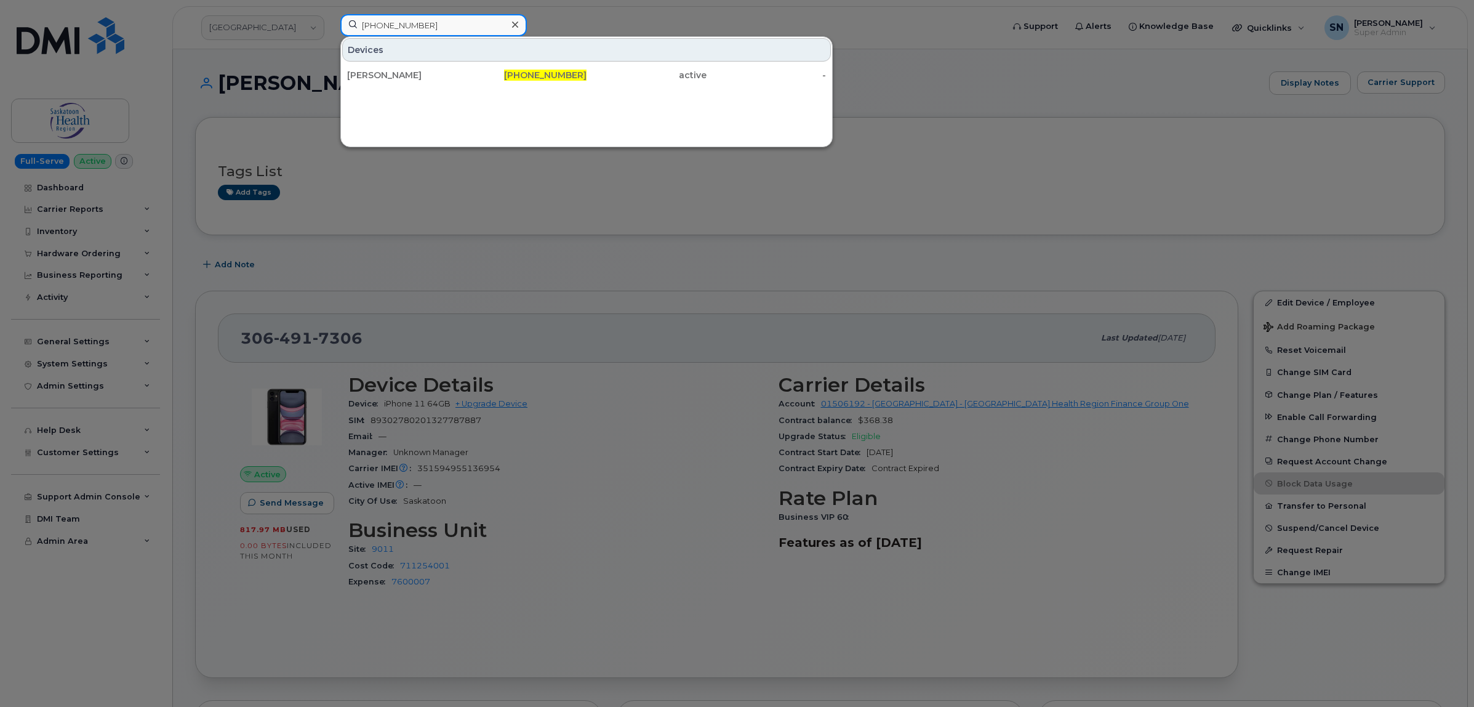
type input "306-280-3149"
click at [419, 71] on div "[PERSON_NAME]" at bounding box center [407, 75] width 120 height 12
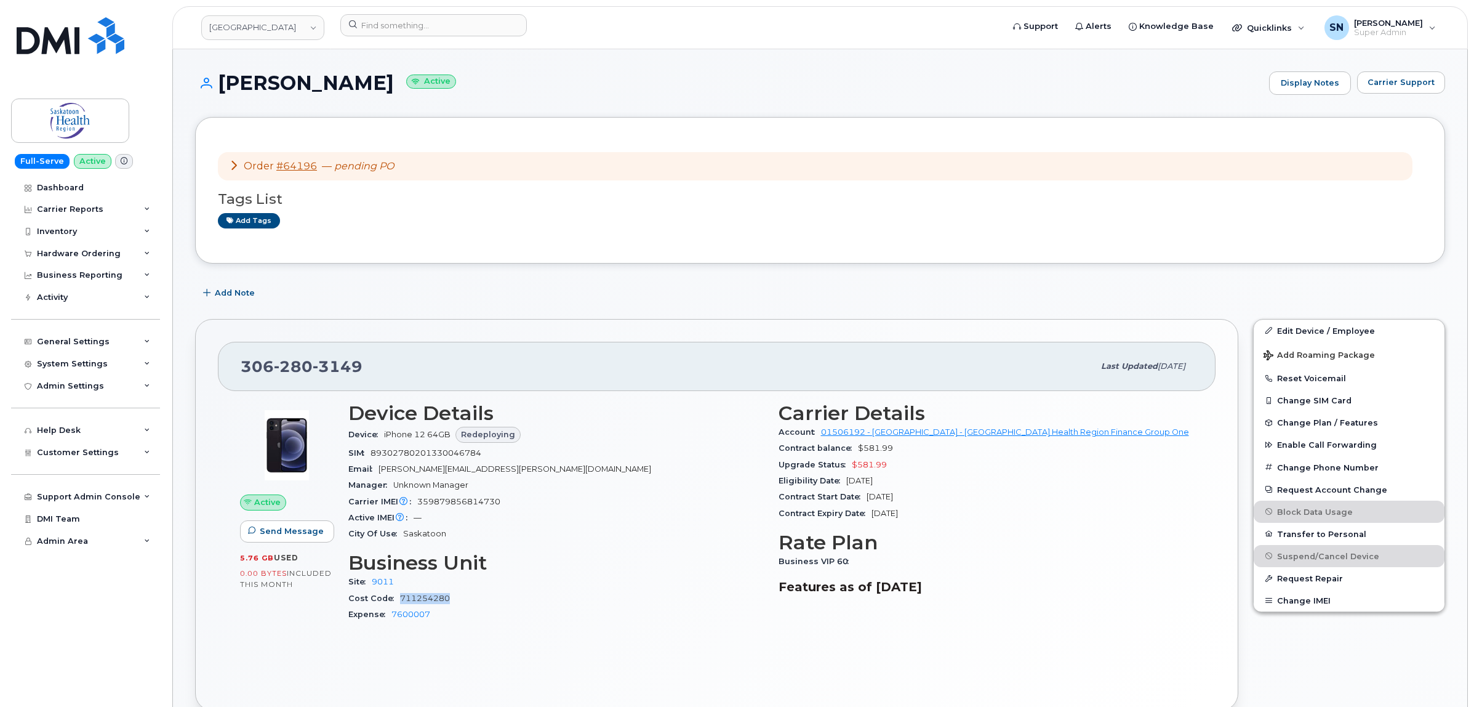
drag, startPoint x: 430, startPoint y: 601, endPoint x: 398, endPoint y: 601, distance: 31.4
click at [398, 601] on div "Cost Code 711254280" at bounding box center [555, 598] width 415 height 16
copy link "711254280"
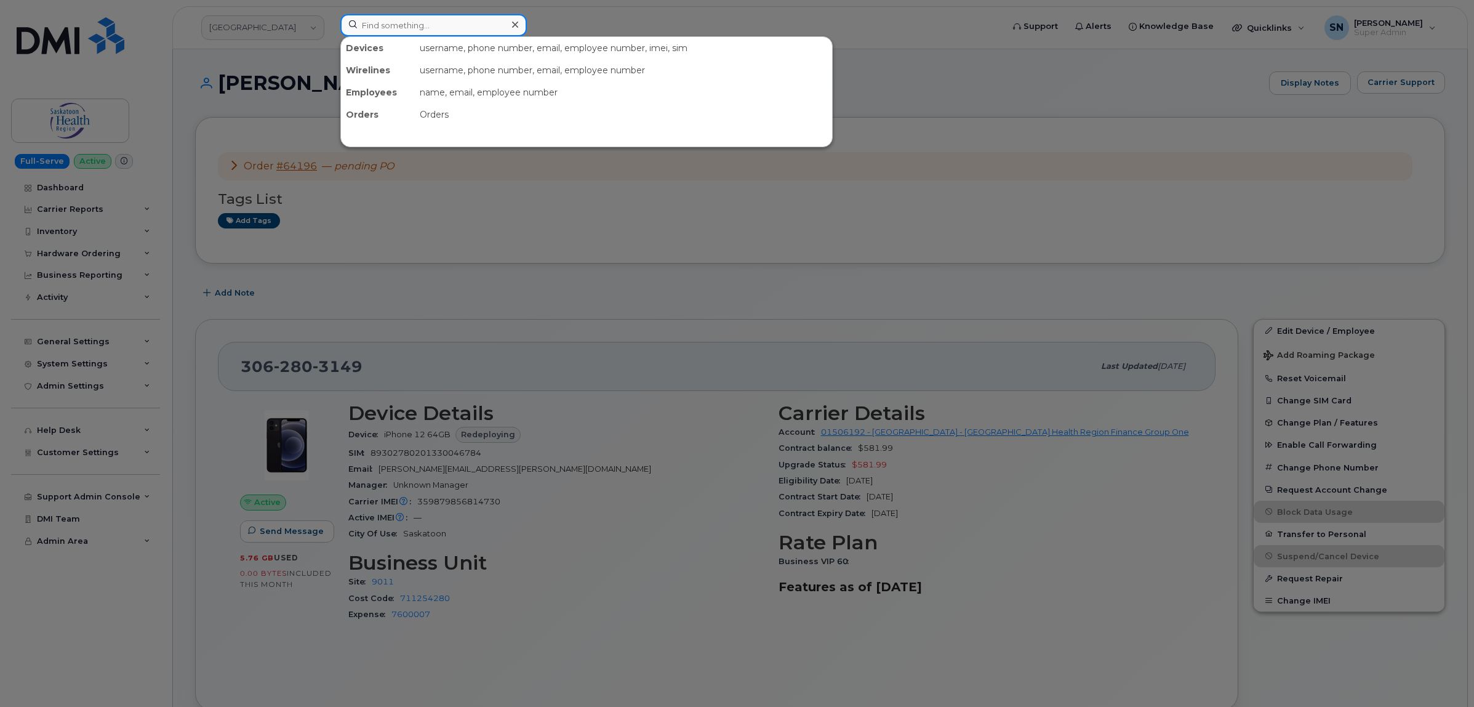
click at [409, 20] on input at bounding box center [433, 25] width 187 height 22
paste input "306-290-6352"
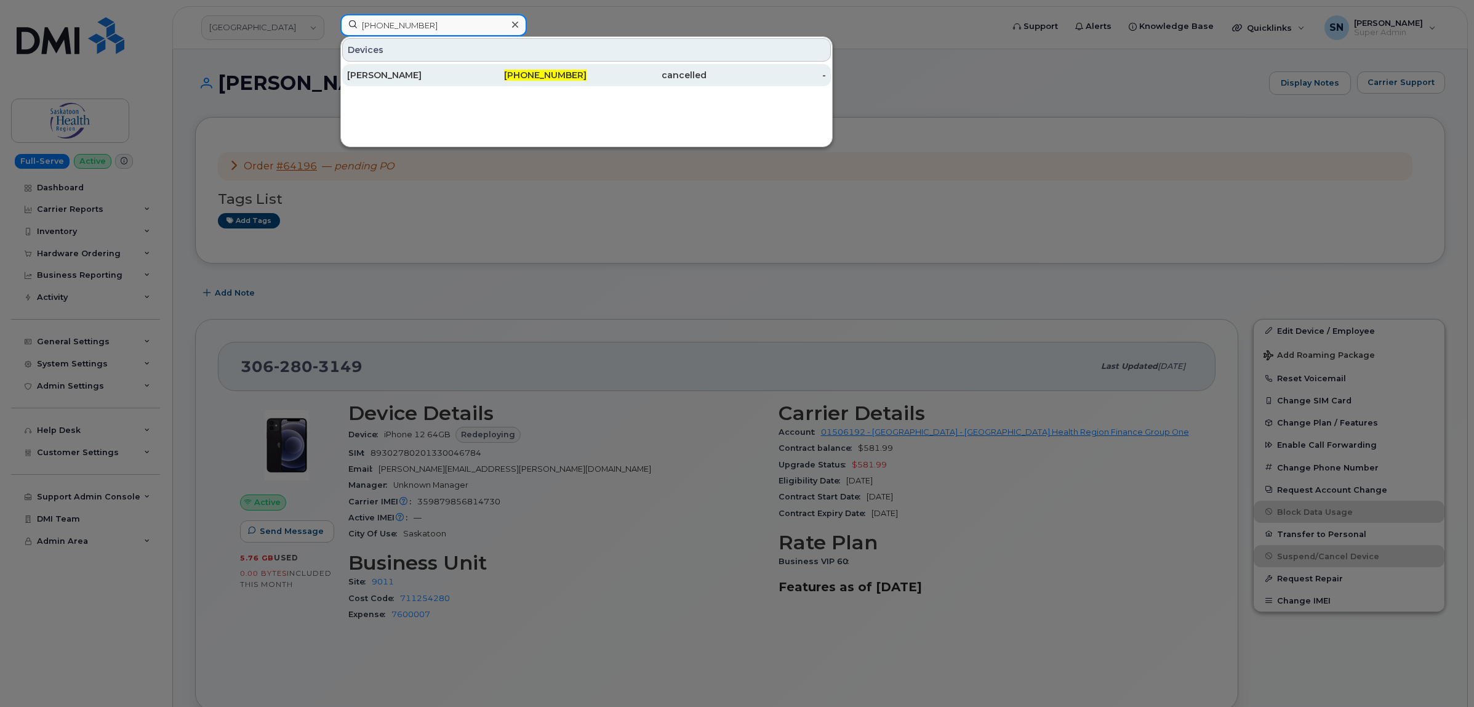
type input "306-290-6352"
click at [447, 76] on div "[PERSON_NAME]" at bounding box center [407, 75] width 120 height 12
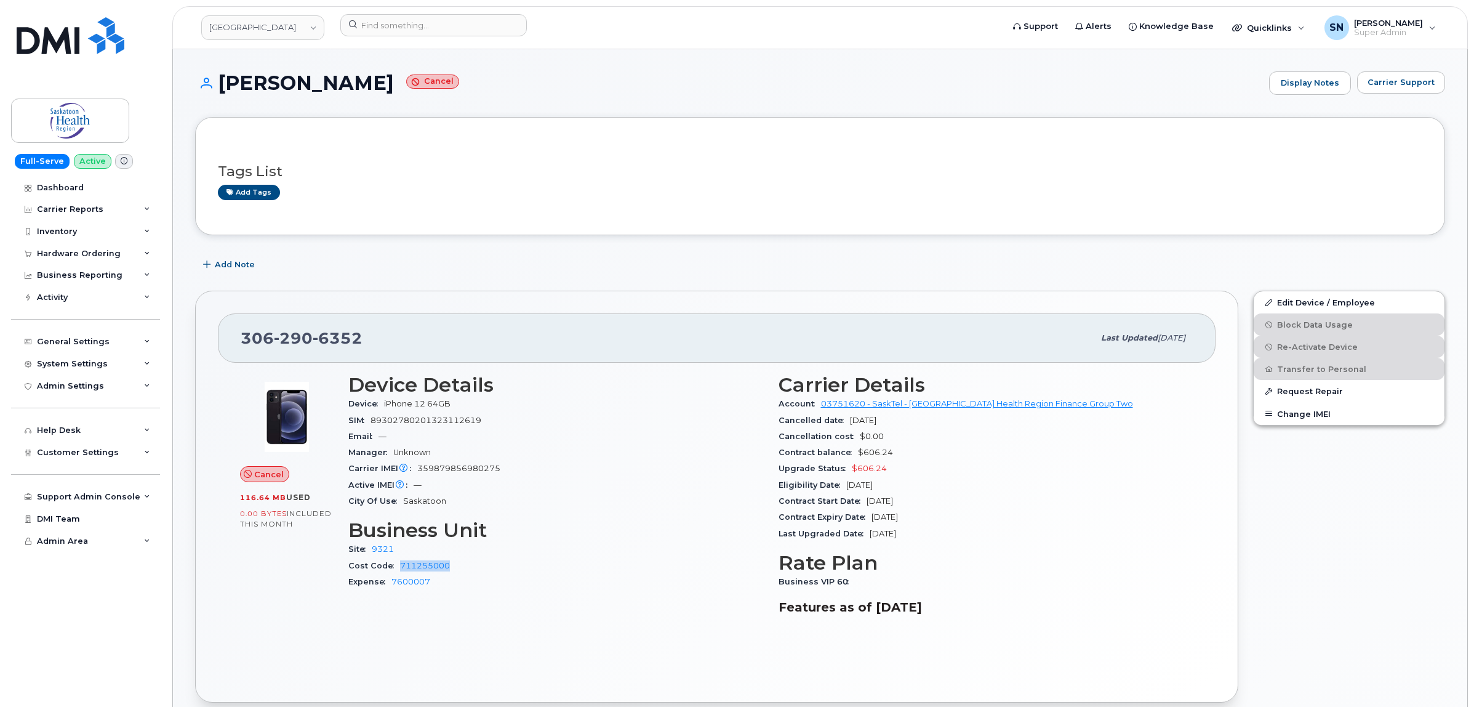
drag, startPoint x: 464, startPoint y: 569, endPoint x: 397, endPoint y: 564, distance: 66.7
click at [397, 564] on div "Cost Code 711255000" at bounding box center [555, 566] width 415 height 16
copy link "711255000"
